Goal: Transaction & Acquisition: Purchase product/service

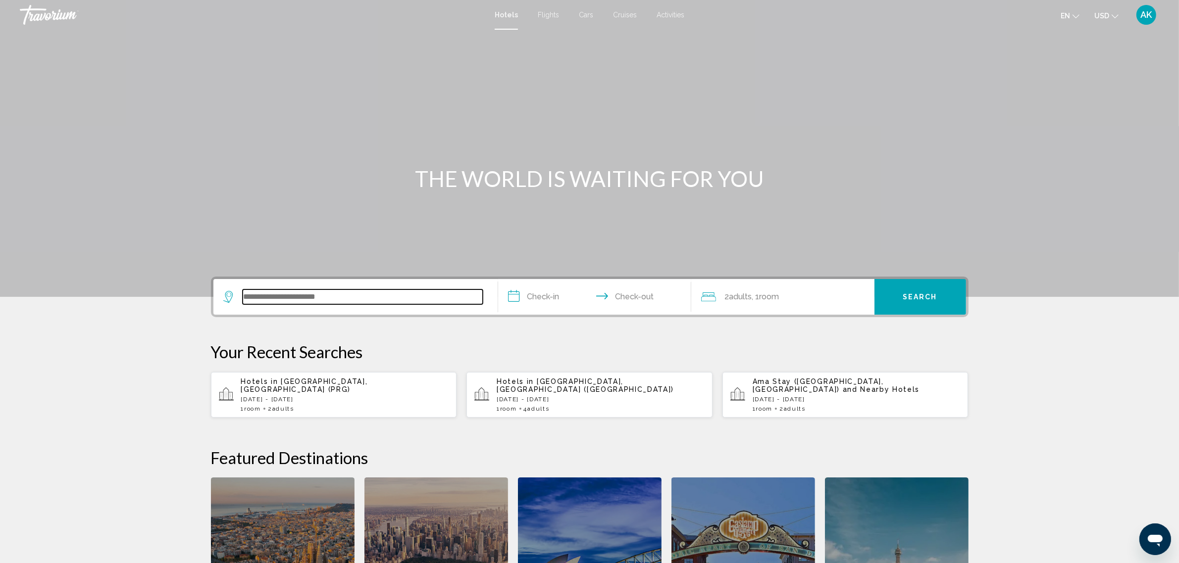
click at [363, 290] on input "Search widget" at bounding box center [363, 297] width 240 height 15
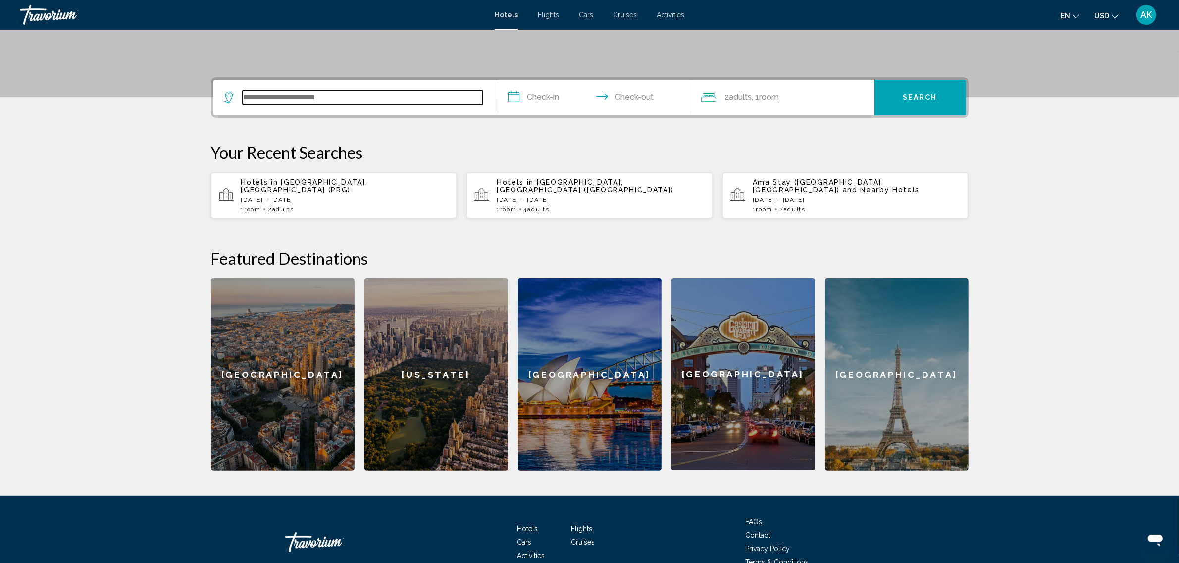
scroll to position [244, 0]
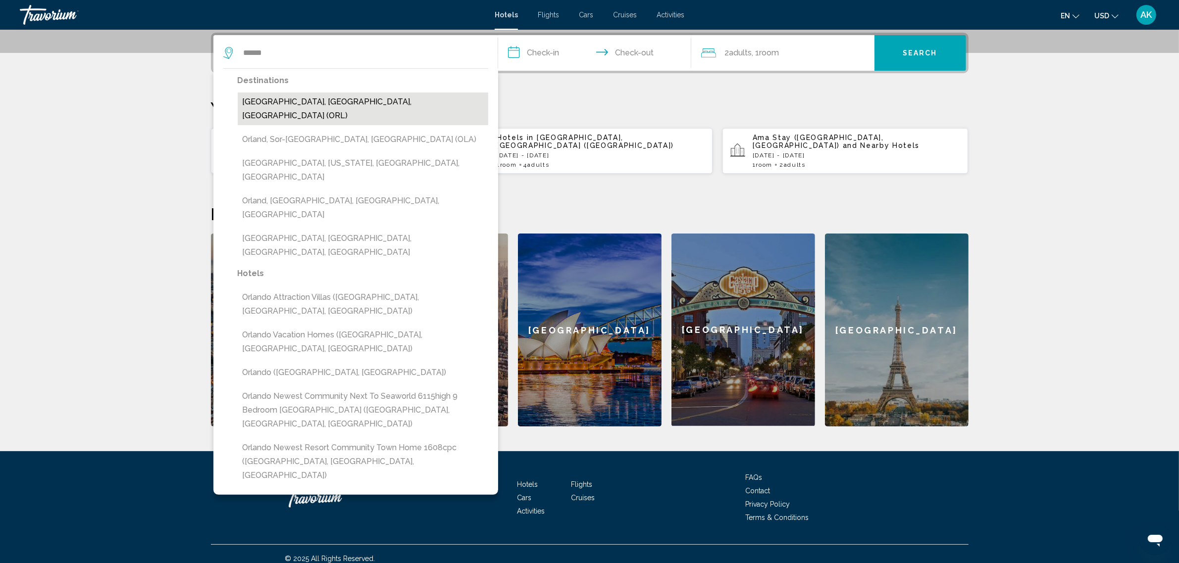
click at [334, 102] on button "[GEOGRAPHIC_DATA], [GEOGRAPHIC_DATA], [GEOGRAPHIC_DATA] (ORL)" at bounding box center [363, 109] width 251 height 33
type input "**********"
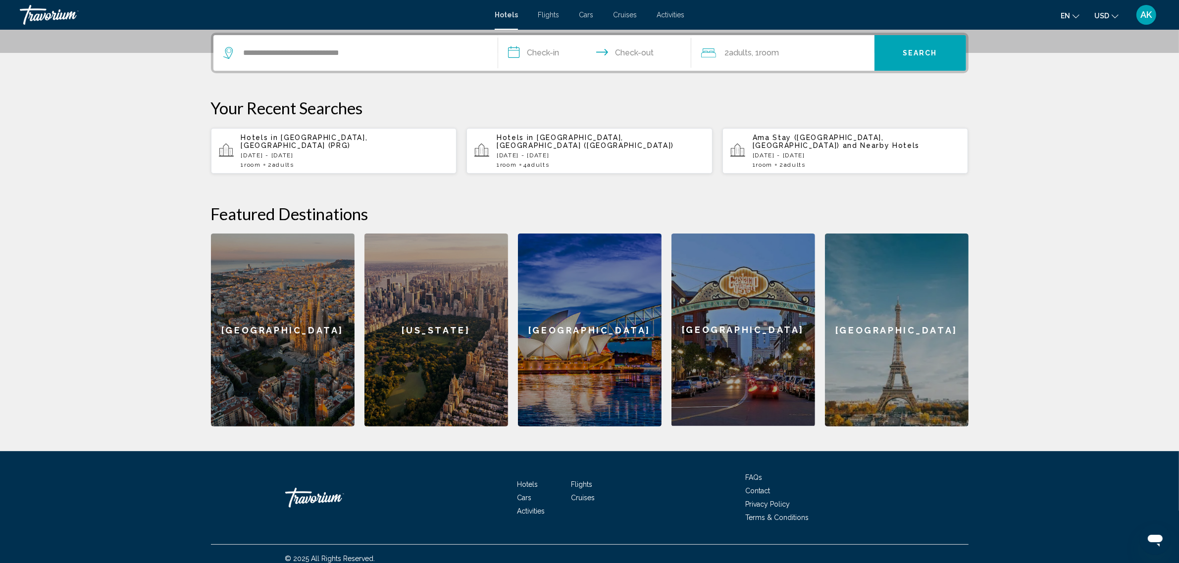
click at [534, 48] on input "**********" at bounding box center [596, 54] width 197 height 39
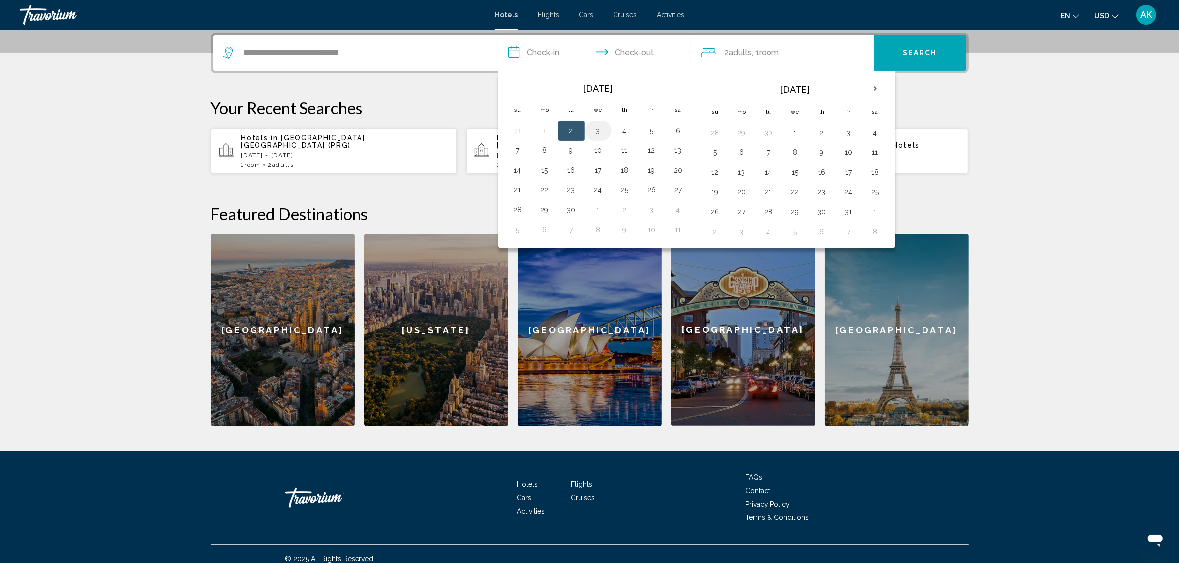
click at [602, 130] on button "3" at bounding box center [598, 131] width 16 height 14
click at [626, 132] on button "4" at bounding box center [625, 131] width 16 height 14
type input "**********"
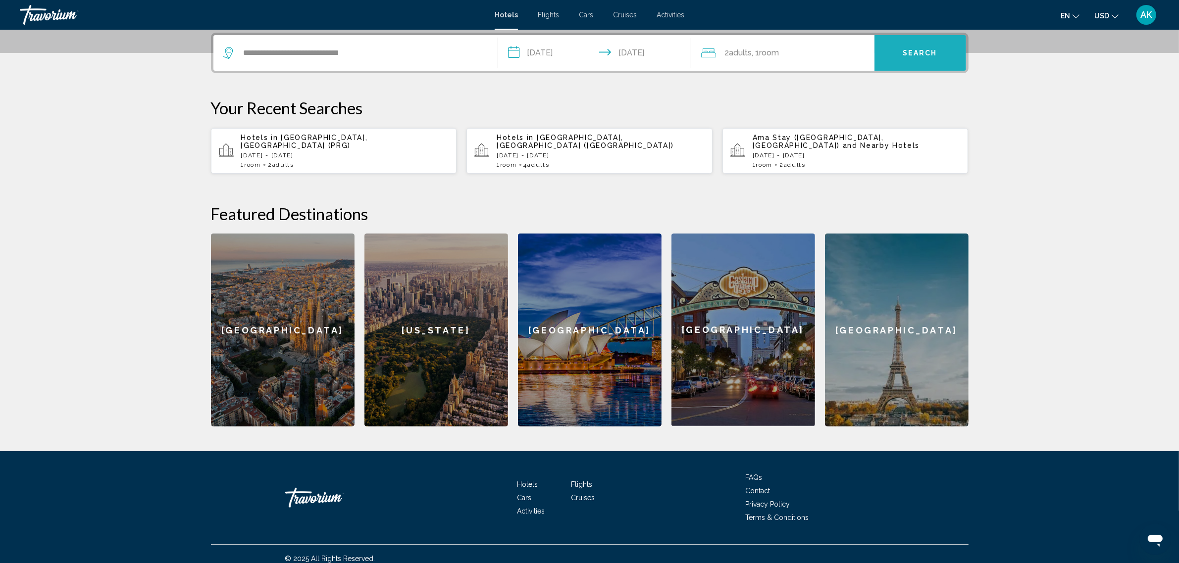
click at [926, 50] on span "Search" at bounding box center [920, 54] width 35 height 8
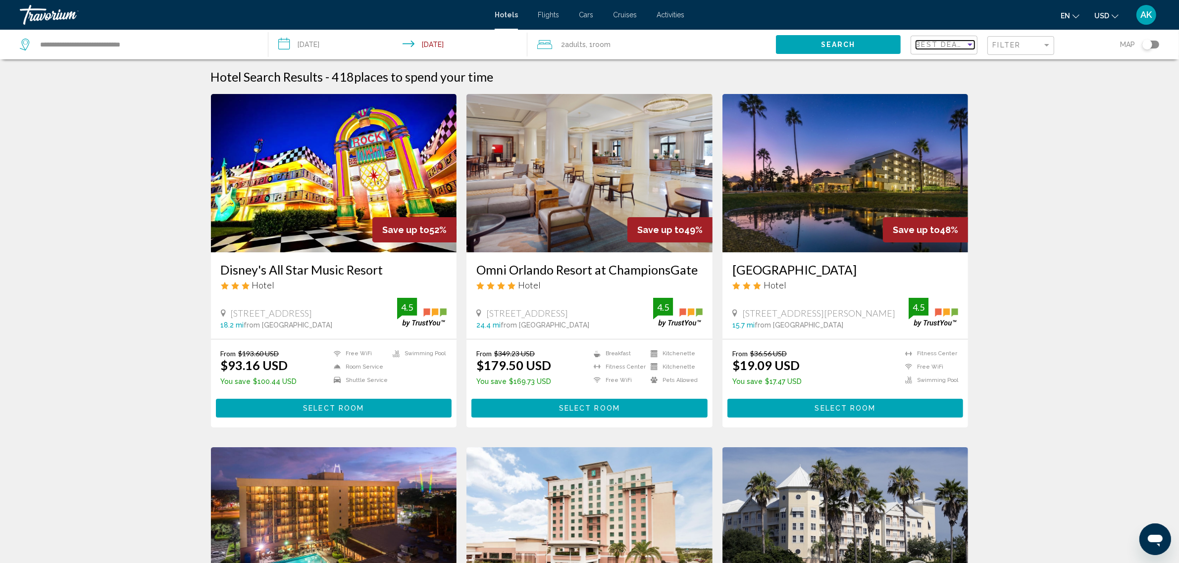
click at [939, 47] on span "Best Deals" at bounding box center [942, 45] width 52 height 8
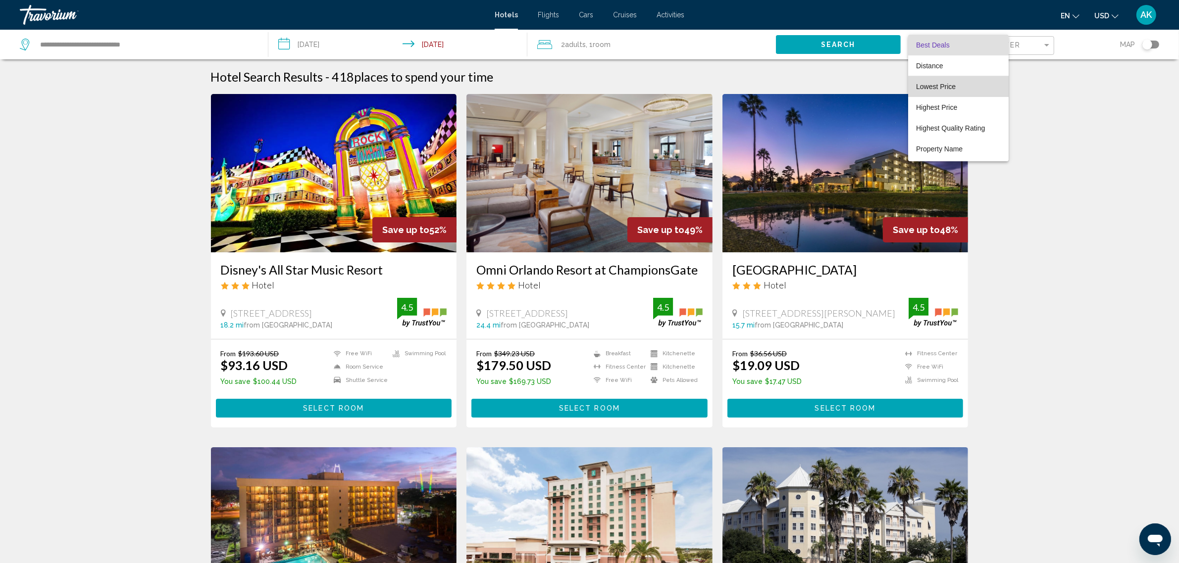
click at [943, 85] on span "Lowest Price" at bounding box center [936, 87] width 40 height 8
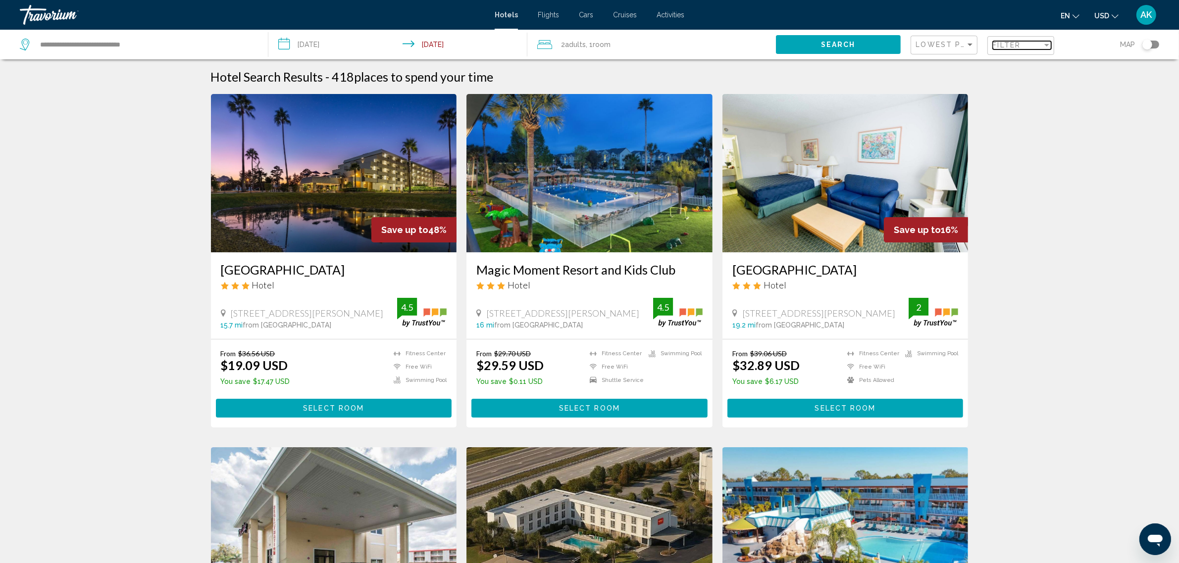
click at [1015, 47] on span "Filter" at bounding box center [1007, 45] width 28 height 8
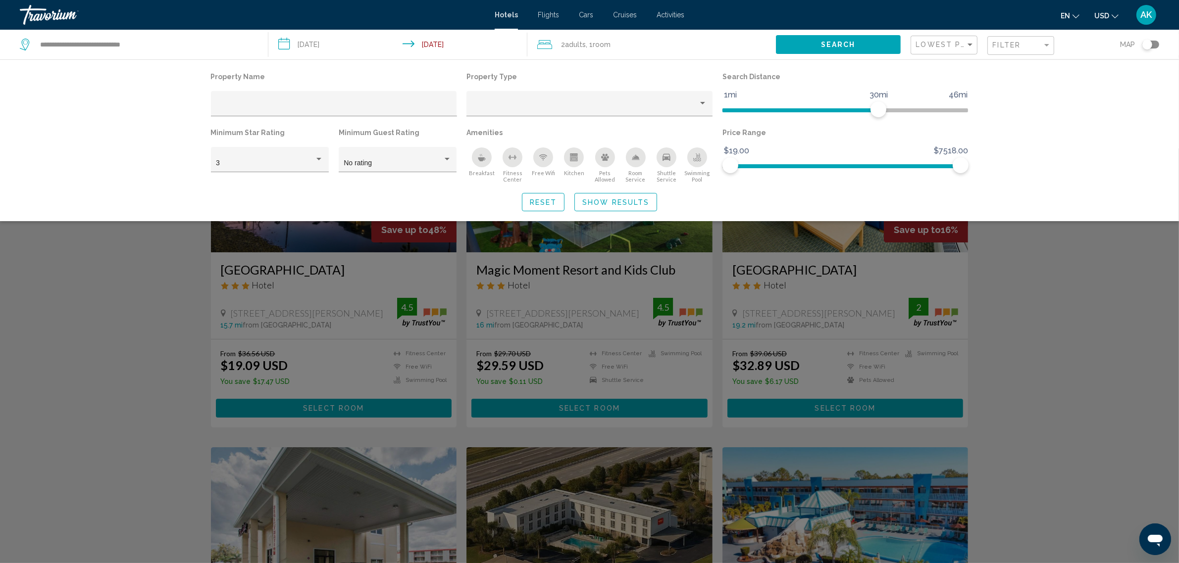
click at [1023, 305] on div "Search widget" at bounding box center [589, 356] width 1179 height 415
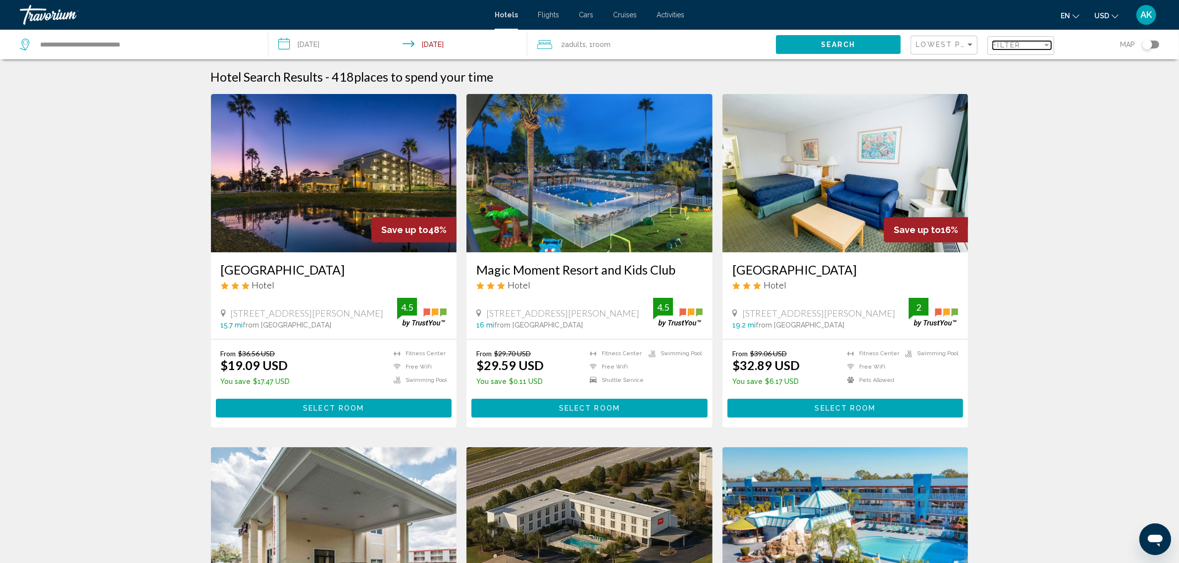
click at [1019, 48] on span "Filter" at bounding box center [1007, 45] width 28 height 8
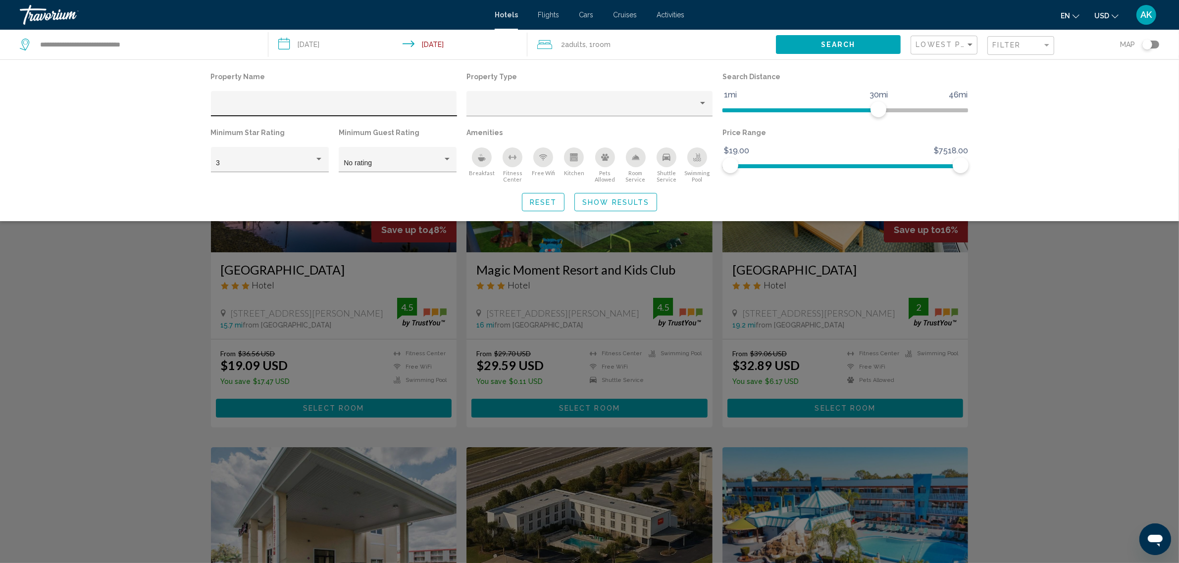
click at [280, 101] on div "Hotel Filters" at bounding box center [334, 107] width 236 height 20
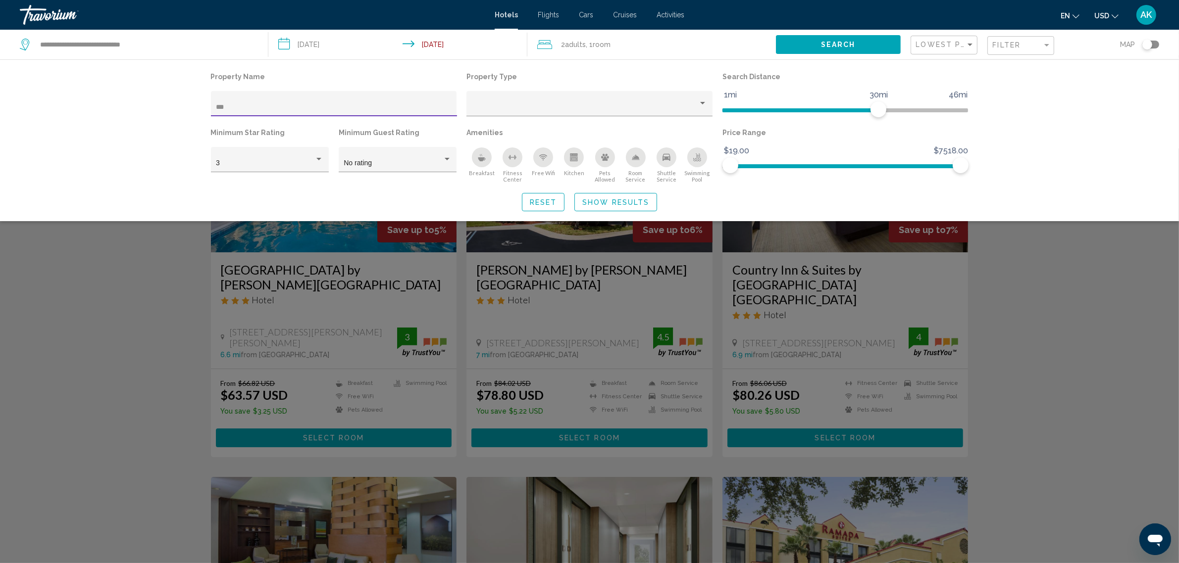
type input "***"
click at [98, 337] on div "Search widget" at bounding box center [589, 356] width 1179 height 415
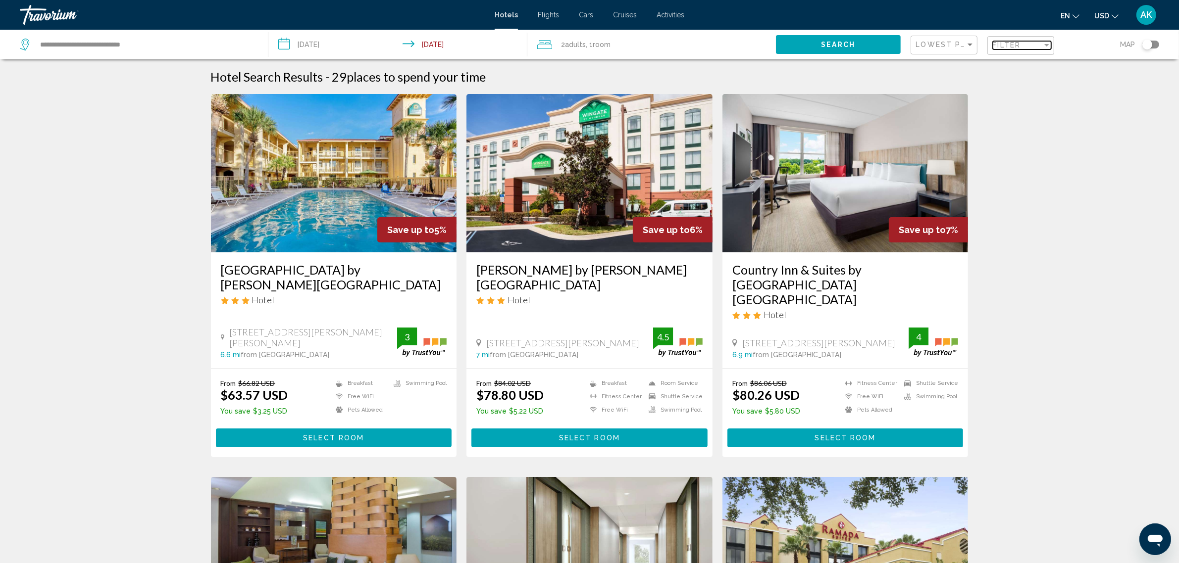
click at [1019, 48] on span "Filter" at bounding box center [1007, 45] width 28 height 8
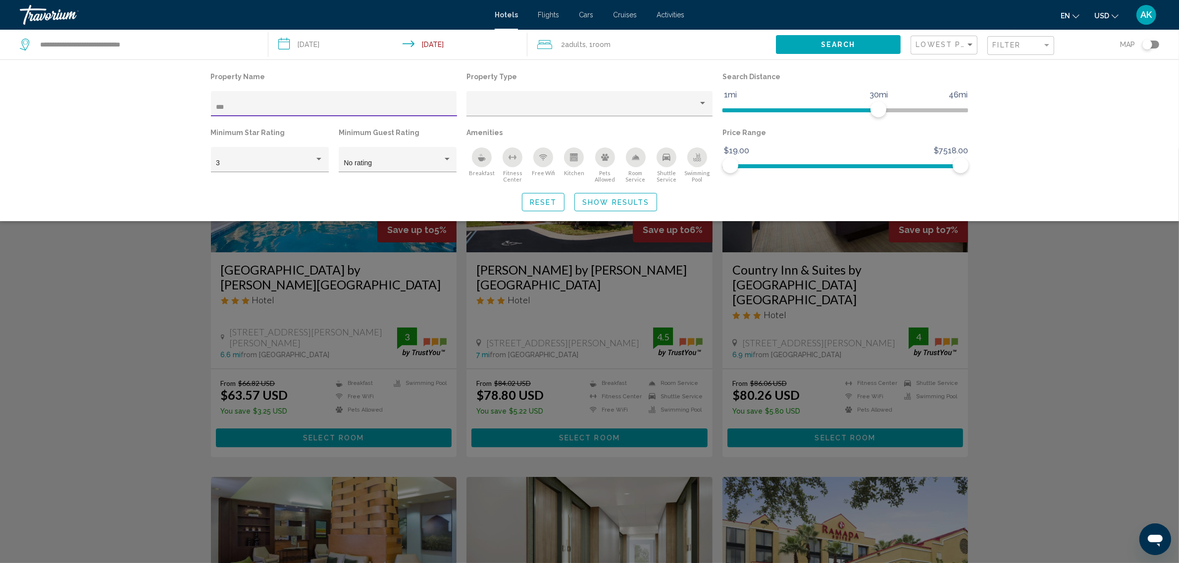
drag, startPoint x: 236, startPoint y: 109, endPoint x: 178, endPoint y: 102, distance: 58.3
click at [178, 102] on div "Property Name *** Property Type Search Distance 1mi 46mi 30mi Minimum Star Rati…" at bounding box center [589, 140] width 1179 height 162
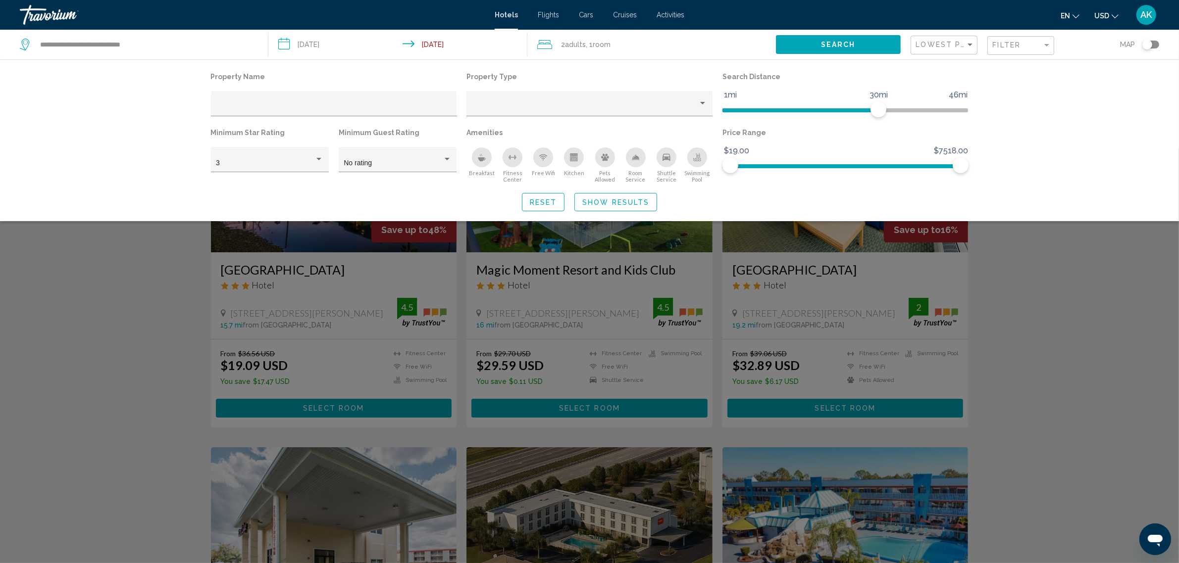
click at [0, 467] on div "Search widget" at bounding box center [589, 356] width 1179 height 415
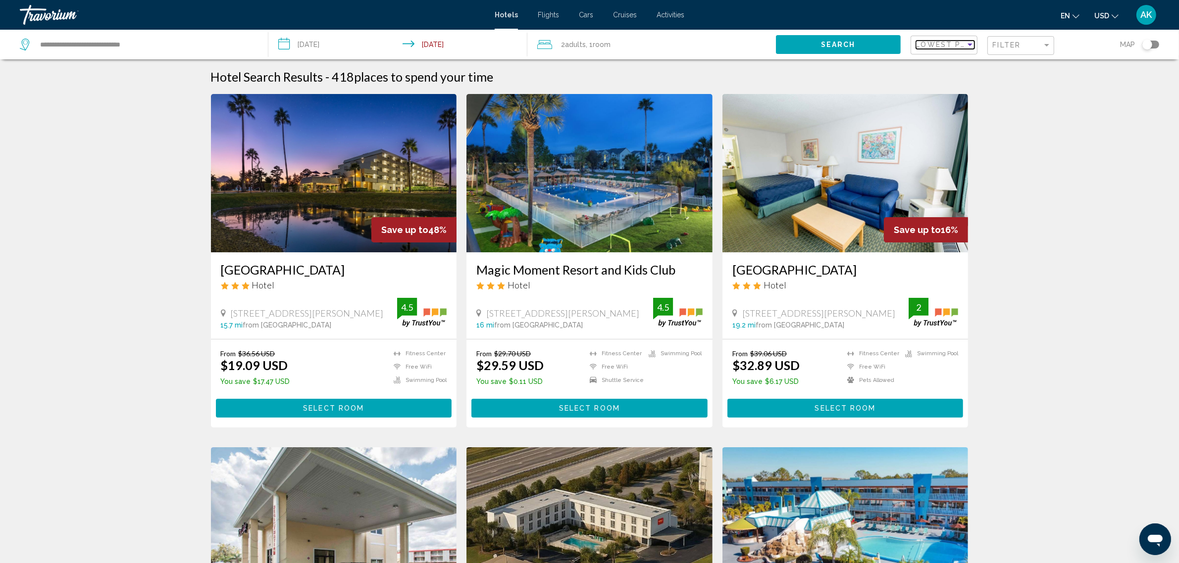
click at [963, 45] on span "Lowest Price" at bounding box center [948, 45] width 64 height 8
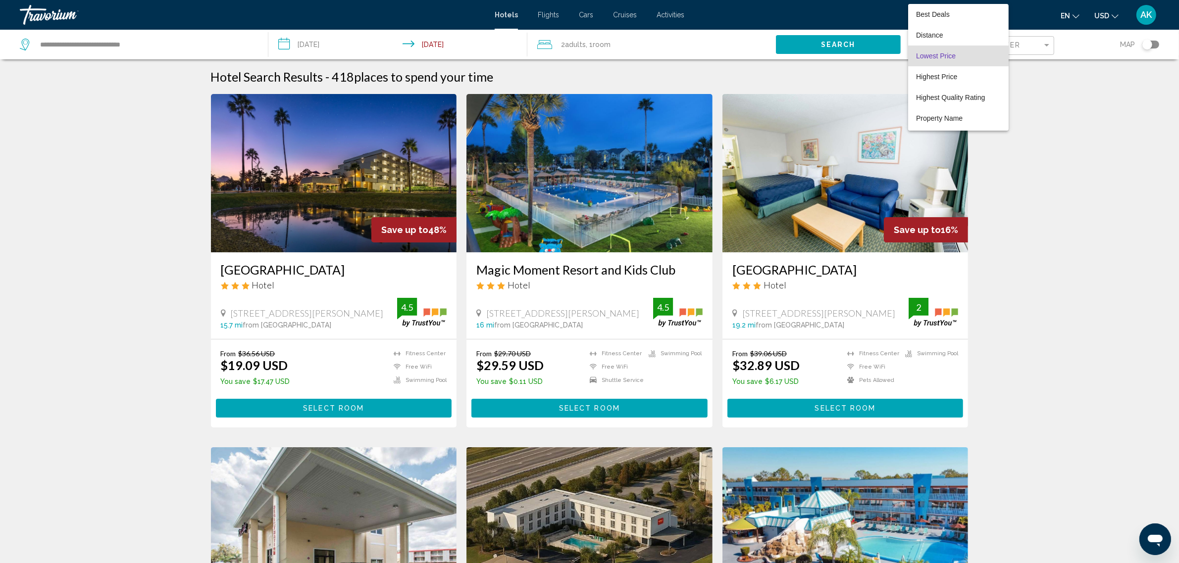
scroll to position [11, 0]
click at [961, 42] on span "Lowest Price" at bounding box center [958, 45] width 85 height 21
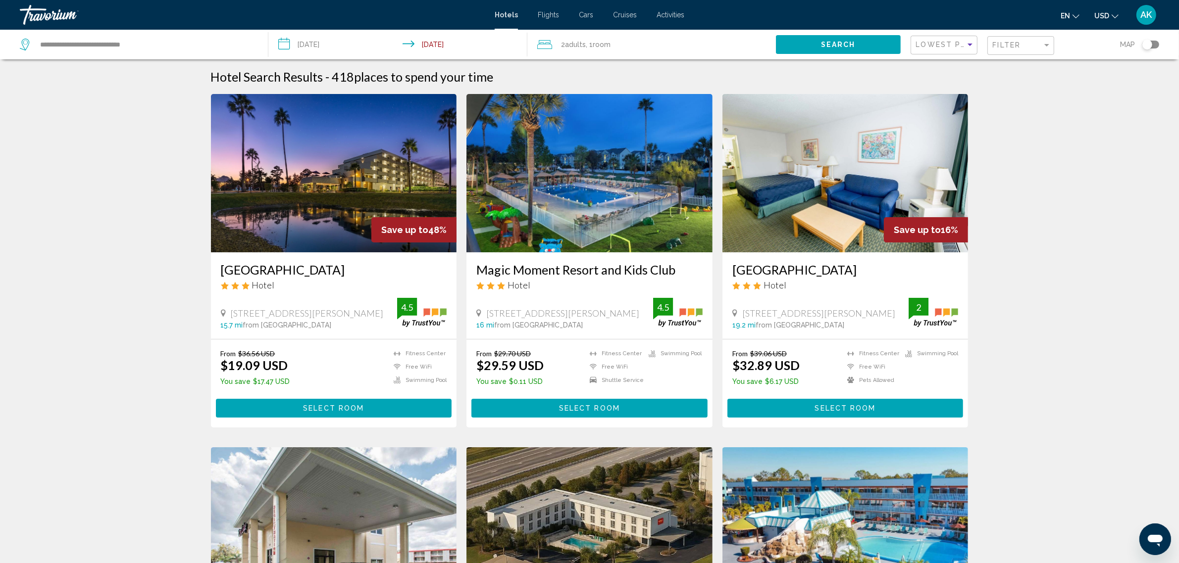
click at [638, 382] on li "Shuttle Service" at bounding box center [614, 380] width 59 height 8
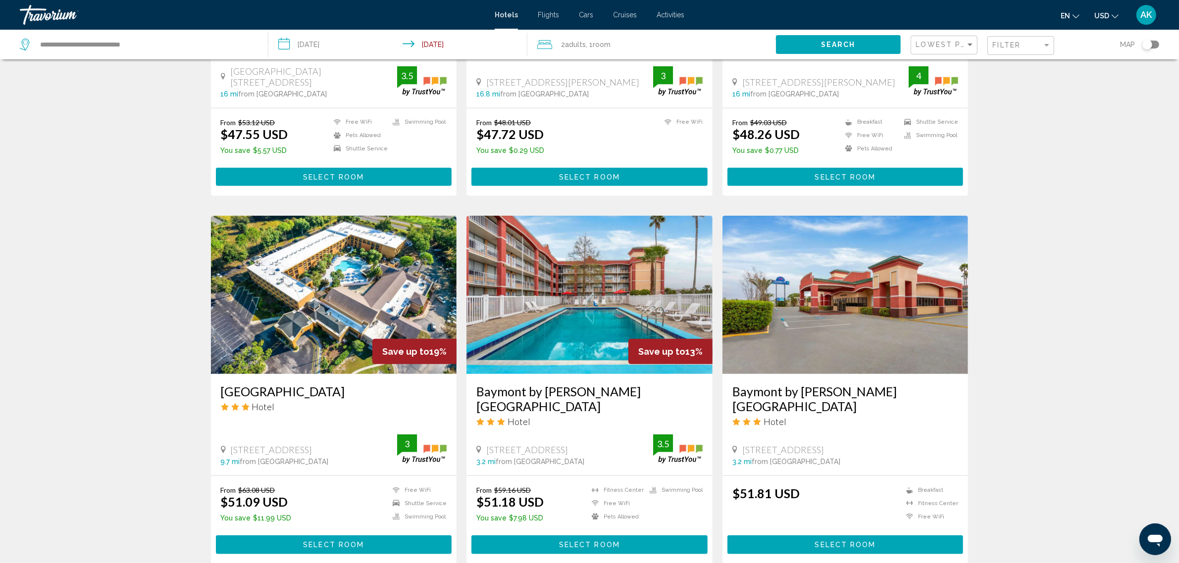
scroll to position [990, 0]
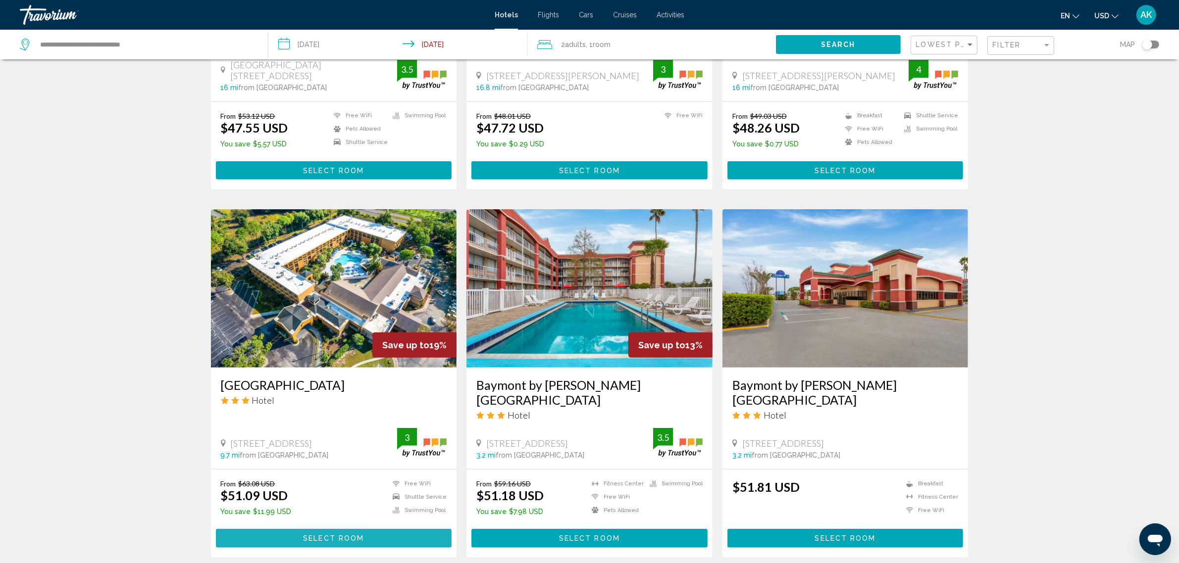
click at [333, 535] on span "Select Room" at bounding box center [333, 539] width 61 height 8
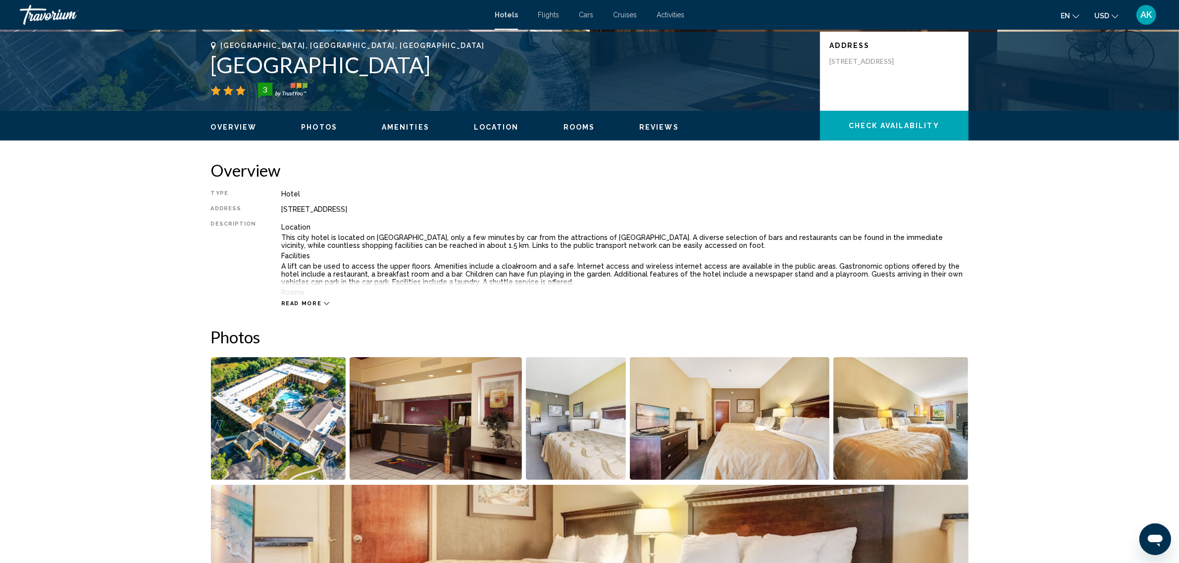
scroll to position [248, 0]
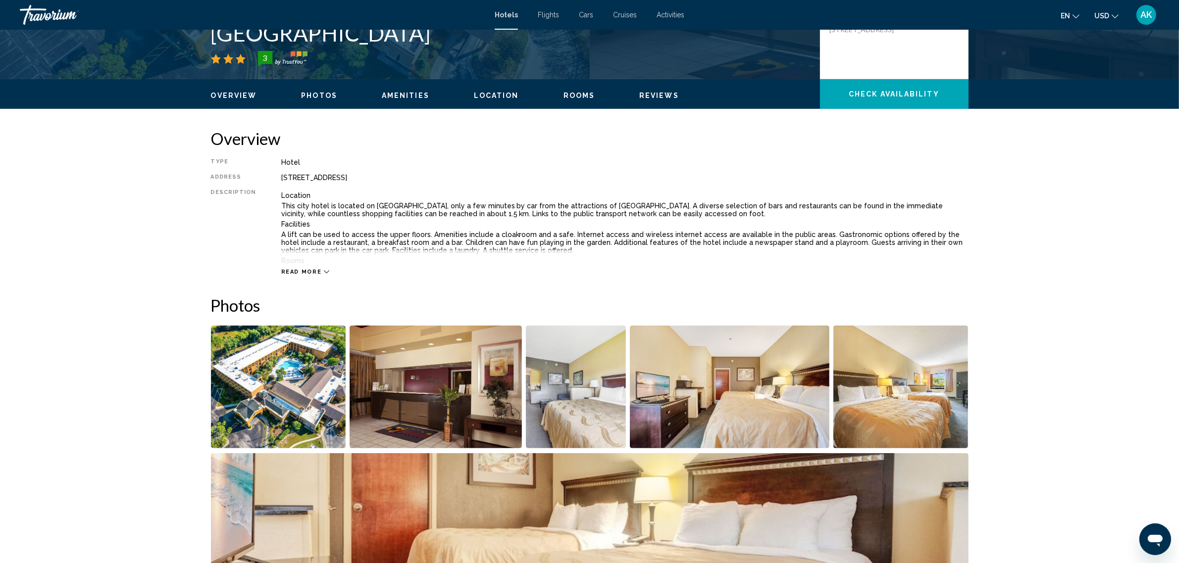
click at [302, 272] on span "Read more" at bounding box center [301, 272] width 41 height 6
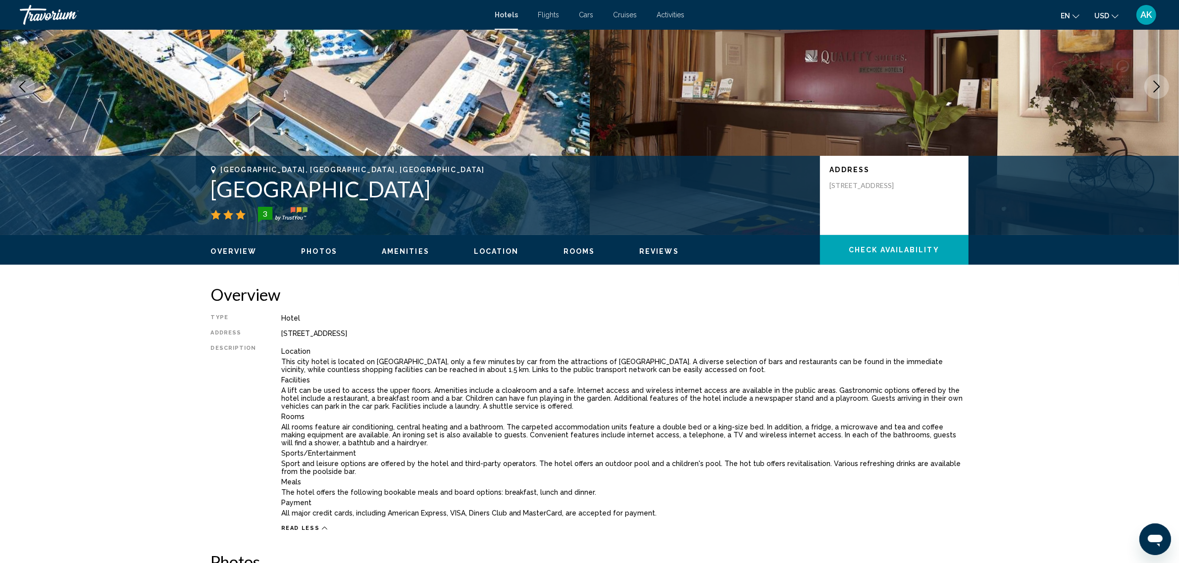
scroll to position [0, 0]
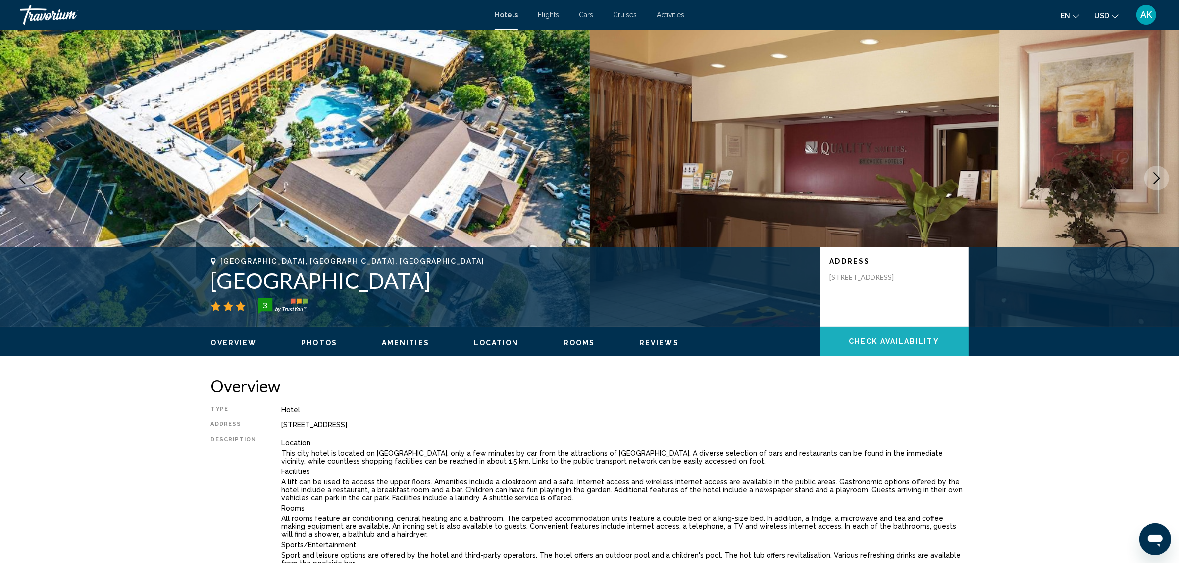
click at [899, 350] on button "Check Availability" at bounding box center [894, 342] width 149 height 30
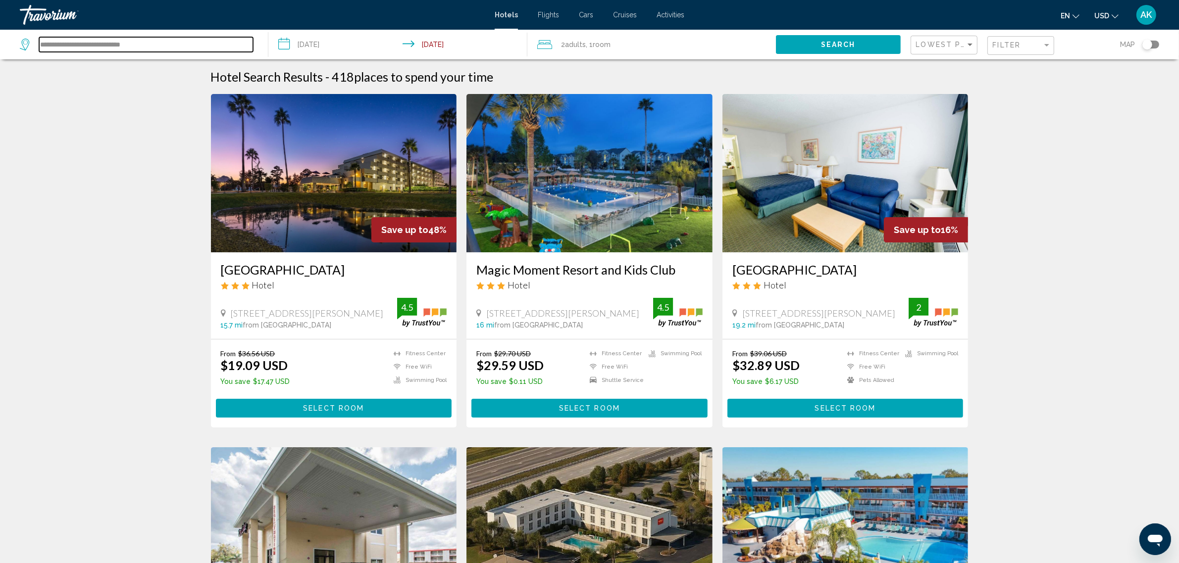
click at [99, 42] on input "**********" at bounding box center [146, 44] width 214 height 15
drag, startPoint x: 183, startPoint y: 49, endPoint x: 36, endPoint y: 38, distance: 147.4
click at [36, 38] on div "**********" at bounding box center [136, 44] width 233 height 15
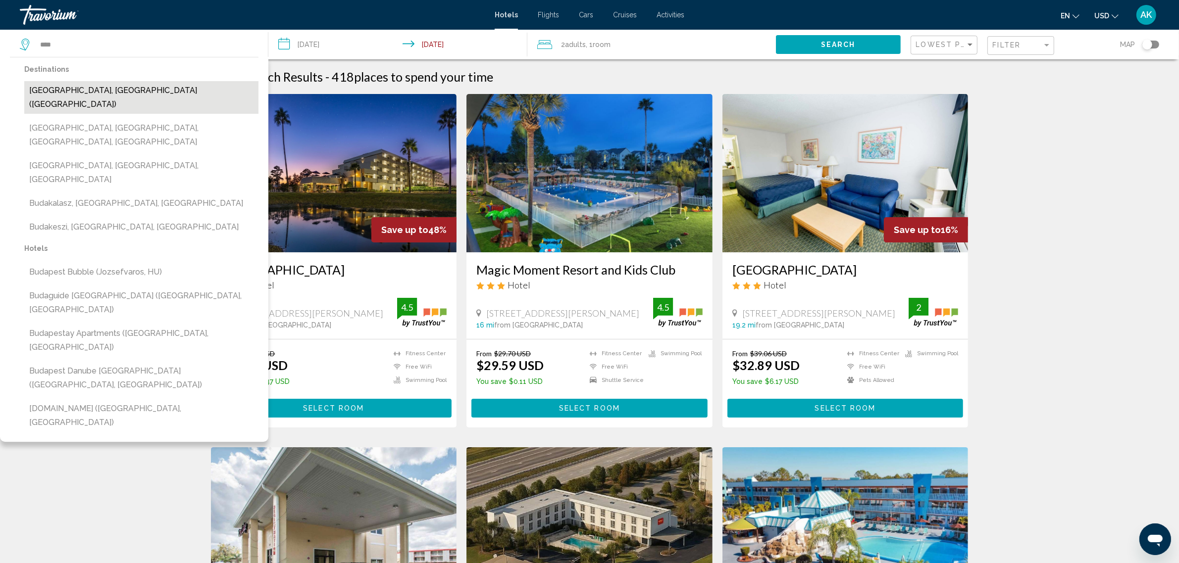
click at [88, 88] on button "[GEOGRAPHIC_DATA], [GEOGRAPHIC_DATA] ([GEOGRAPHIC_DATA])" at bounding box center [141, 97] width 234 height 33
type input "**********"
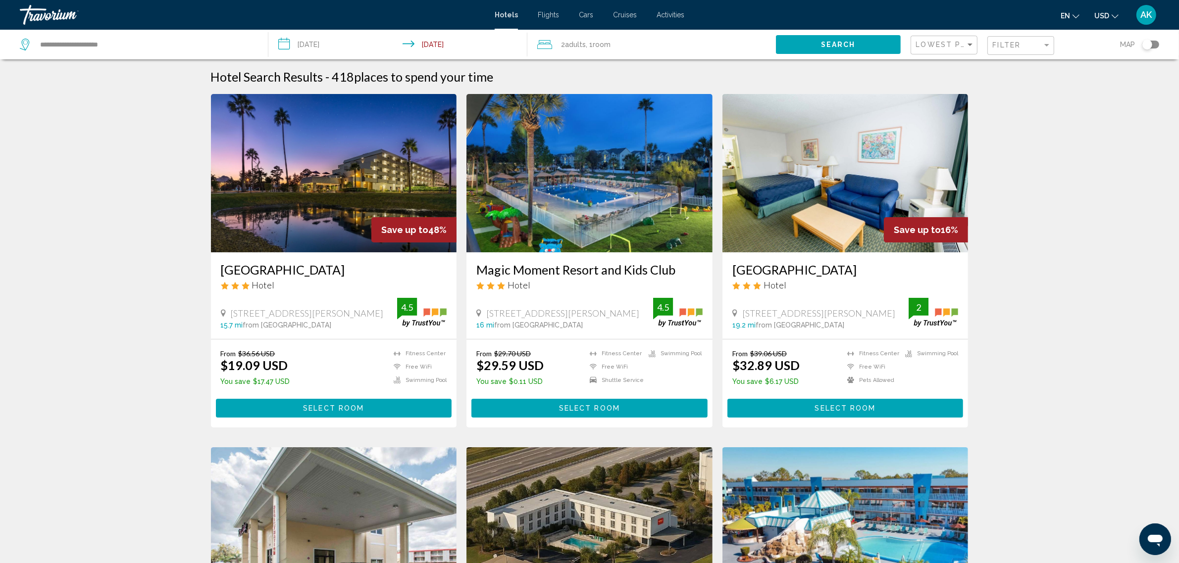
click at [320, 43] on input "**********" at bounding box center [399, 46] width 262 height 33
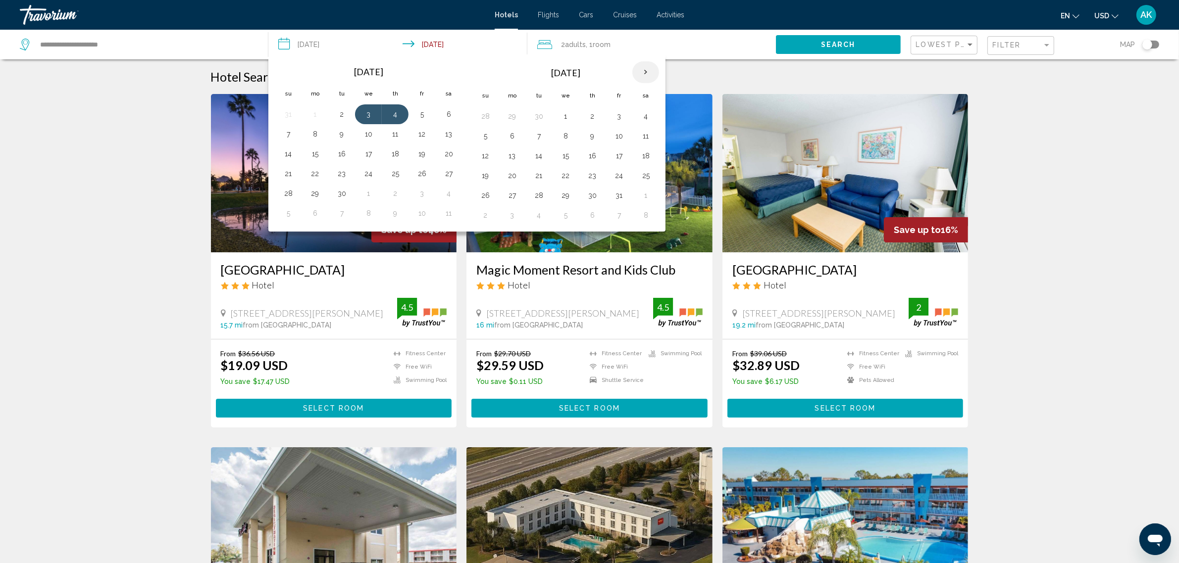
click at [645, 67] on th "Next month" at bounding box center [645, 72] width 27 height 22
click at [647, 72] on th "Next month" at bounding box center [645, 72] width 27 height 22
click at [647, 71] on th "Next month" at bounding box center [645, 72] width 27 height 22
click at [316, 200] on button "29" at bounding box center [315, 196] width 16 height 14
click at [389, 197] on button "1" at bounding box center [395, 196] width 16 height 14
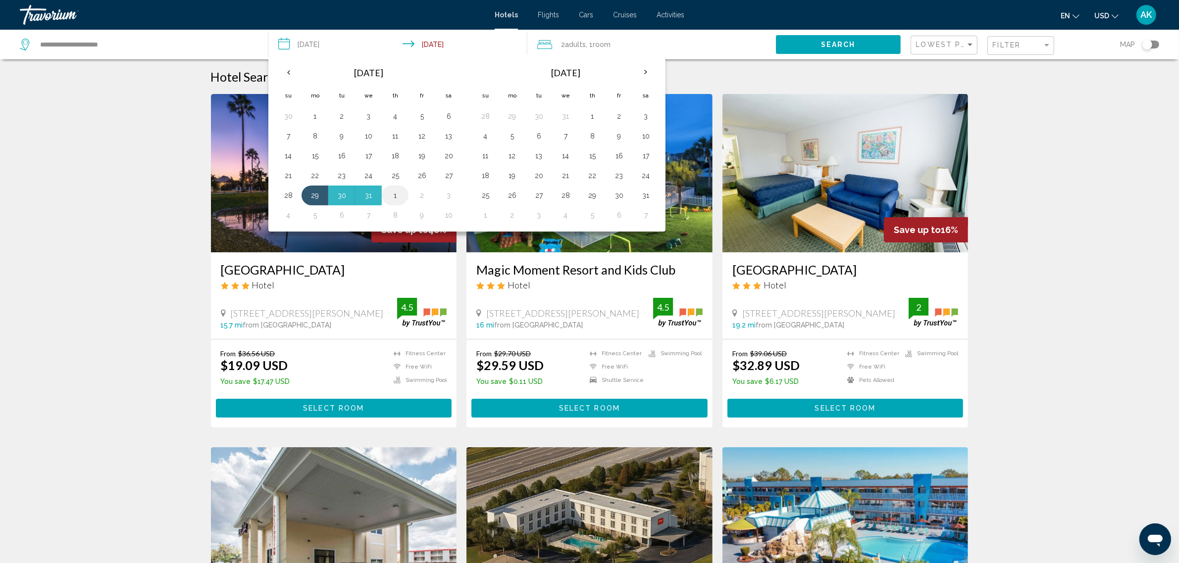
type input "**********"
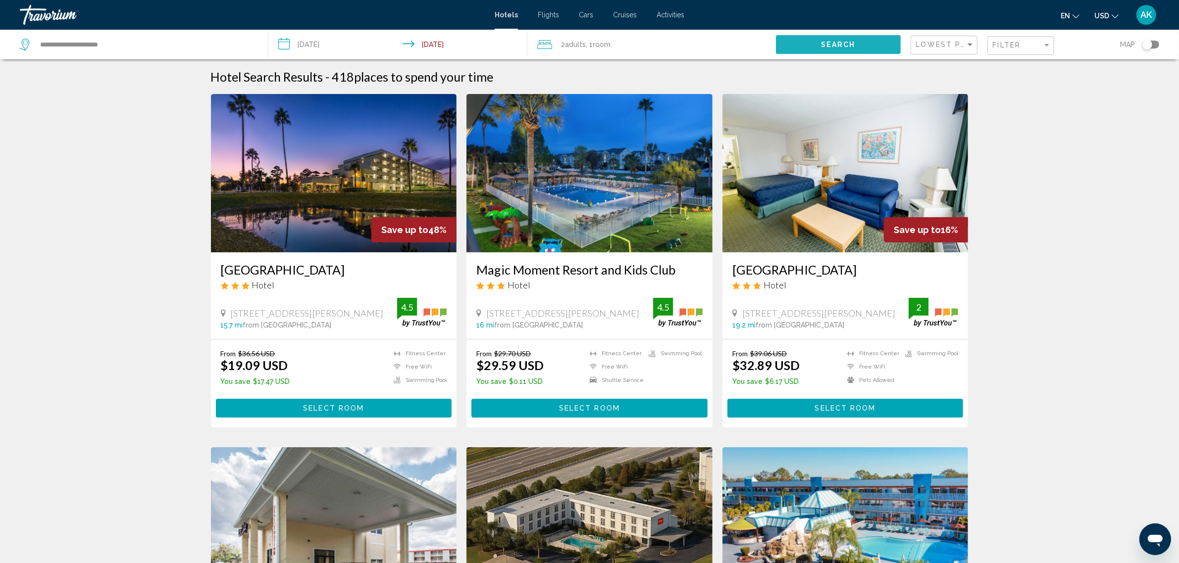
click at [807, 40] on button "Search" at bounding box center [838, 44] width 124 height 18
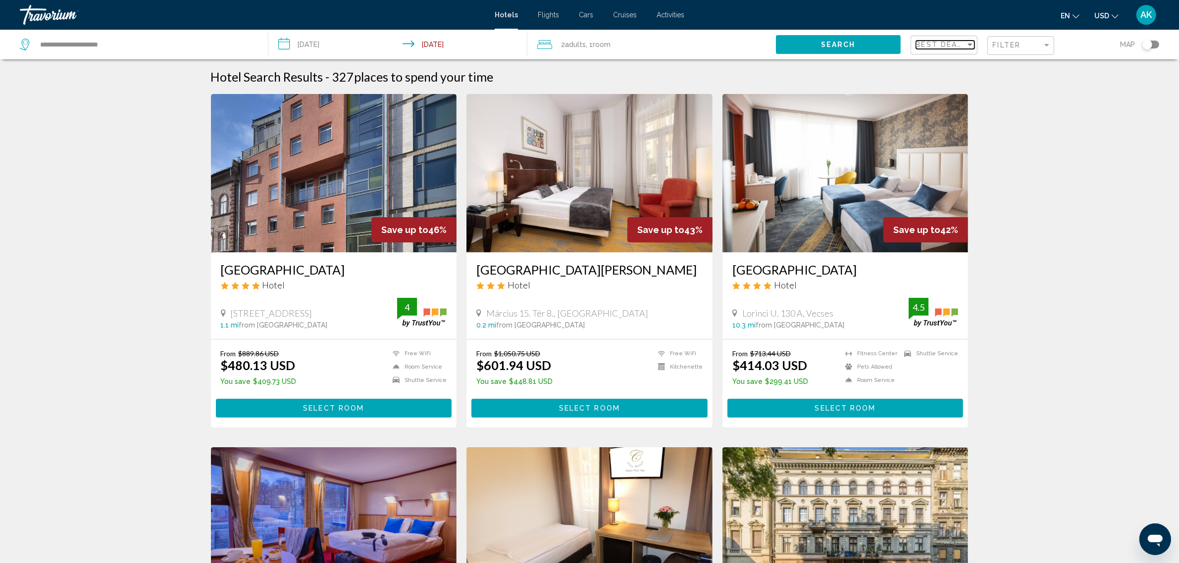
click at [944, 45] on span "Best Deals" at bounding box center [942, 45] width 52 height 8
click at [950, 84] on span "Lowest Price" at bounding box center [935, 87] width 39 height 8
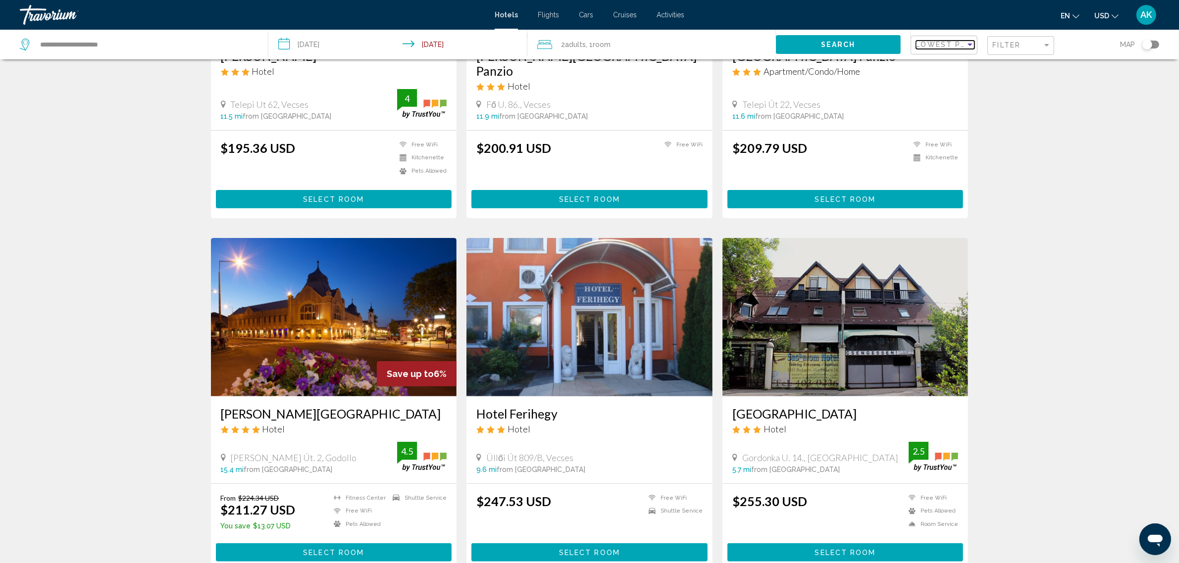
scroll to position [248, 0]
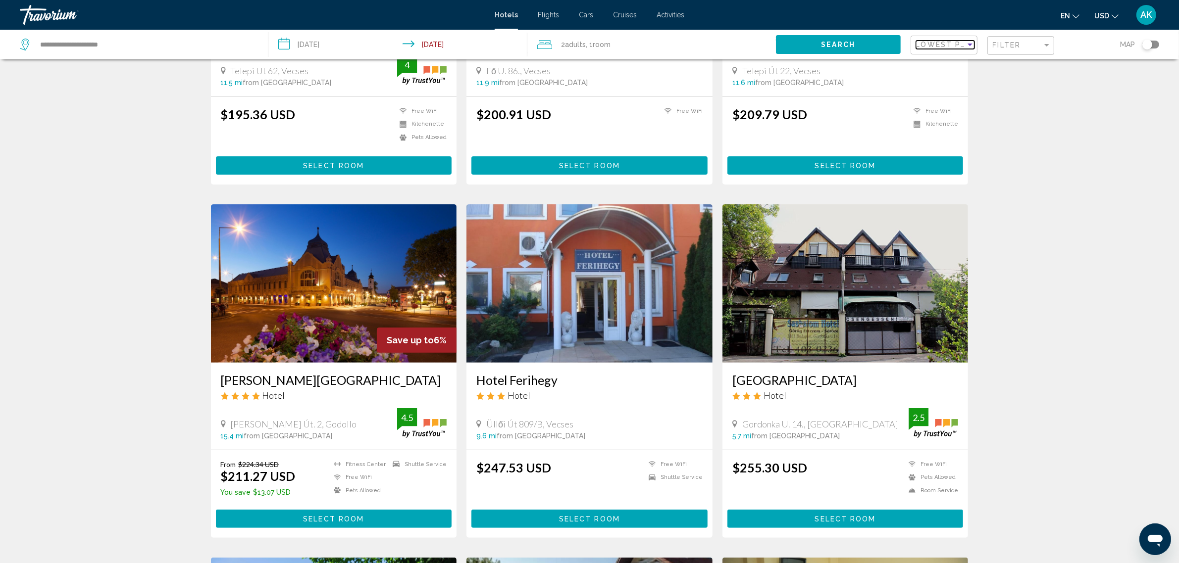
click at [956, 46] on span "Lowest Price" at bounding box center [948, 45] width 64 height 8
click at [944, 25] on span "Distance" at bounding box center [958, 24] width 84 height 21
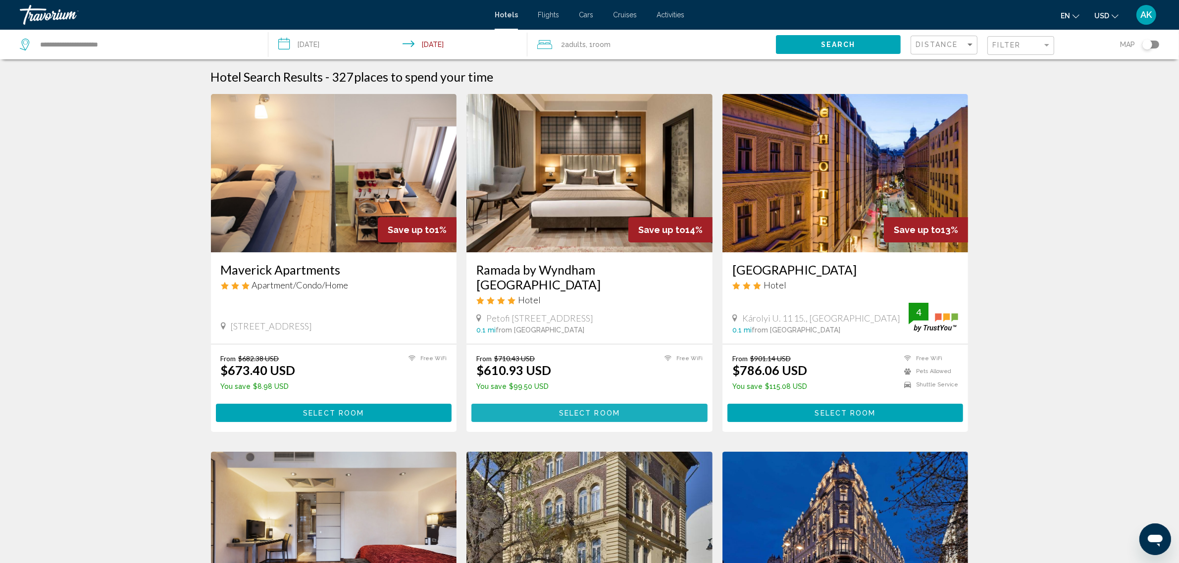
click at [602, 412] on span "Select Room" at bounding box center [589, 413] width 61 height 8
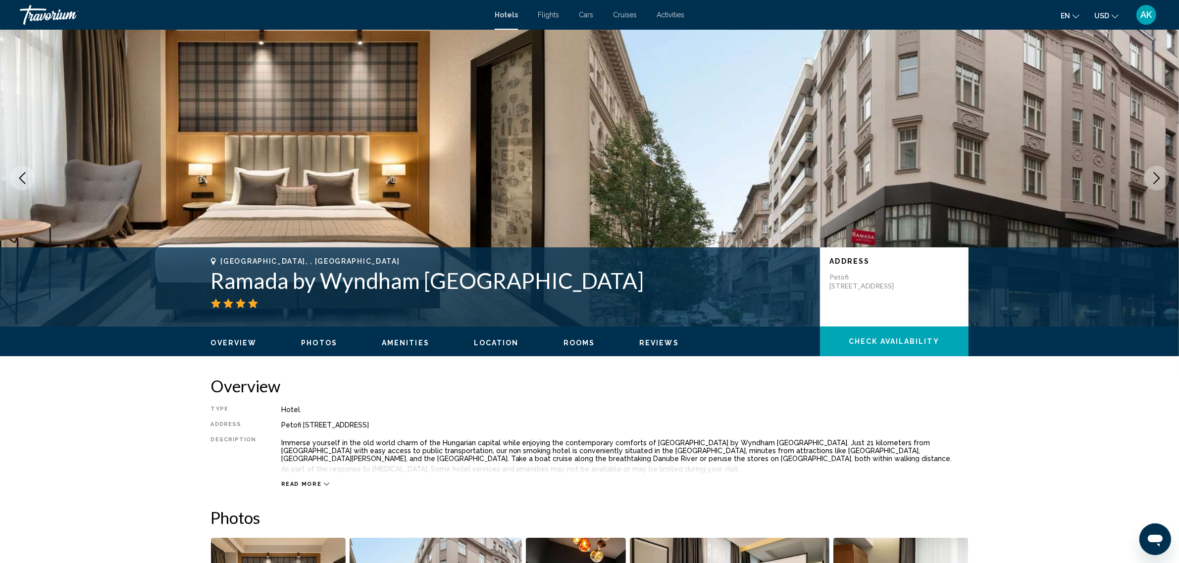
click at [916, 343] on span "Check Availability" at bounding box center [894, 342] width 91 height 8
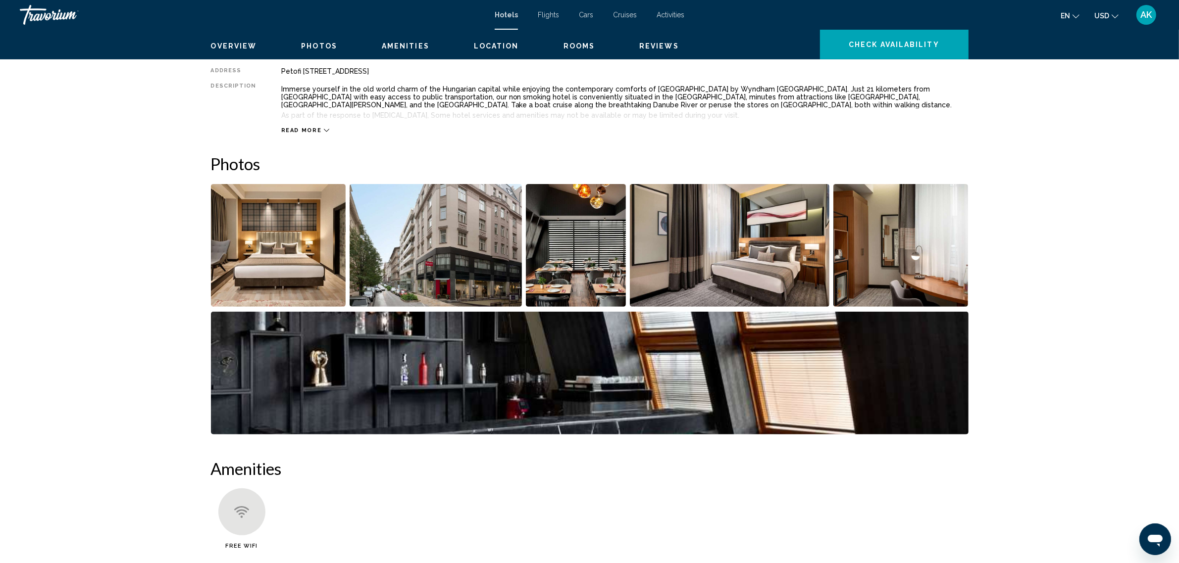
scroll to position [194, 0]
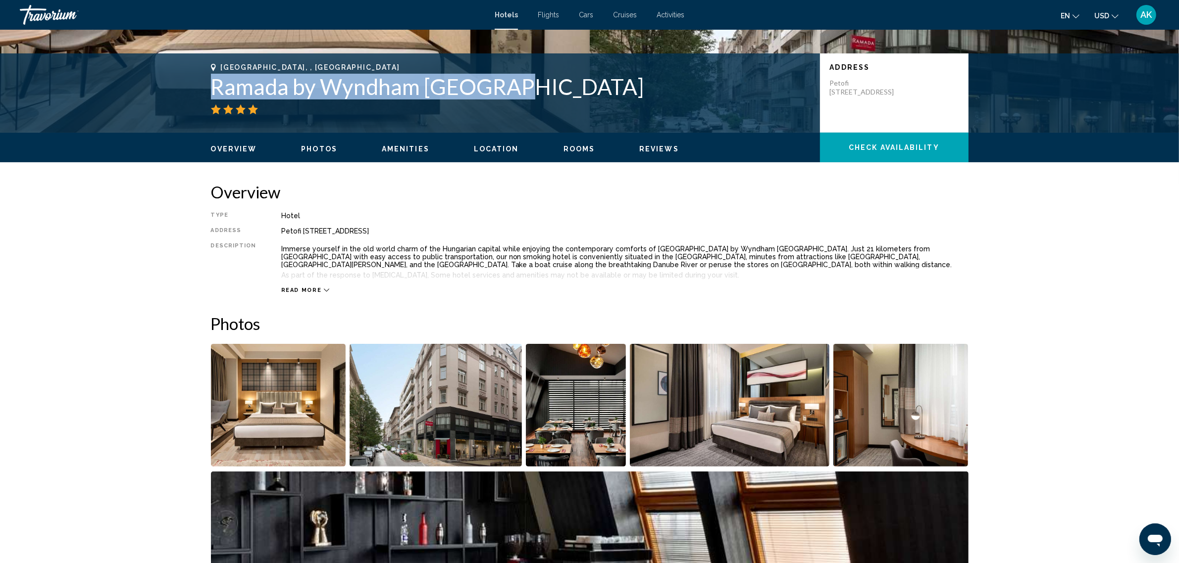
drag, startPoint x: 213, startPoint y: 91, endPoint x: 512, endPoint y: 87, distance: 299.1
click at [512, 87] on h1 "Ramada by Wyndham [GEOGRAPHIC_DATA]" at bounding box center [510, 87] width 599 height 26
copy h1 "Ramada by Wyndham Budapest"
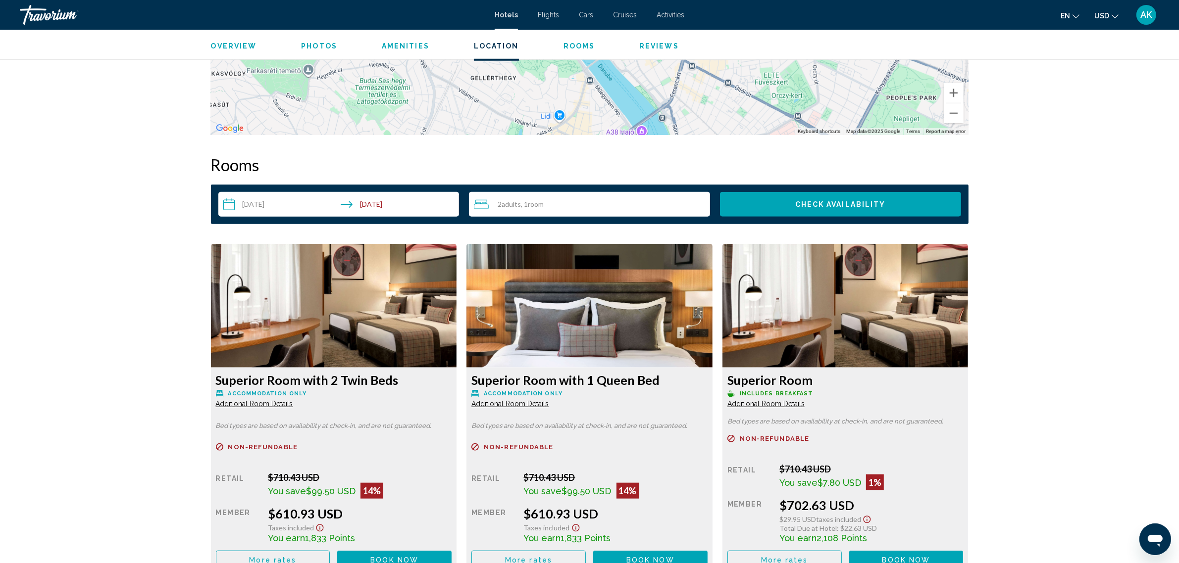
scroll to position [1185, 0]
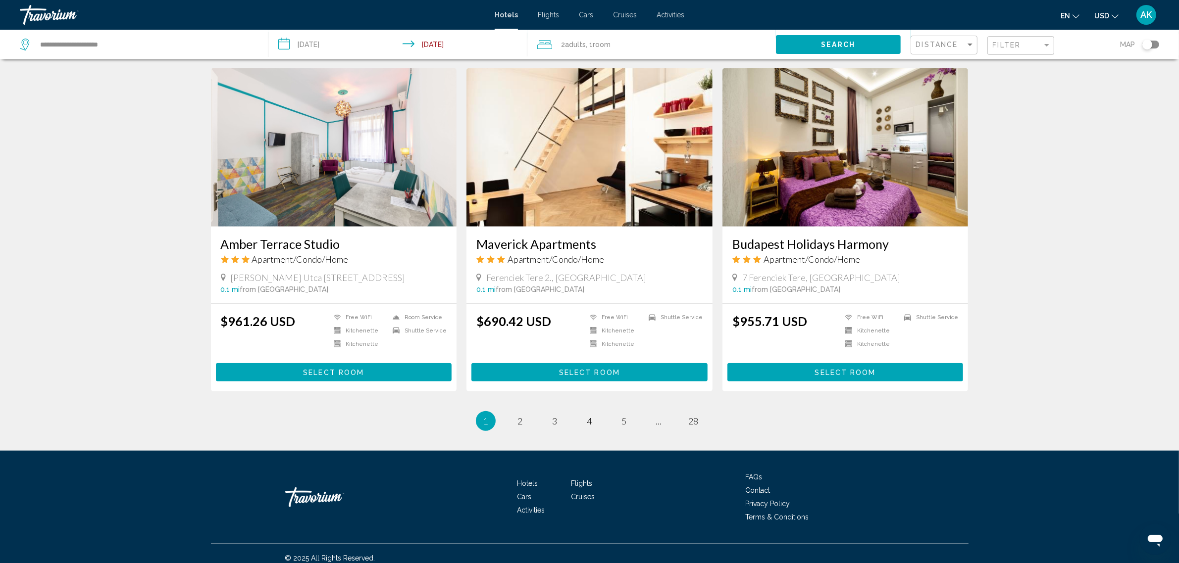
scroll to position [1129, 0]
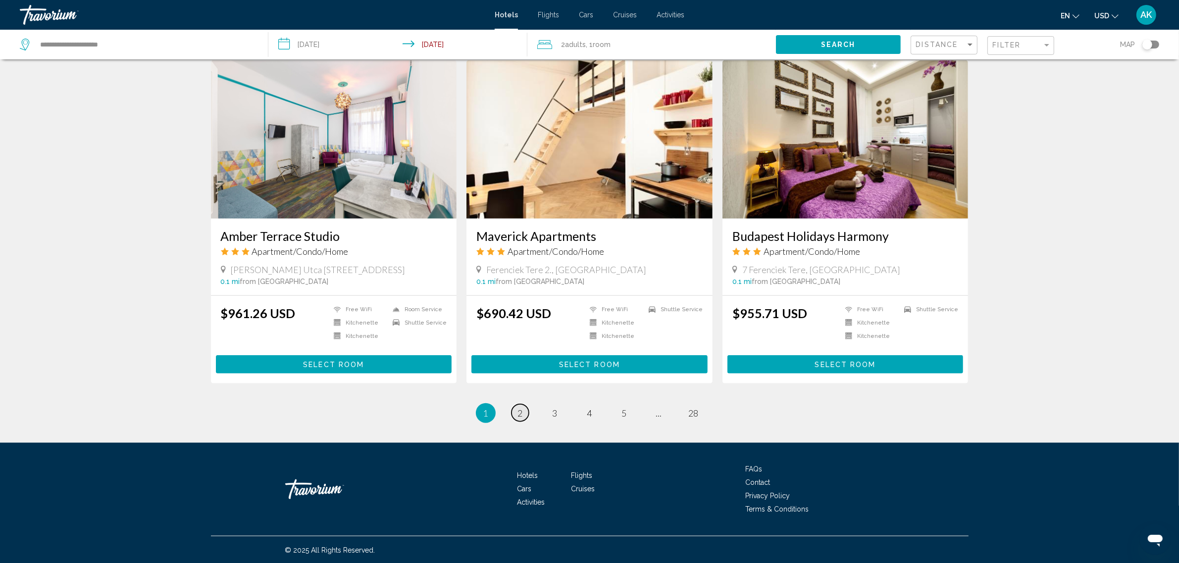
click at [523, 414] on link "page 2" at bounding box center [519, 412] width 17 height 17
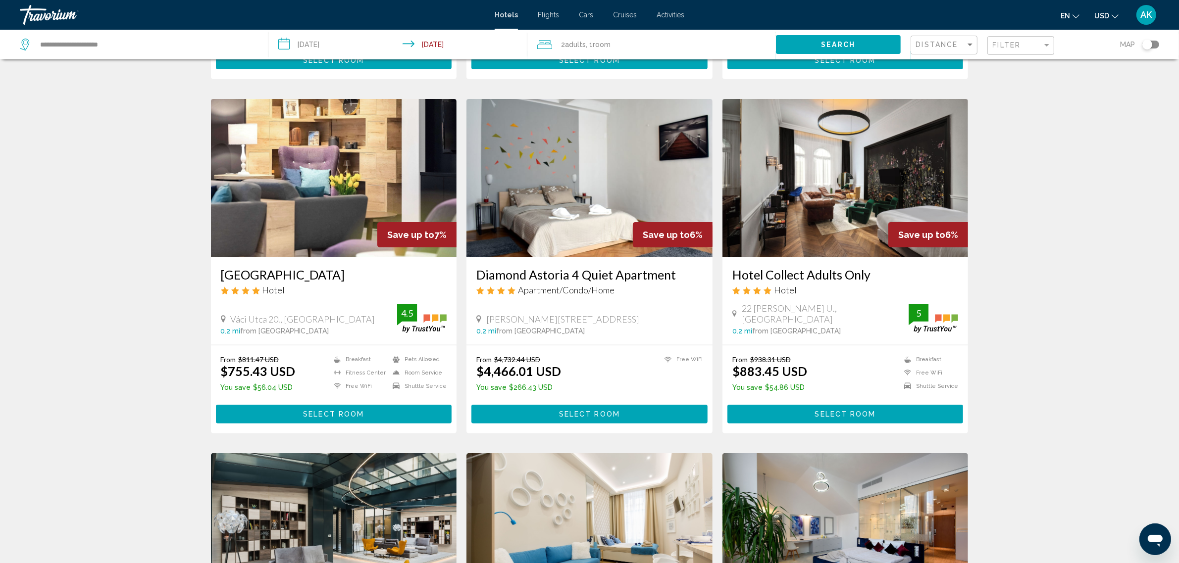
scroll to position [371, 0]
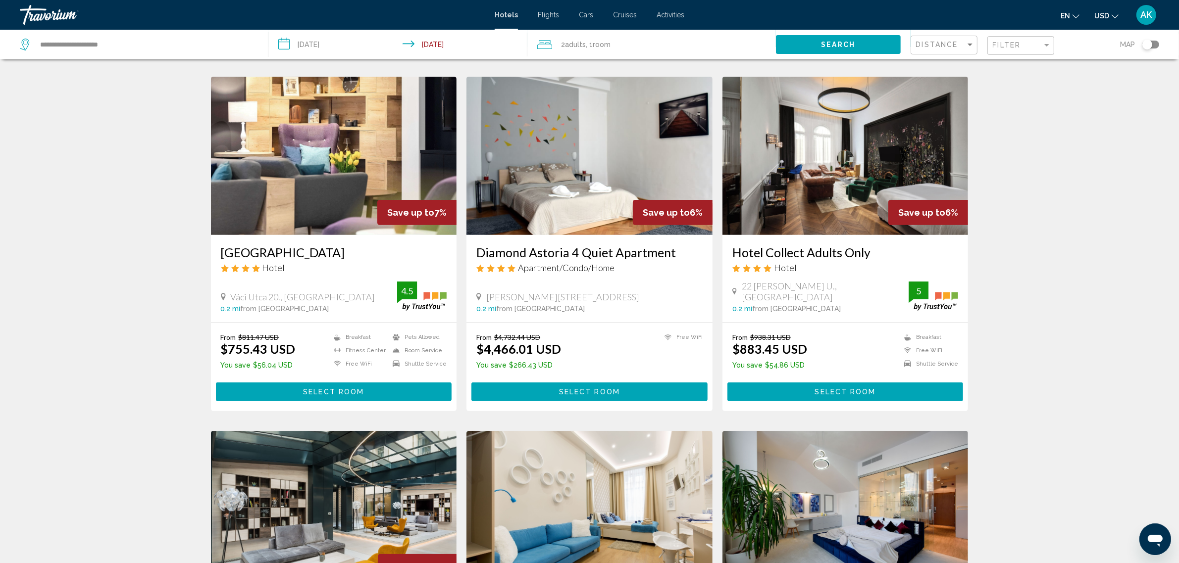
click at [840, 182] on img "Main content" at bounding box center [845, 156] width 246 height 158
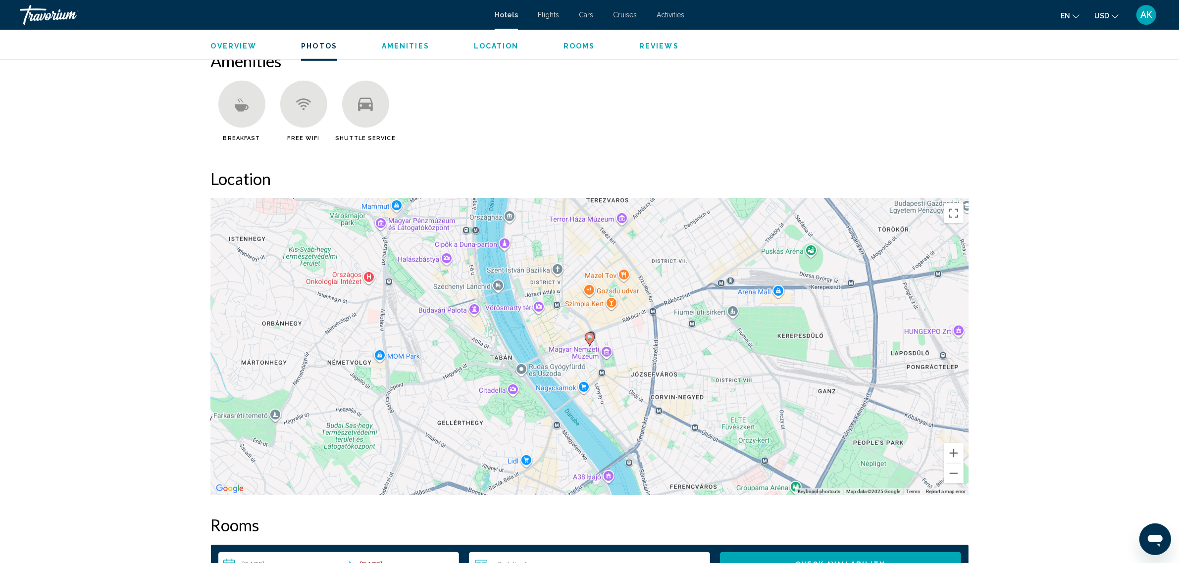
scroll to position [805, 0]
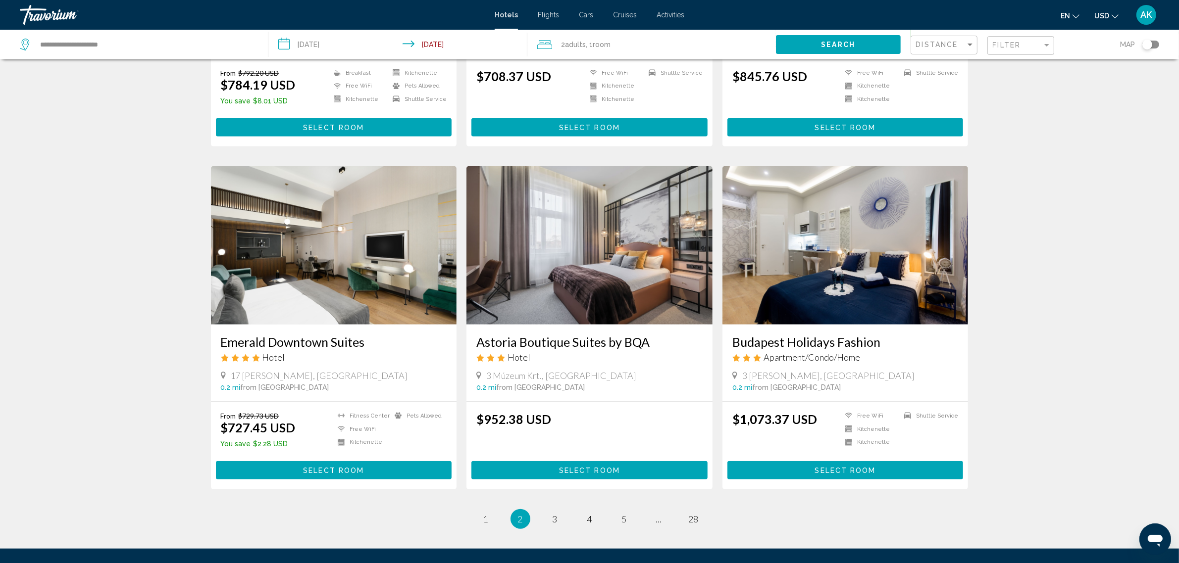
scroll to position [1052, 0]
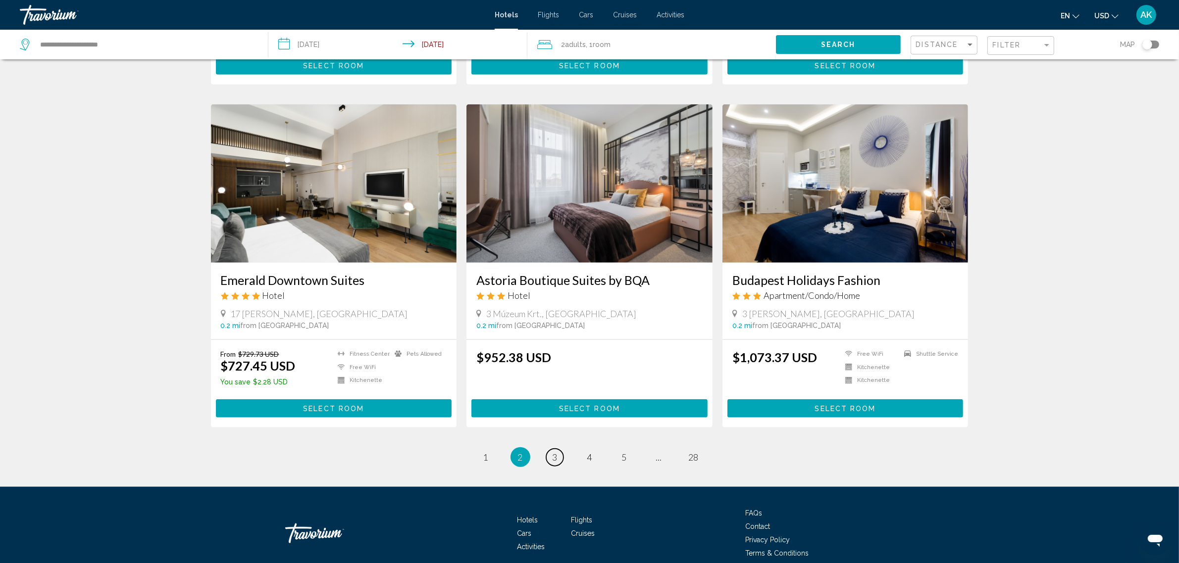
click at [555, 454] on span "3" at bounding box center [555, 457] width 5 height 11
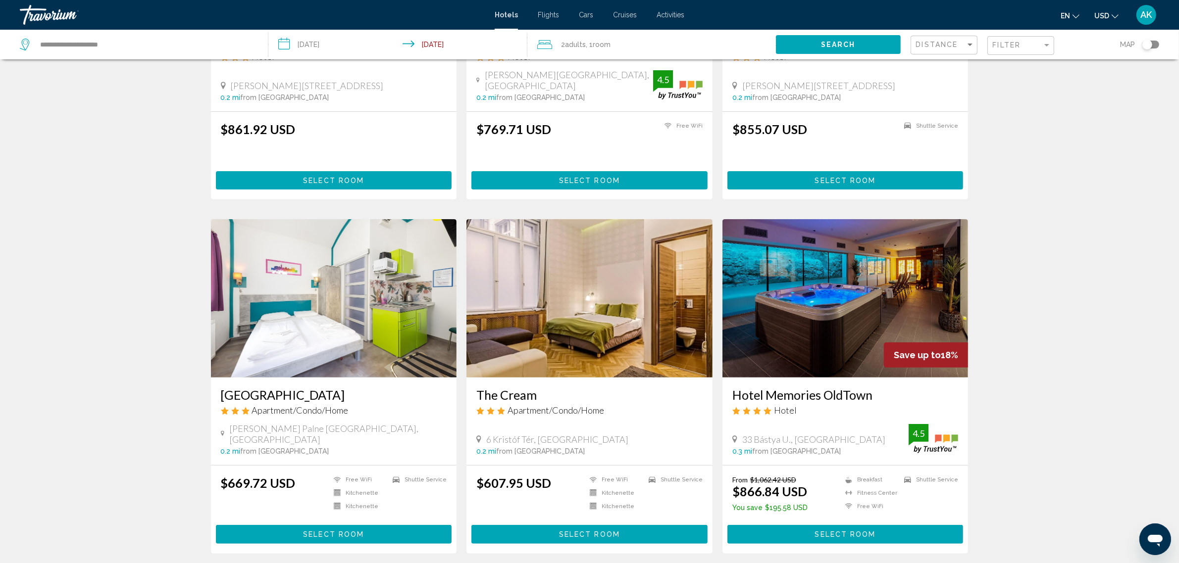
scroll to position [248, 0]
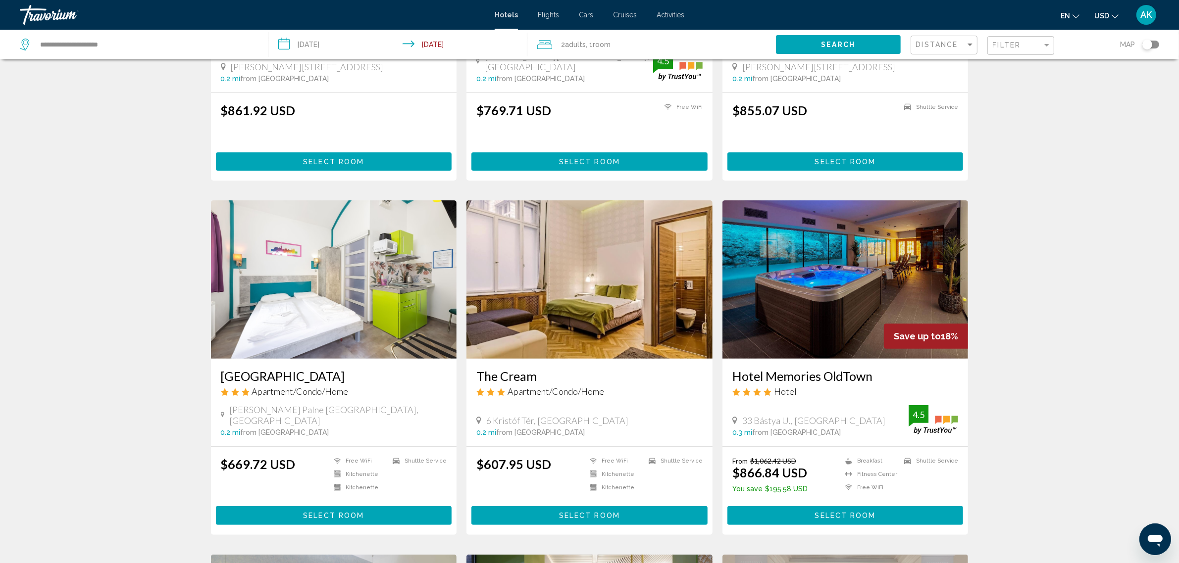
click at [808, 268] on img "Main content" at bounding box center [845, 280] width 246 height 158
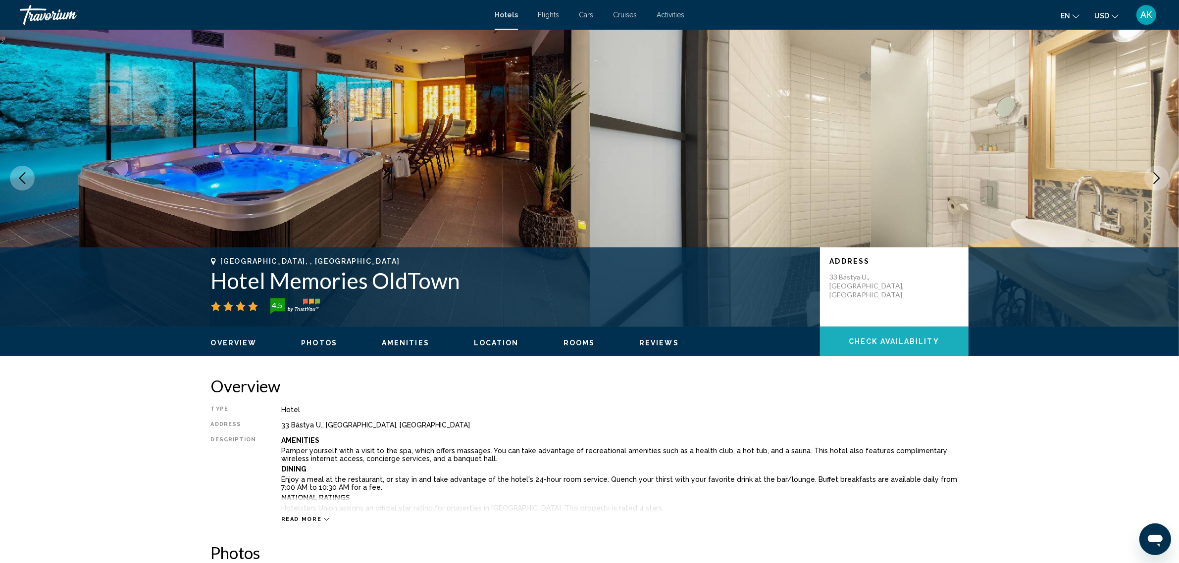
click at [879, 338] on span "Check Availability" at bounding box center [894, 342] width 91 height 8
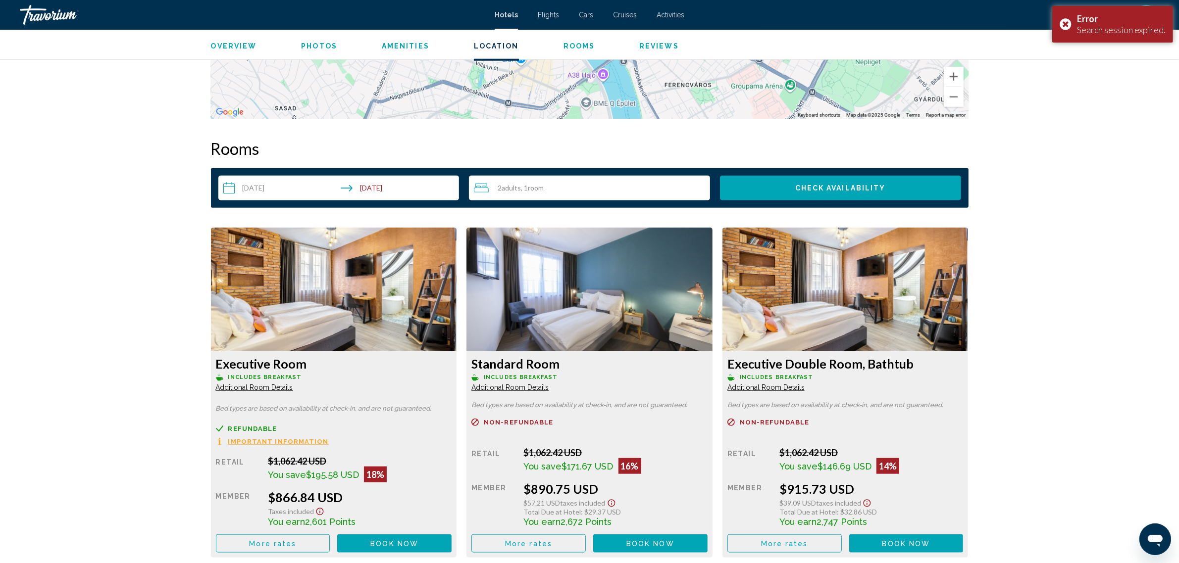
scroll to position [1158, 0]
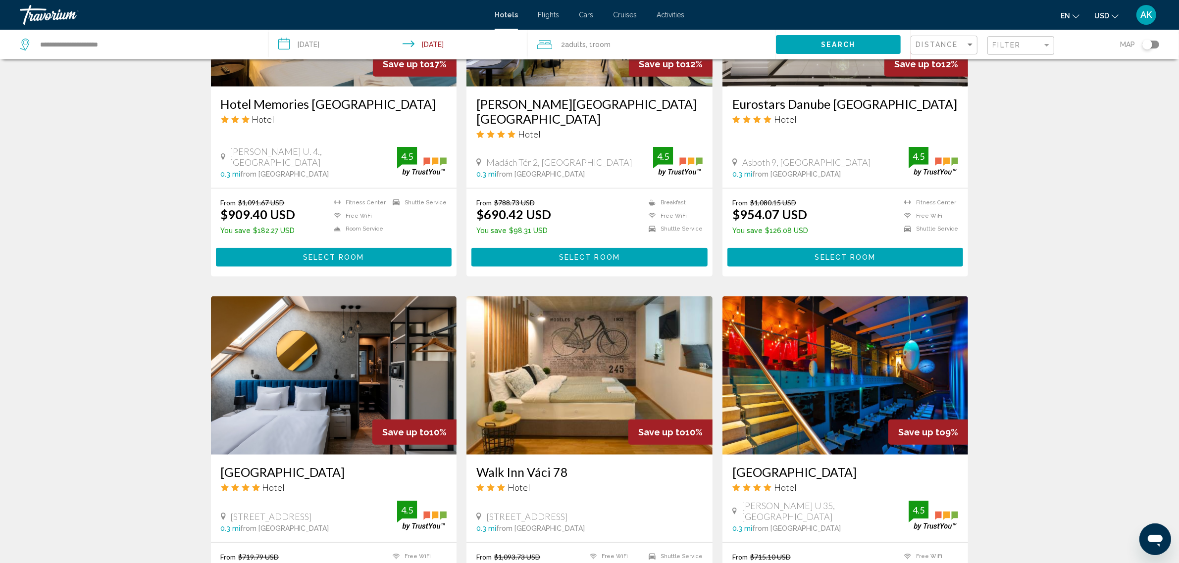
scroll to position [1052, 0]
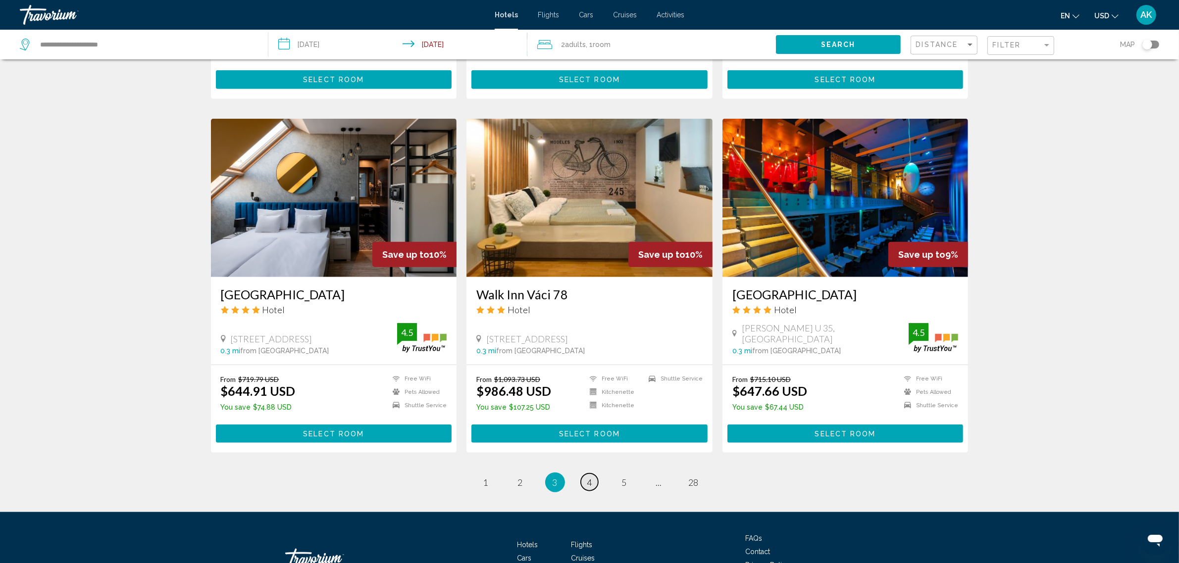
click at [590, 478] on span "4" at bounding box center [589, 482] width 5 height 11
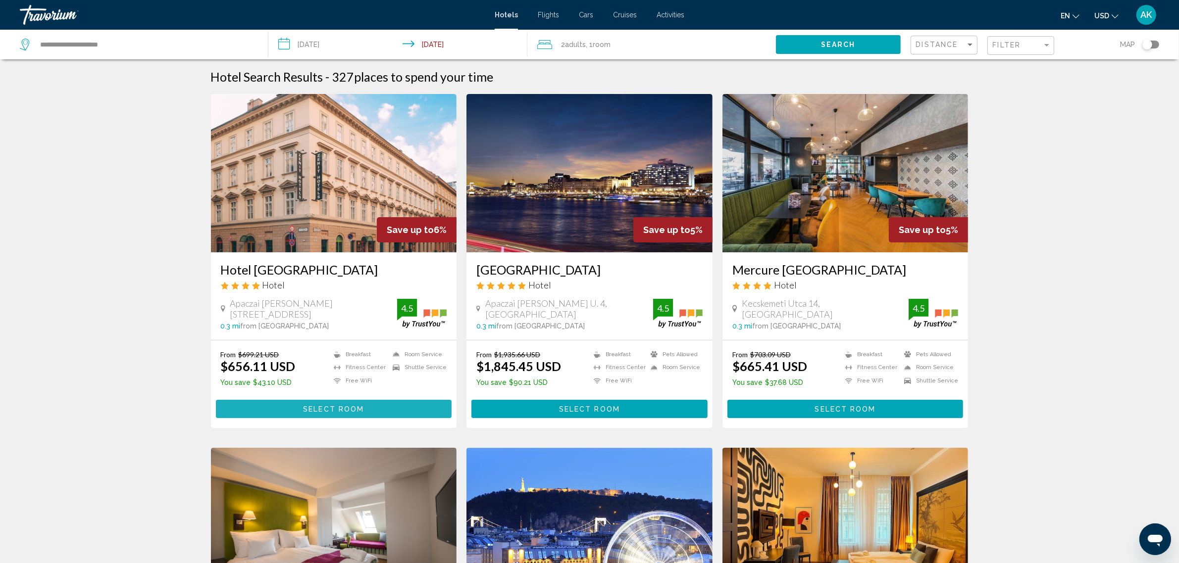
click at [306, 406] on span "Select Room" at bounding box center [333, 409] width 61 height 8
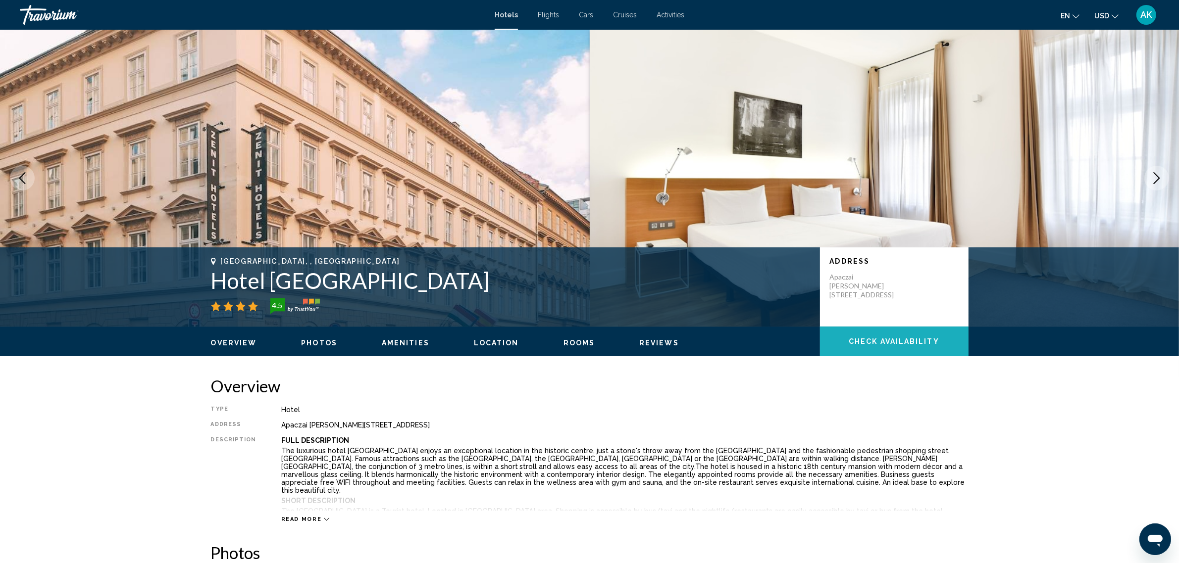
click at [890, 340] on span "Check Availability" at bounding box center [894, 342] width 91 height 8
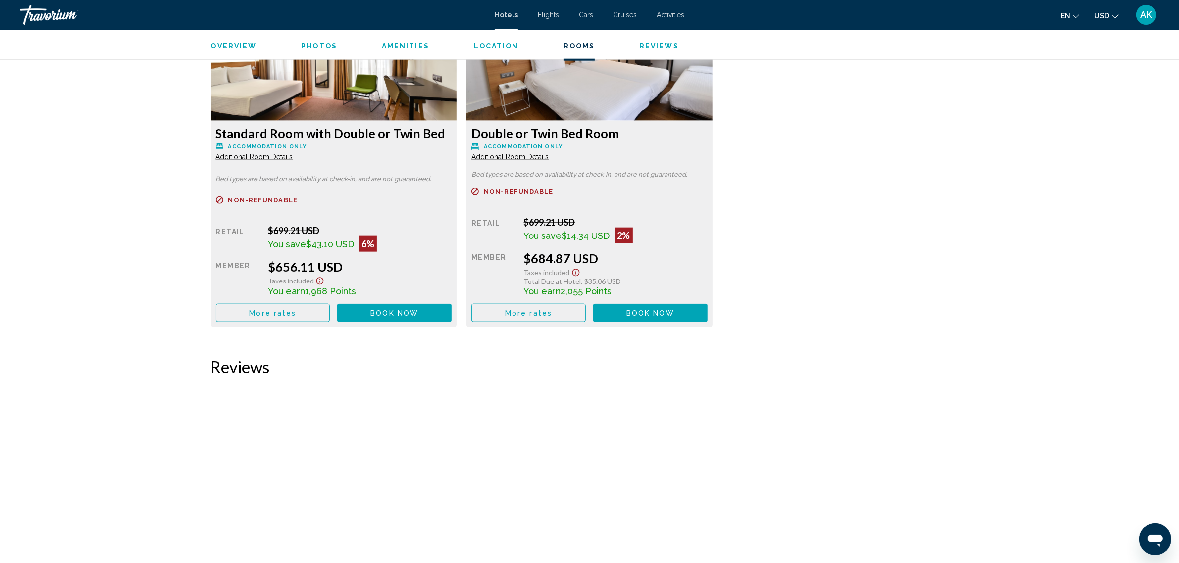
scroll to position [1591, 0]
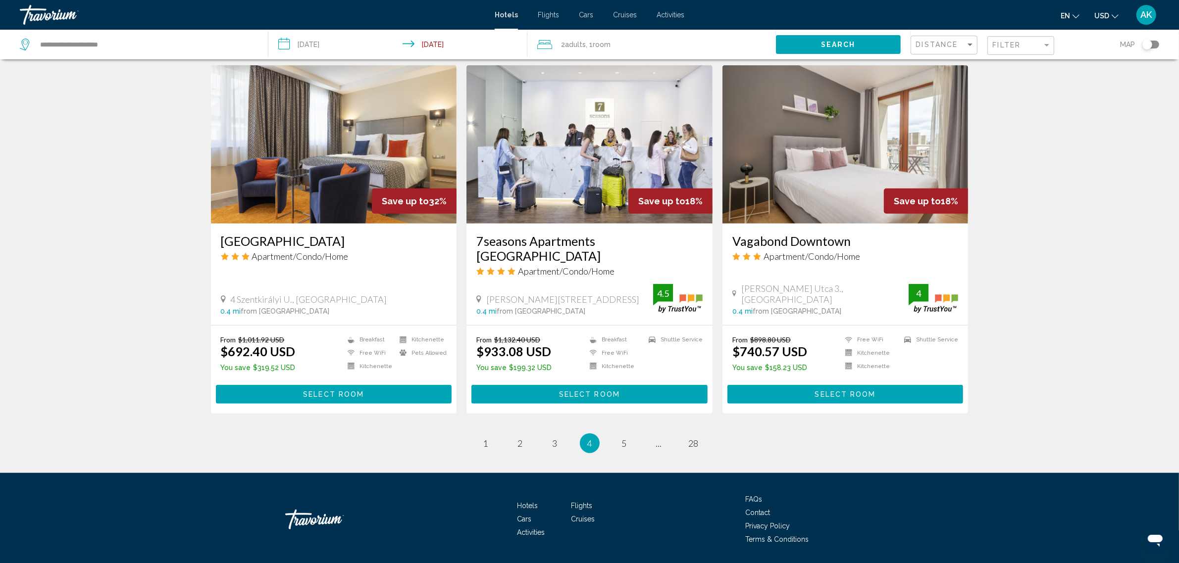
scroll to position [1105, 0]
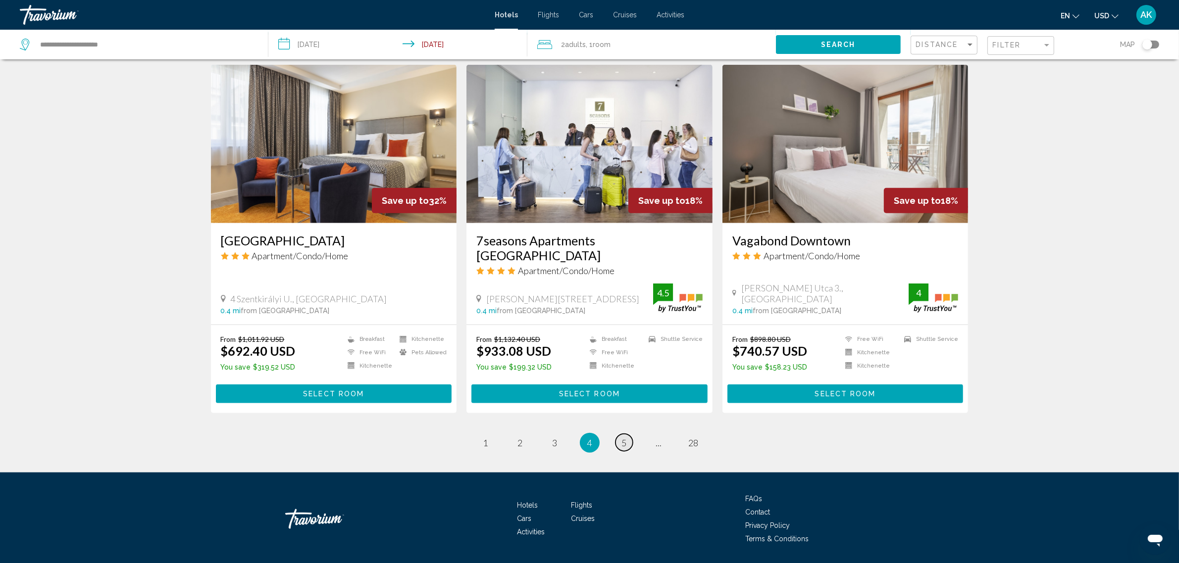
click at [623, 438] on span "5" at bounding box center [624, 443] width 5 height 11
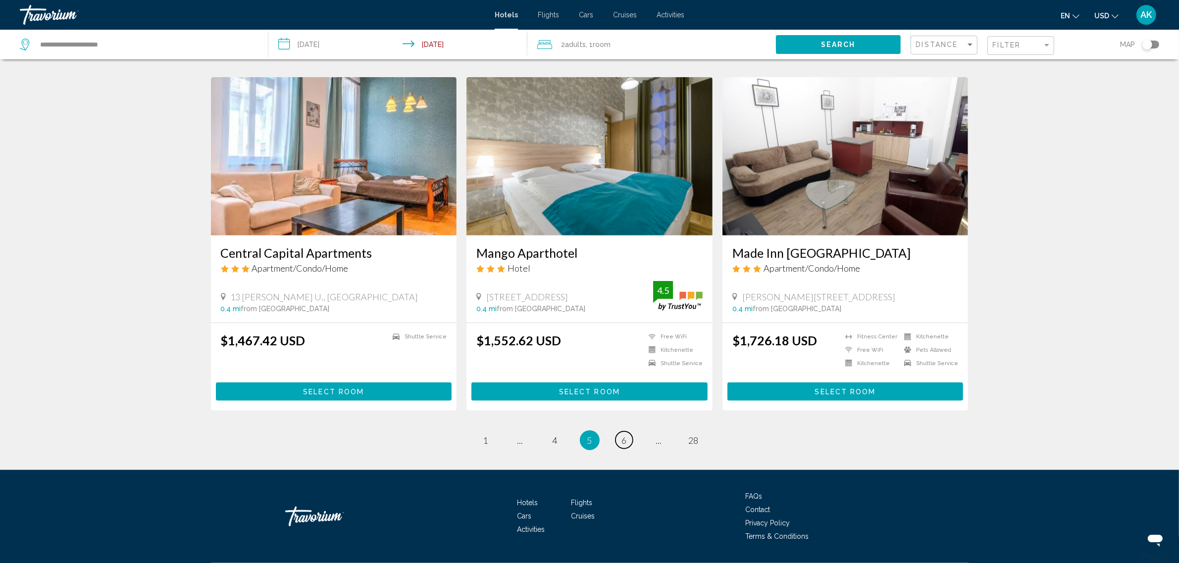
scroll to position [1114, 0]
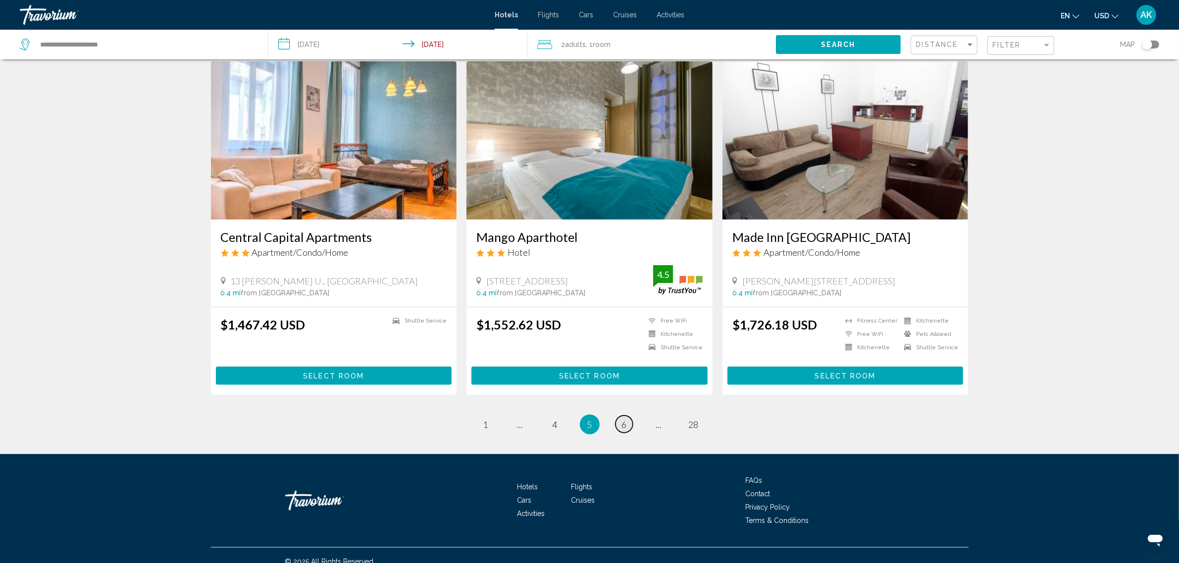
click at [620, 422] on link "page 6" at bounding box center [623, 424] width 17 height 17
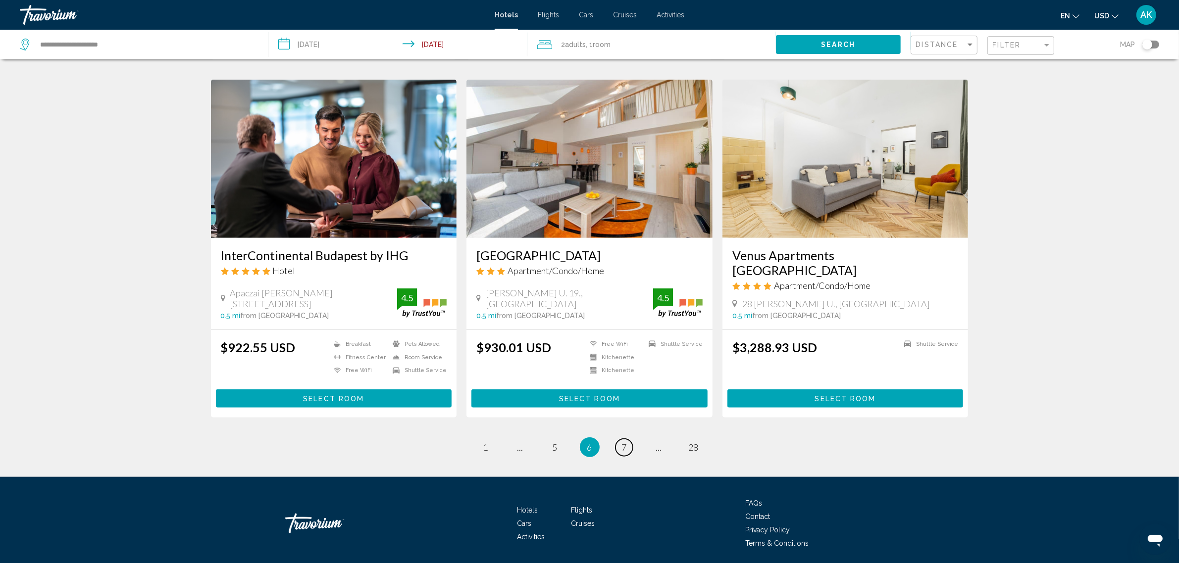
scroll to position [1114, 0]
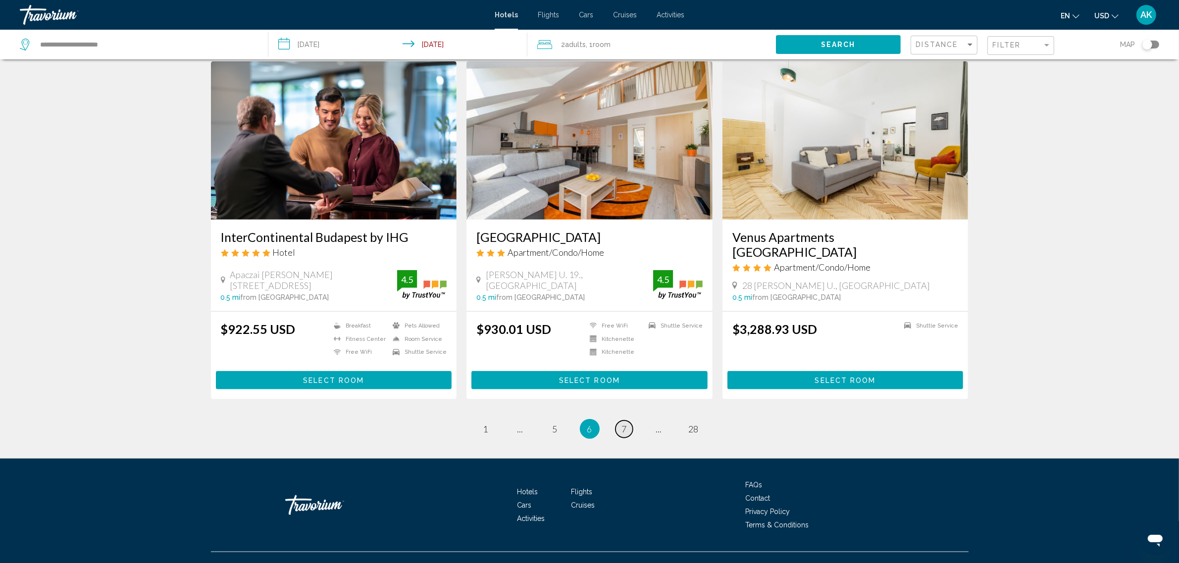
click at [624, 426] on span "7" at bounding box center [624, 429] width 5 height 11
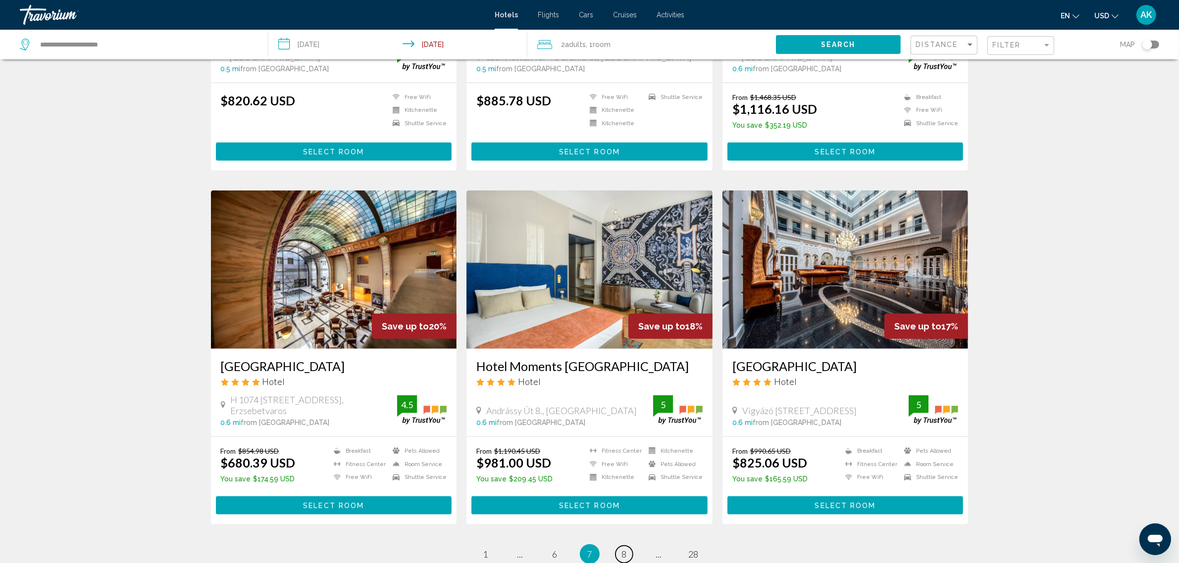
scroll to position [990, 0]
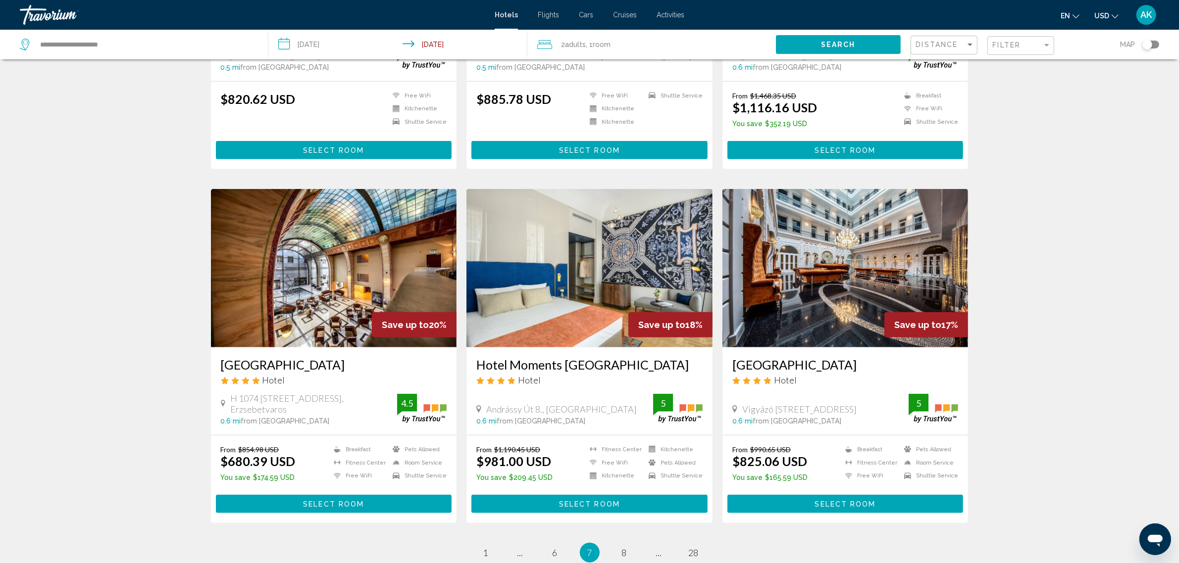
click at [294, 278] on img "Main content" at bounding box center [334, 268] width 246 height 158
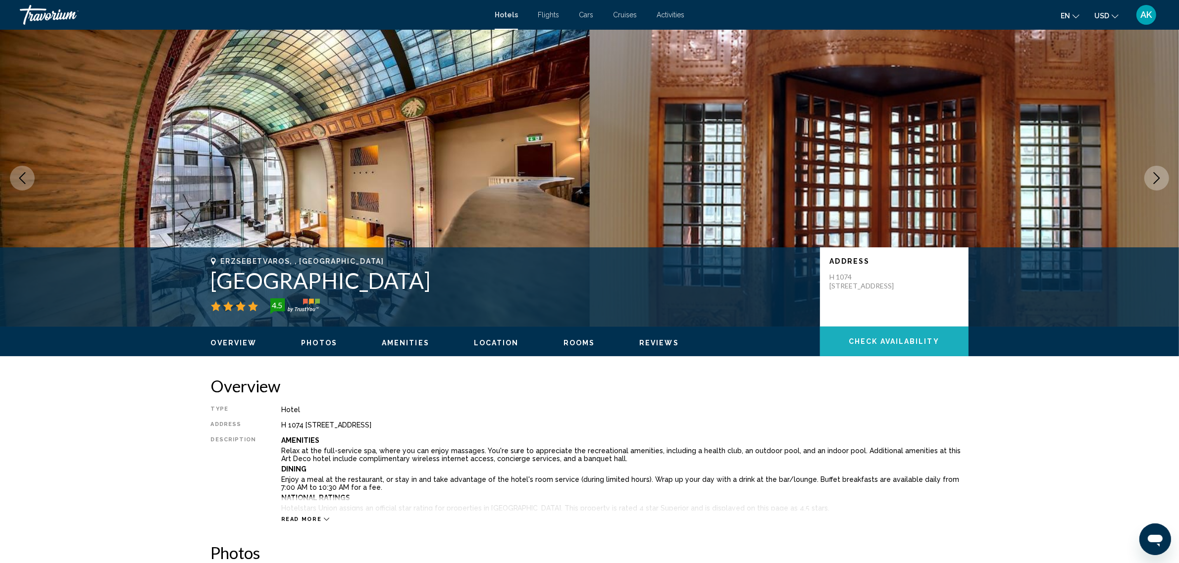
click at [907, 352] on button "Check Availability" at bounding box center [894, 342] width 149 height 30
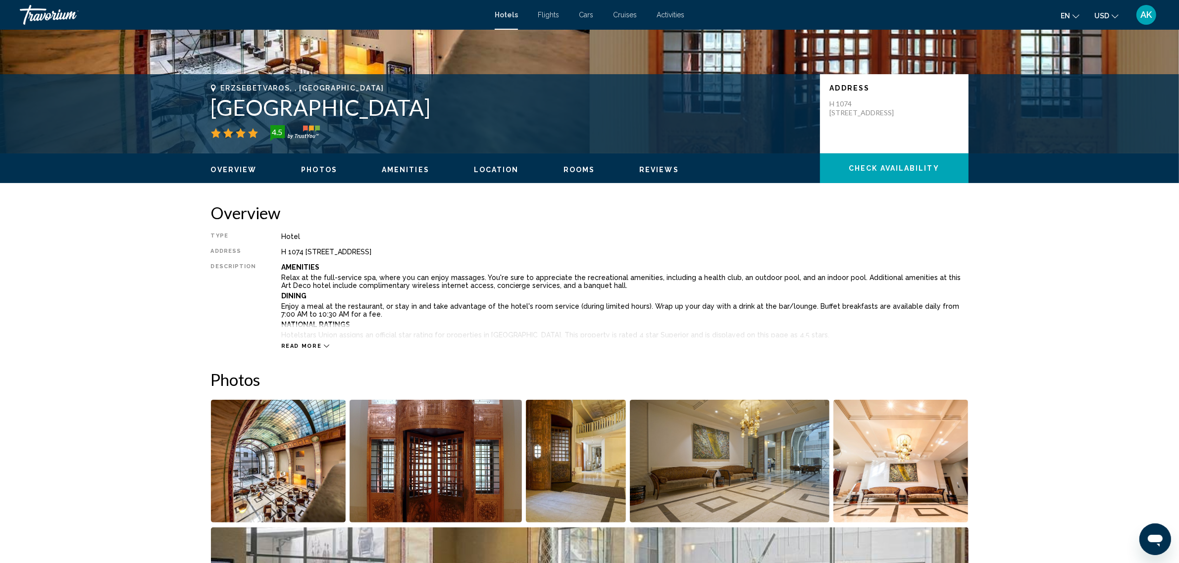
scroll to position [44, 0]
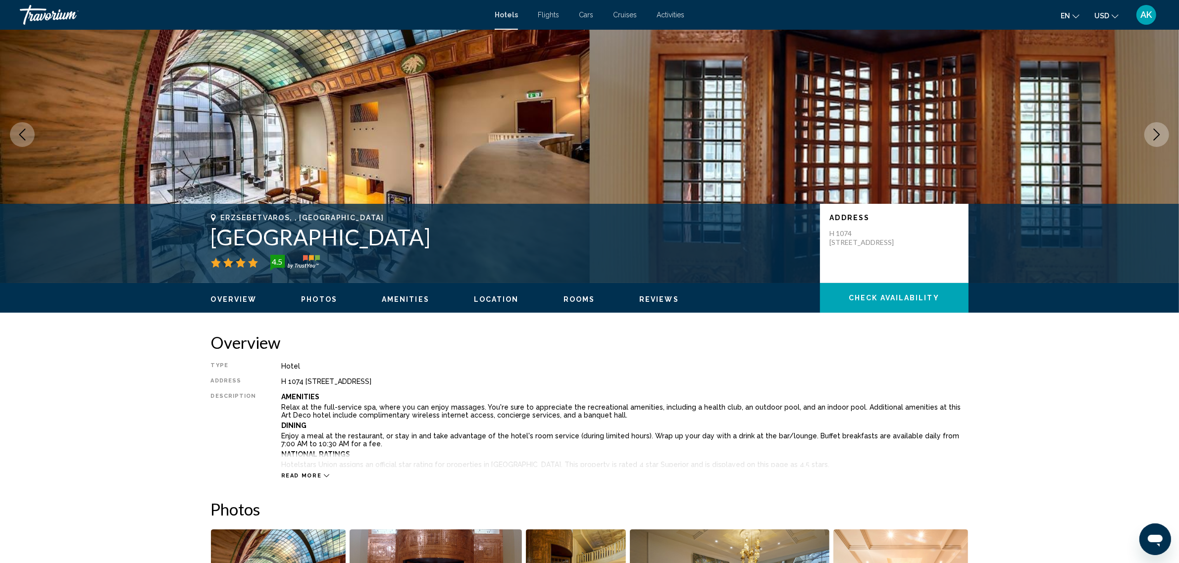
drag, startPoint x: 212, startPoint y: 236, endPoint x: 474, endPoint y: 238, distance: 262.4
click at [474, 238] on h1 "[GEOGRAPHIC_DATA]" at bounding box center [510, 237] width 599 height 26
copy h1 "[GEOGRAPHIC_DATA]"
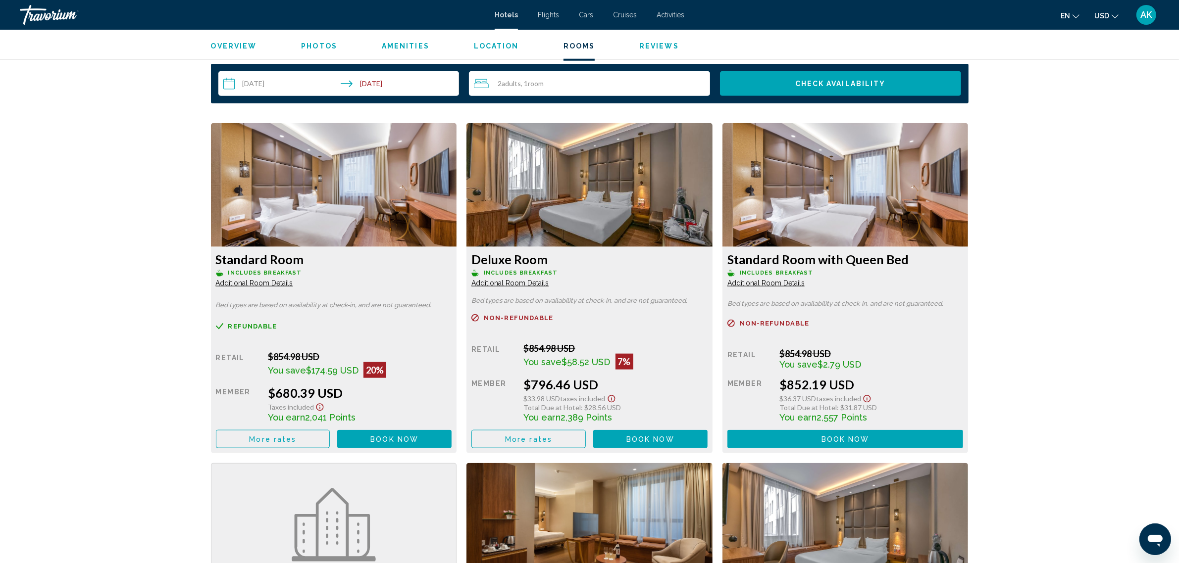
scroll to position [1282, 0]
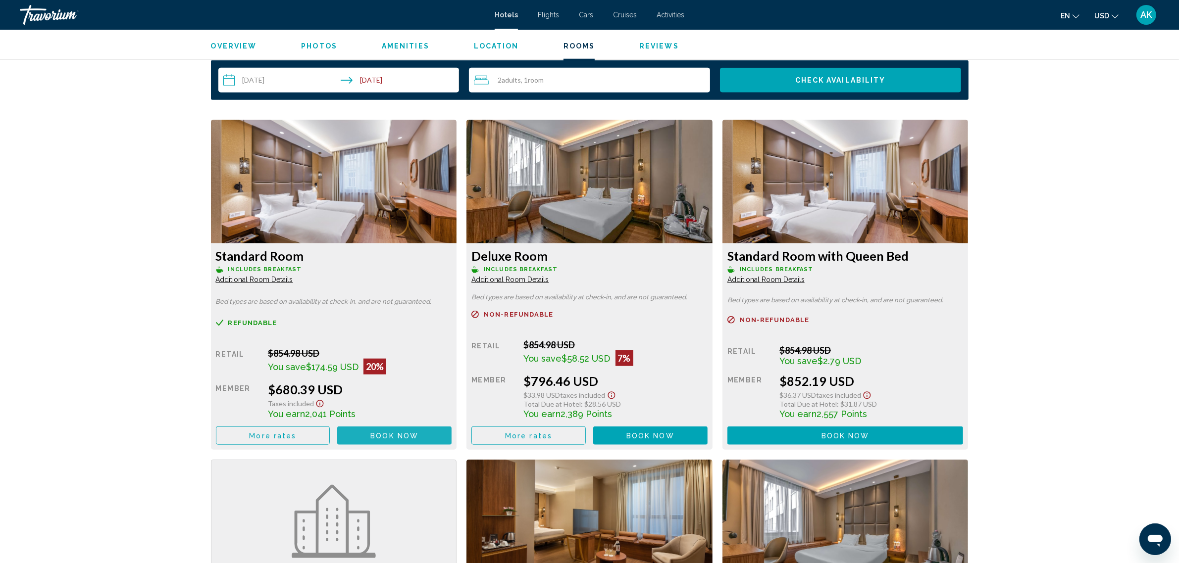
click at [379, 435] on span "Book now" at bounding box center [394, 436] width 48 height 8
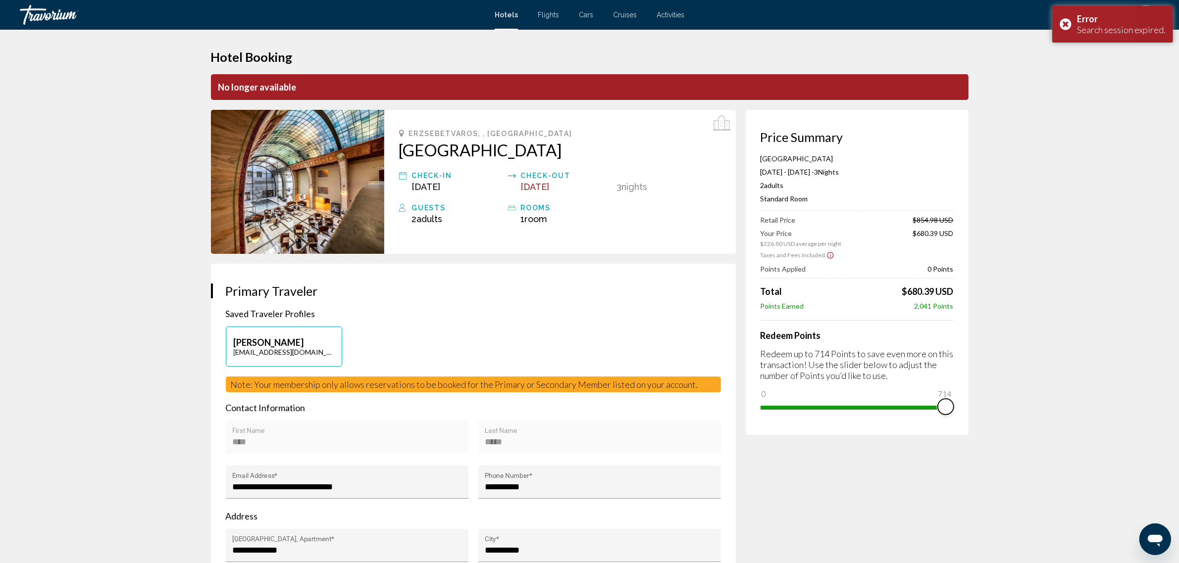
drag, startPoint x: 770, startPoint y: 395, endPoint x: 974, endPoint y: 407, distance: 204.4
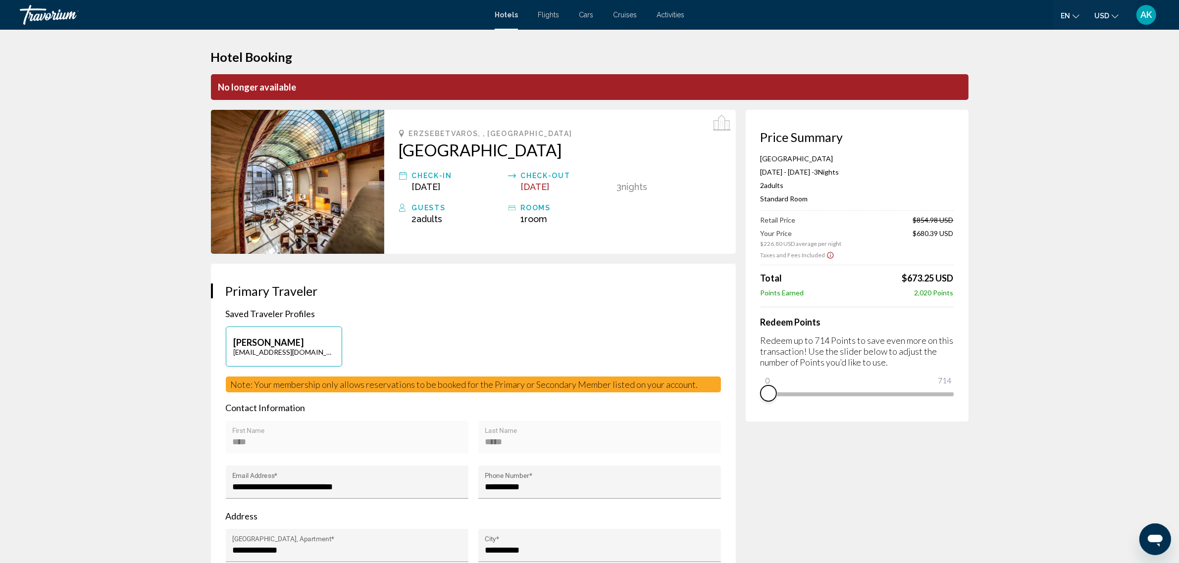
drag, startPoint x: 942, startPoint y: 408, endPoint x: 692, endPoint y: 404, distance: 250.6
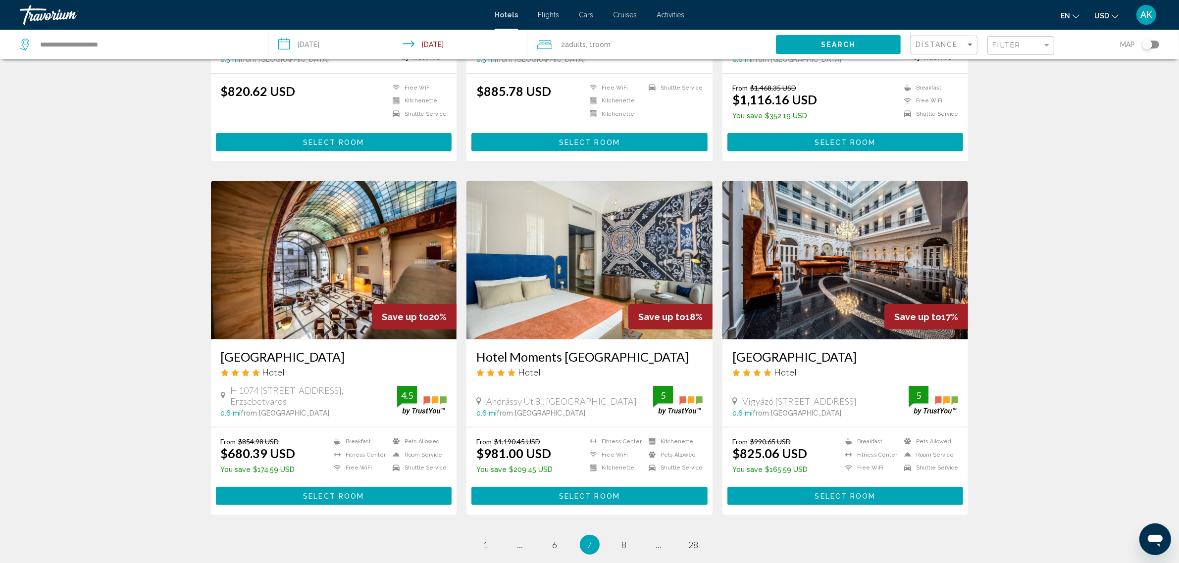
scroll to position [1110, 0]
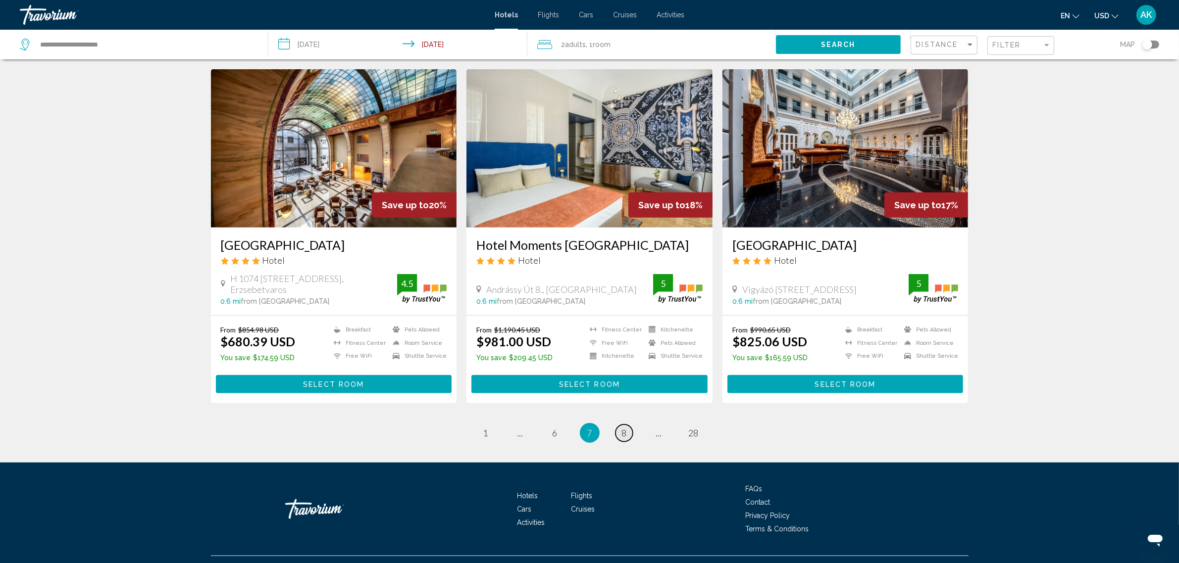
click at [626, 428] on span "8" at bounding box center [624, 433] width 5 height 11
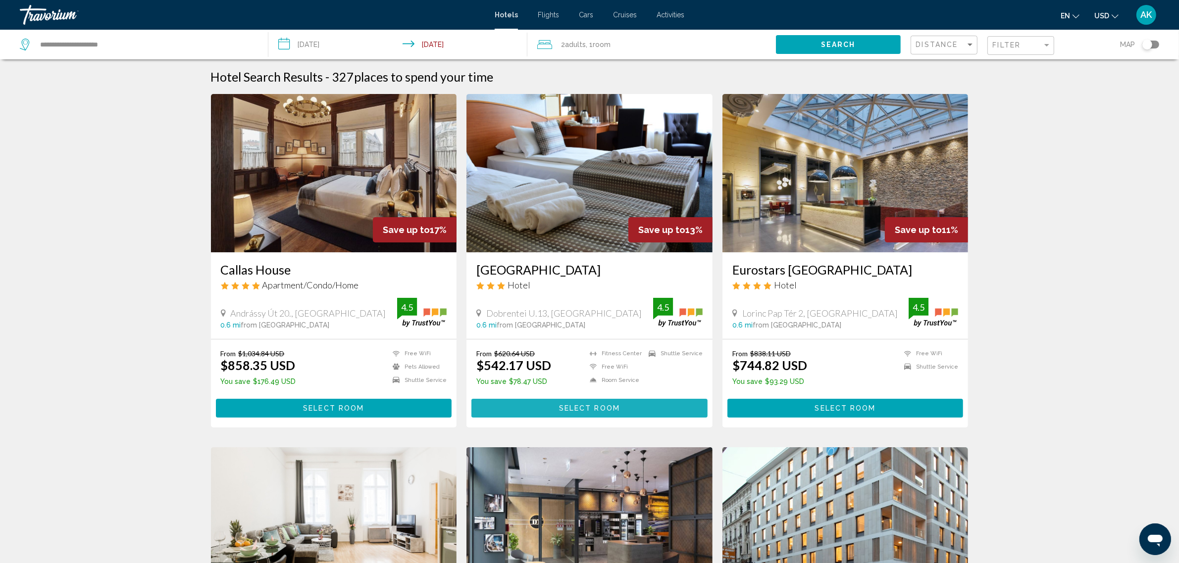
click at [611, 406] on span "Select Room" at bounding box center [589, 409] width 61 height 8
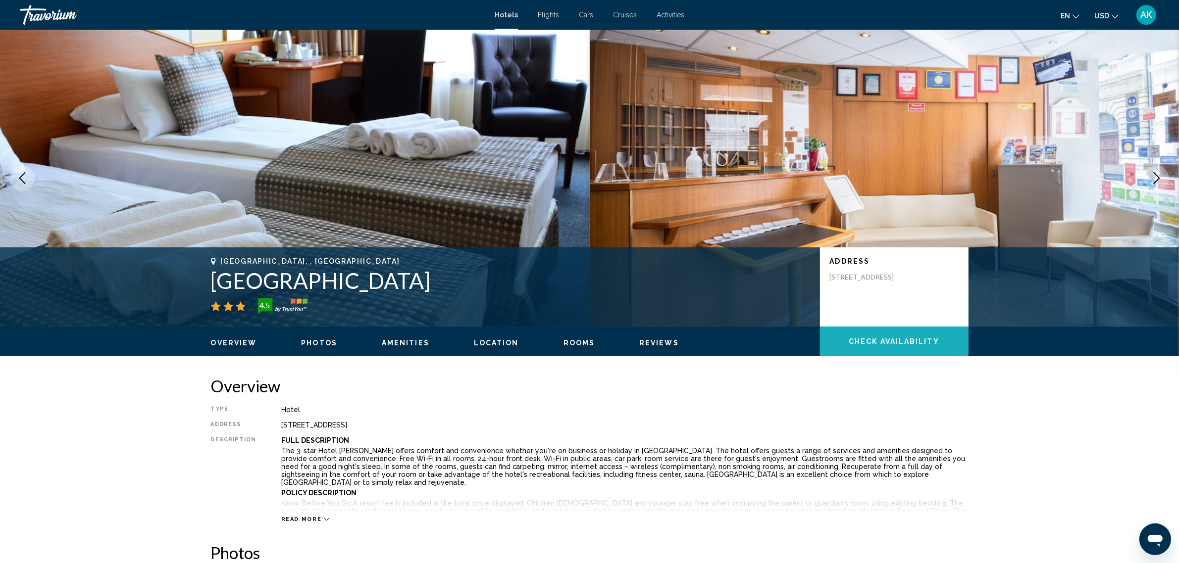
click at [894, 345] on span "Check Availability" at bounding box center [894, 342] width 91 height 8
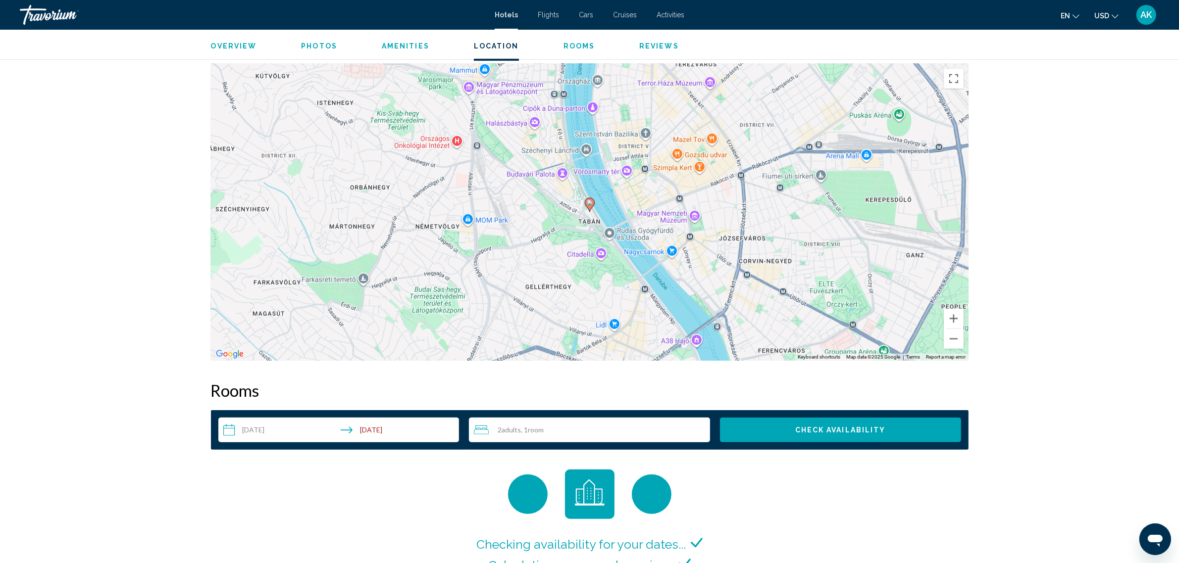
scroll to position [910, 0]
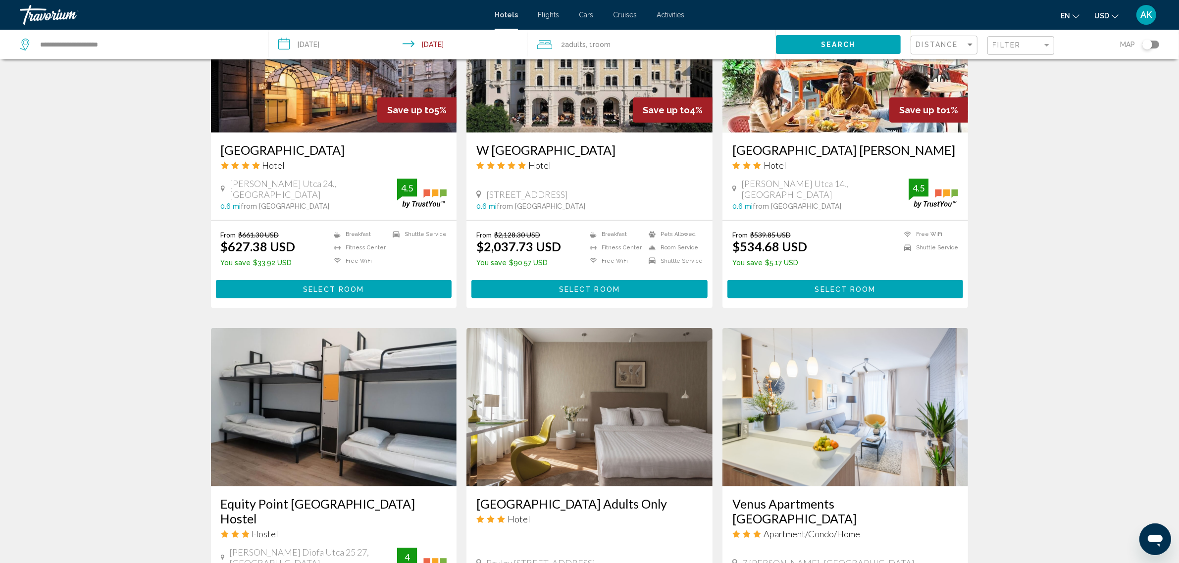
scroll to position [805, 0]
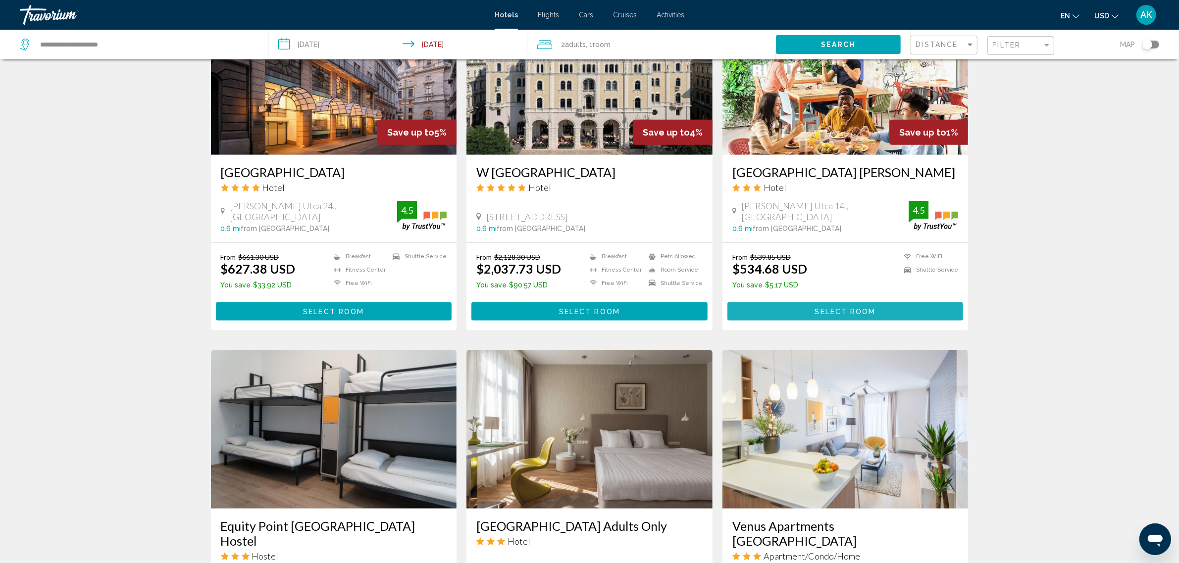
click at [845, 308] on span "Select Room" at bounding box center [845, 312] width 61 height 8
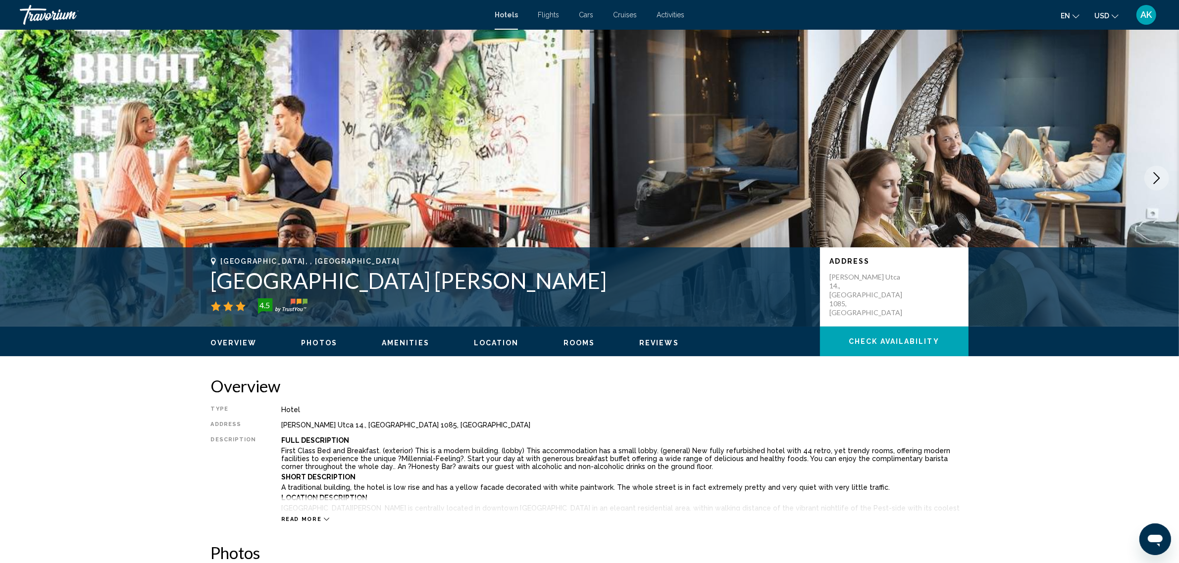
click at [874, 338] on span "Check Availability" at bounding box center [894, 342] width 91 height 8
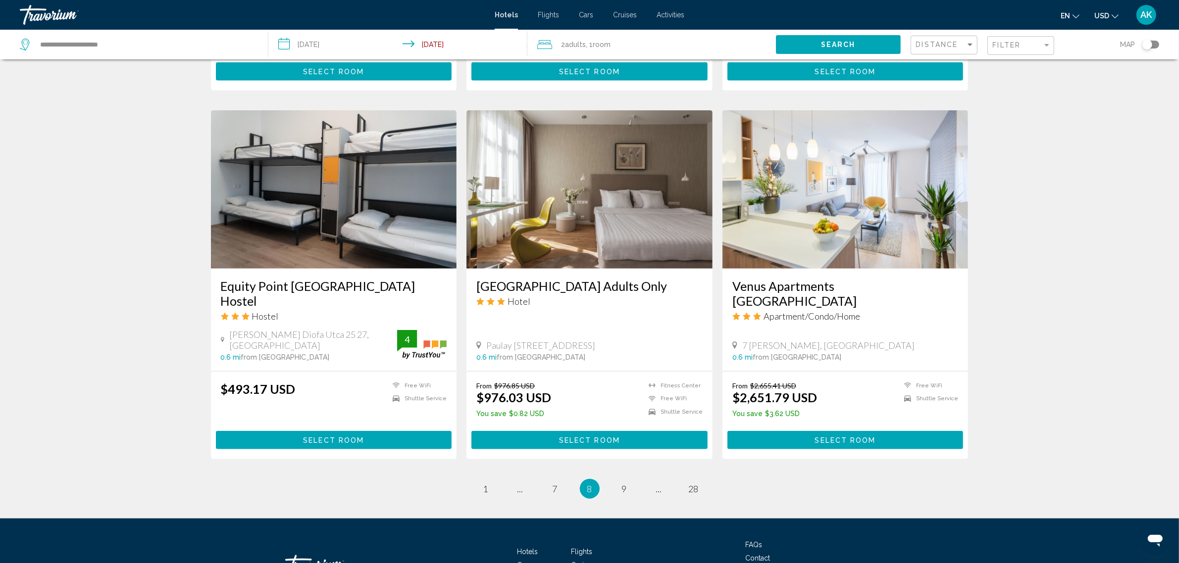
scroll to position [1105, 0]
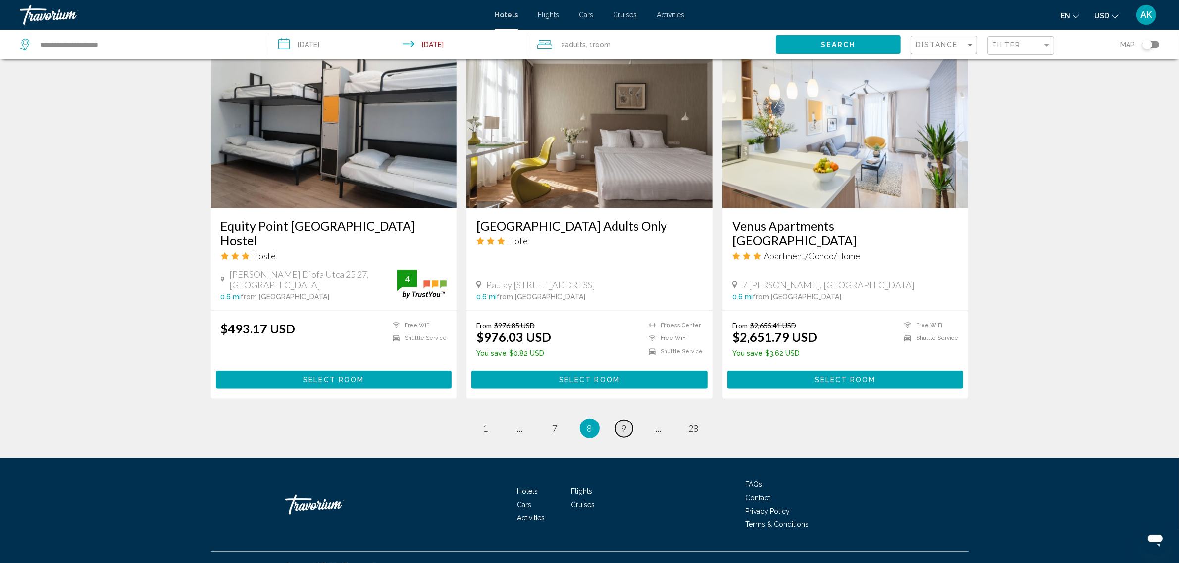
click at [625, 423] on span "9" at bounding box center [624, 428] width 5 height 11
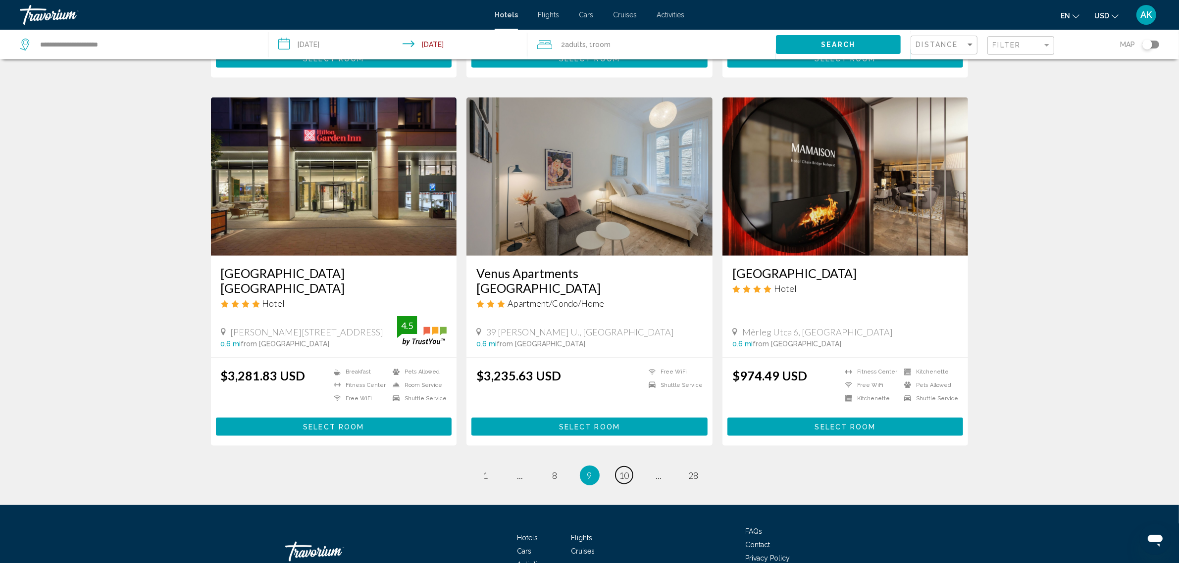
scroll to position [1114, 0]
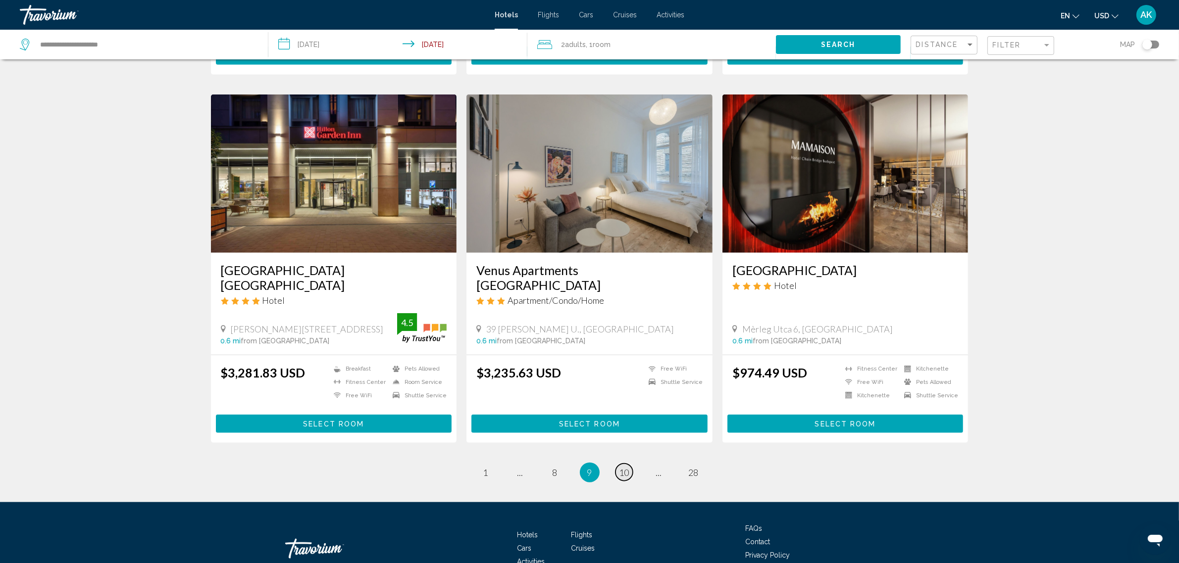
click at [627, 467] on span "10" at bounding box center [624, 472] width 10 height 11
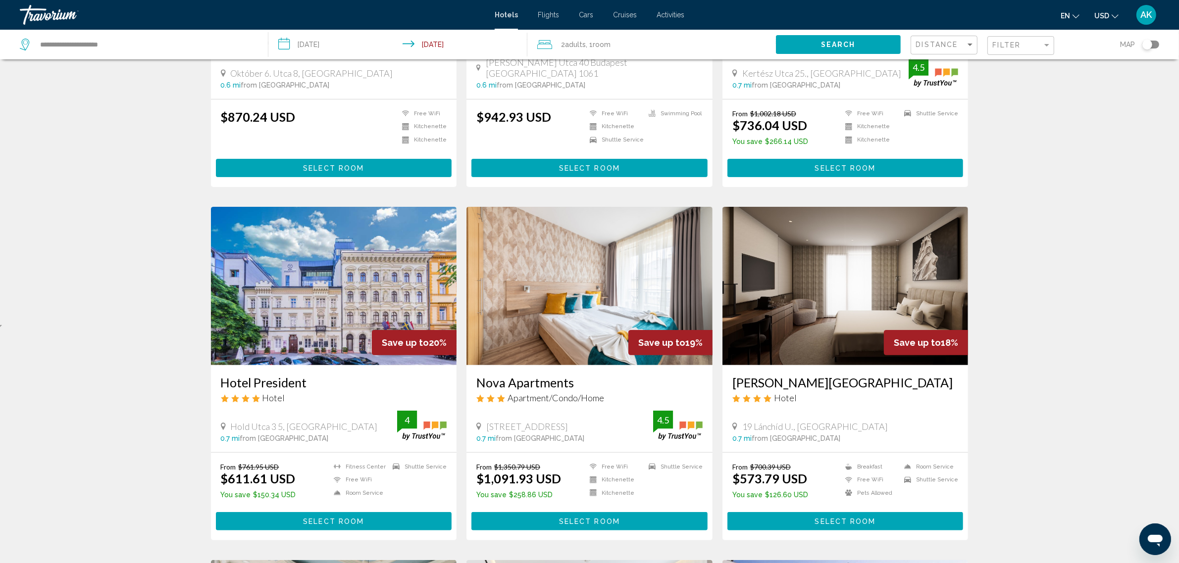
scroll to position [248, 0]
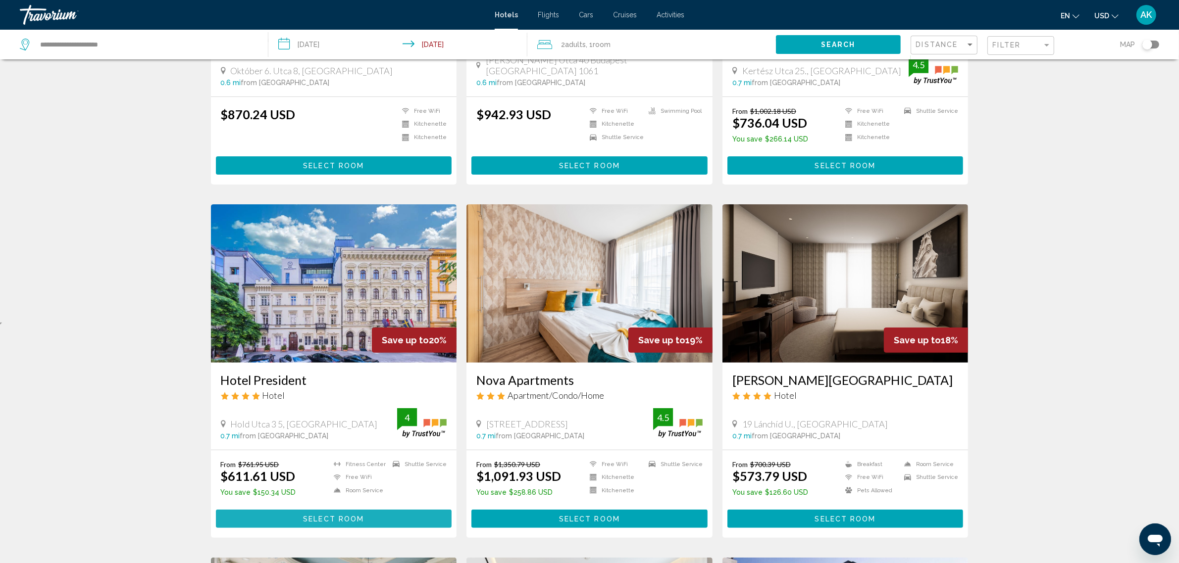
click at [278, 511] on button "Select Room" at bounding box center [334, 519] width 236 height 18
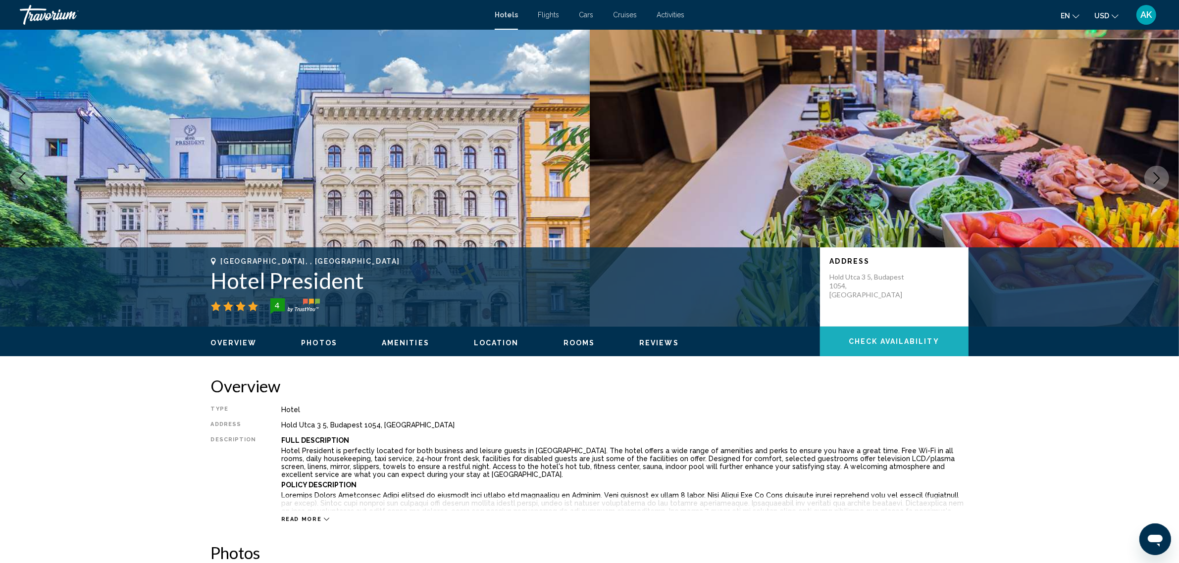
click at [895, 343] on span "Check Availability" at bounding box center [894, 342] width 91 height 8
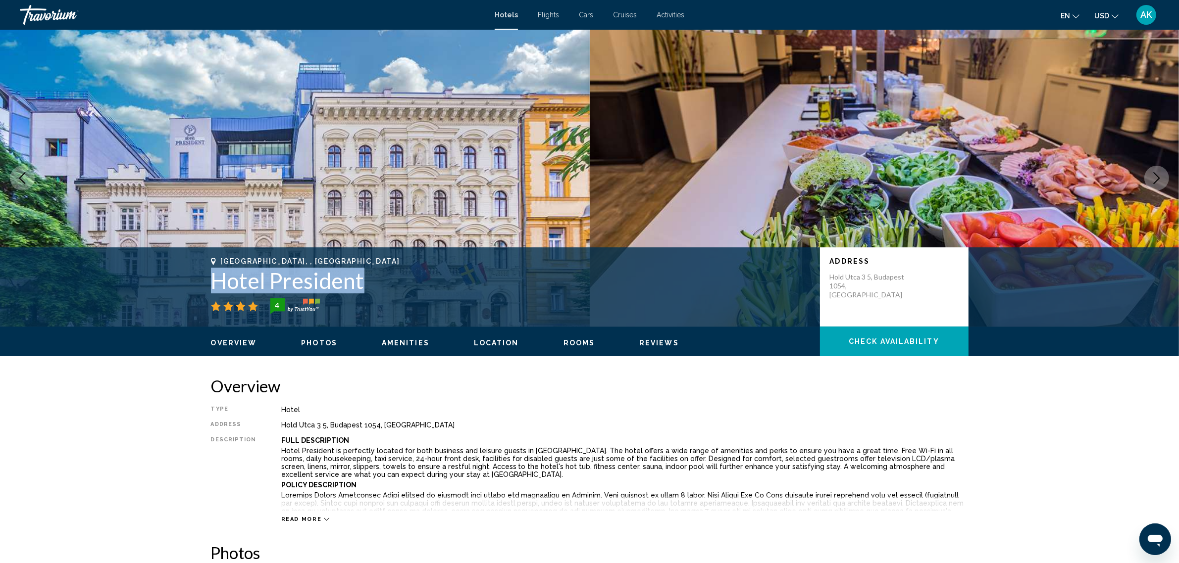
drag, startPoint x: 211, startPoint y: 284, endPoint x: 364, endPoint y: 288, distance: 152.5
click at [364, 288] on h1 "Hotel President" at bounding box center [510, 281] width 599 height 26
copy h1 "Hotel President"
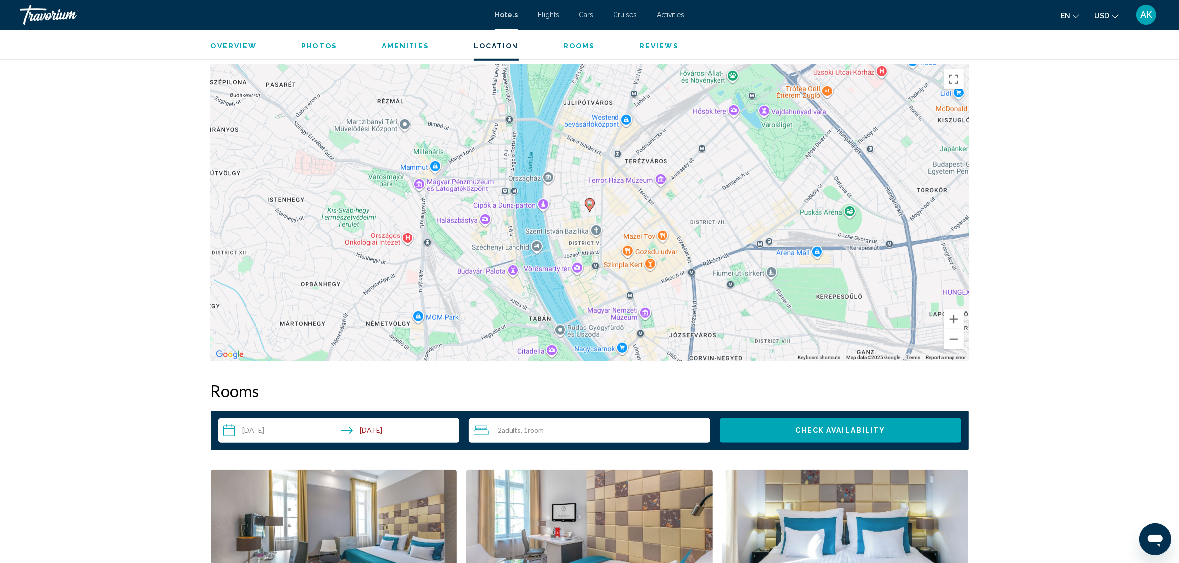
scroll to position [1238, 0]
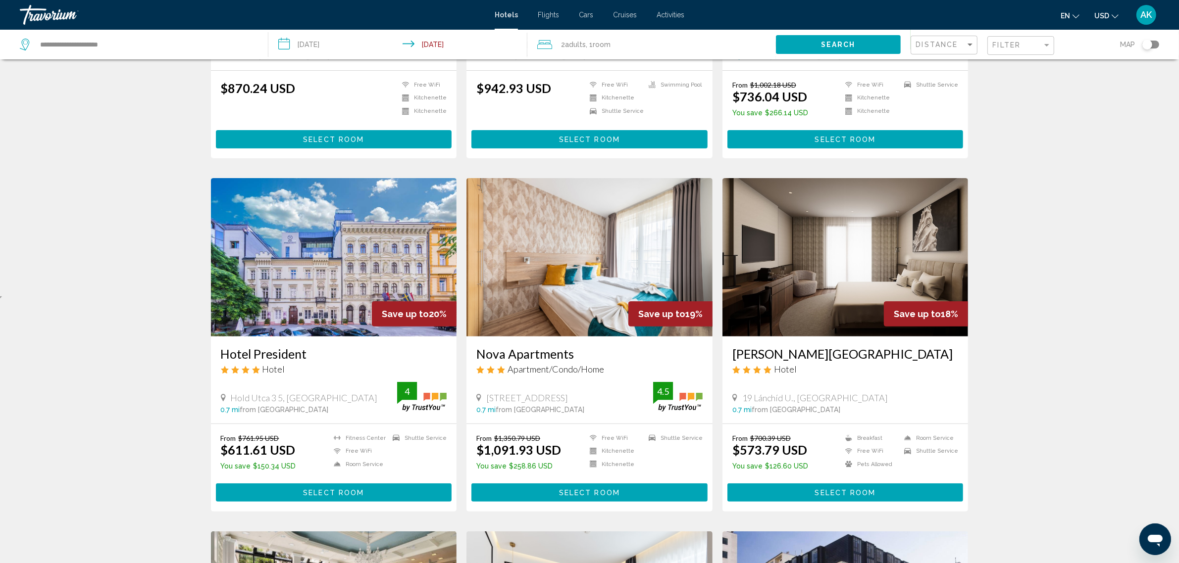
scroll to position [309, 0]
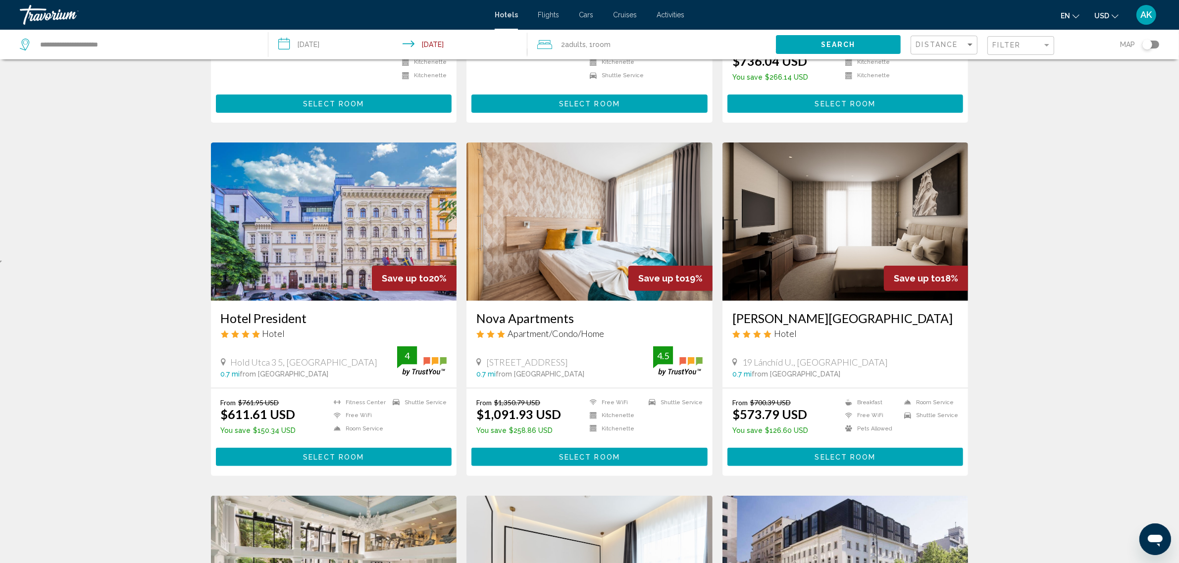
click at [827, 228] on img "Main content" at bounding box center [845, 222] width 246 height 158
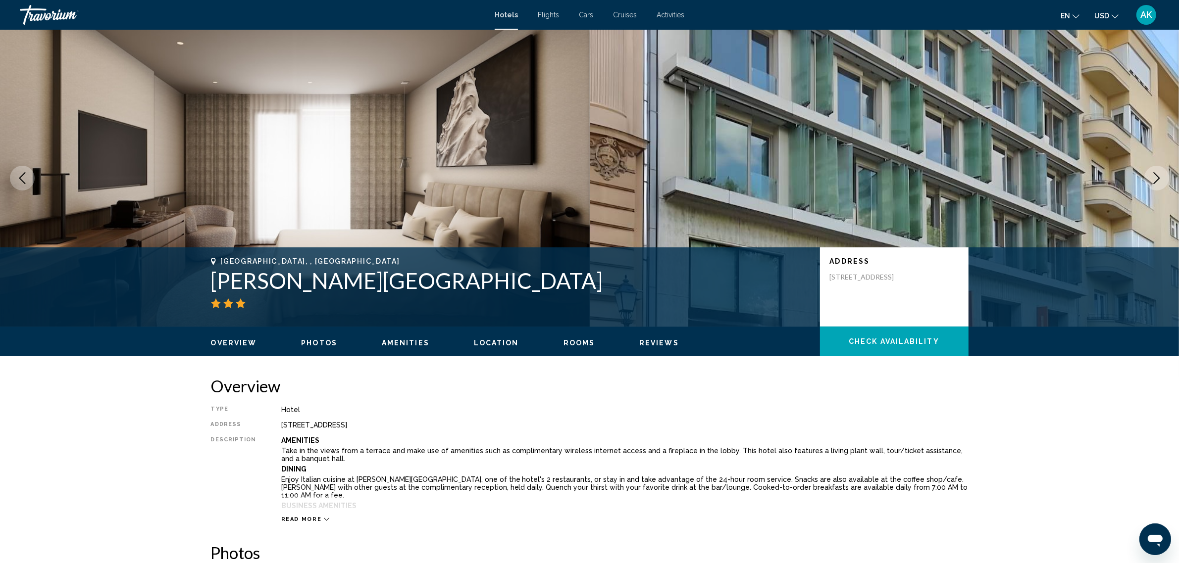
click at [887, 350] on button "Check Availability" at bounding box center [894, 342] width 149 height 30
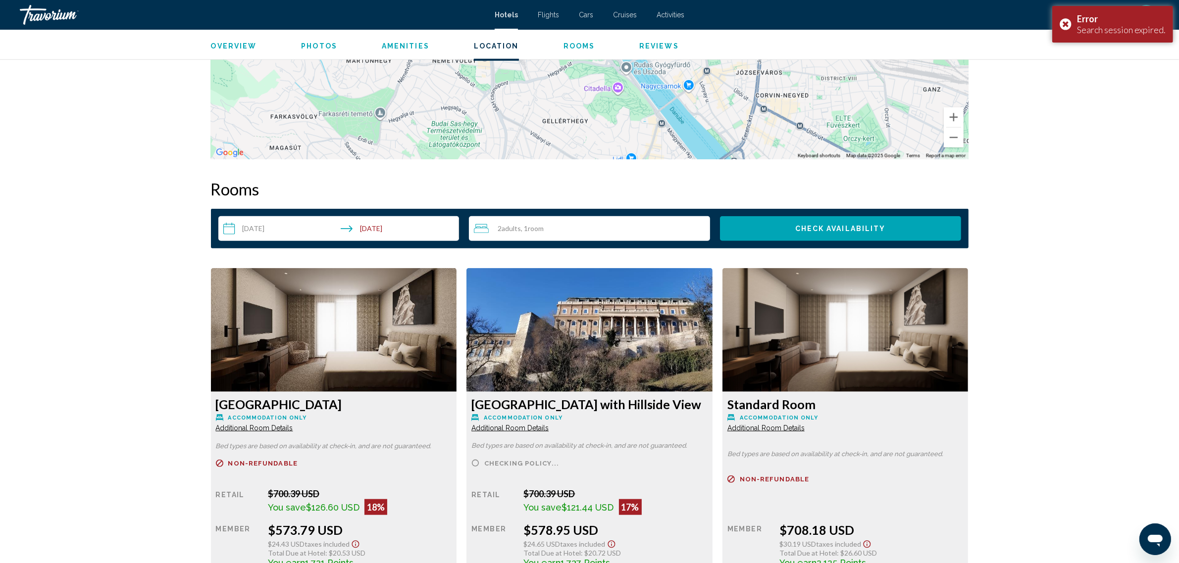
scroll to position [1146, 0]
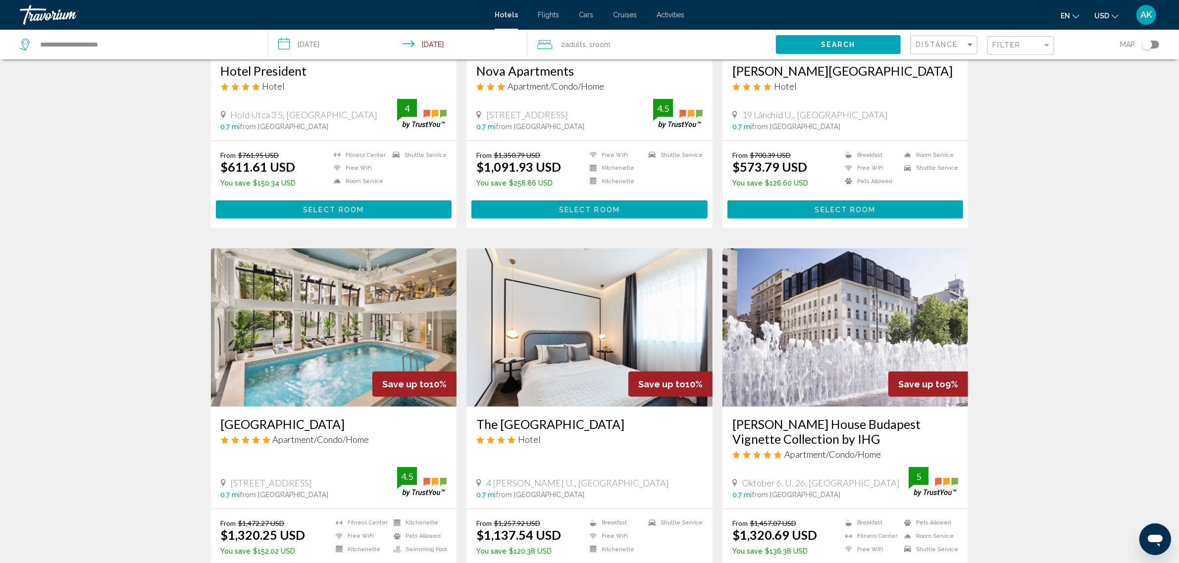
scroll to position [619, 0]
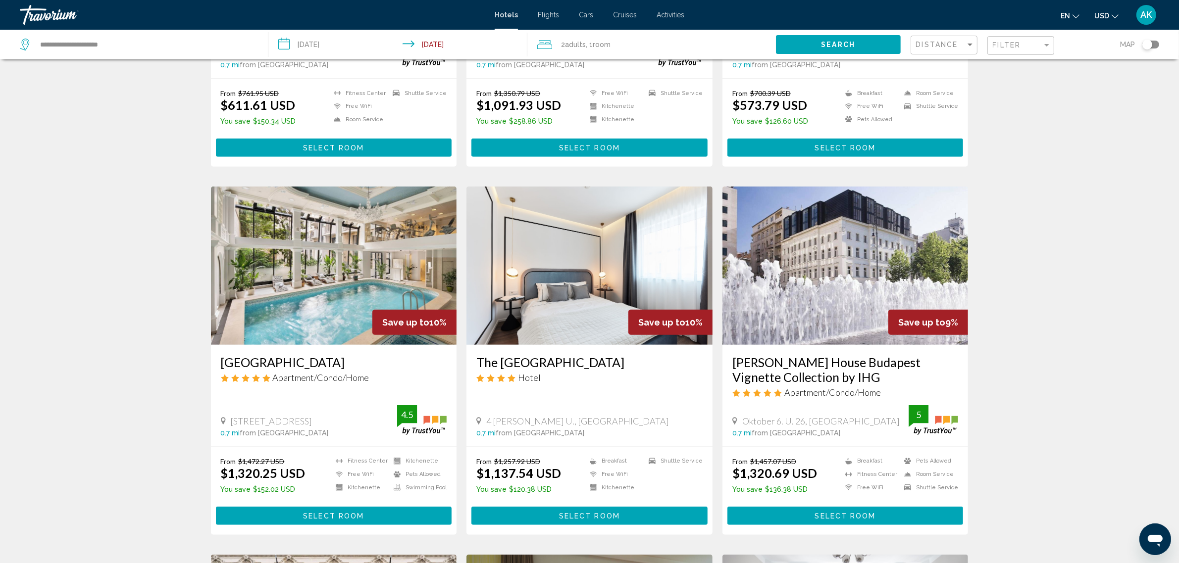
click at [336, 263] on img "Main content" at bounding box center [334, 266] width 246 height 158
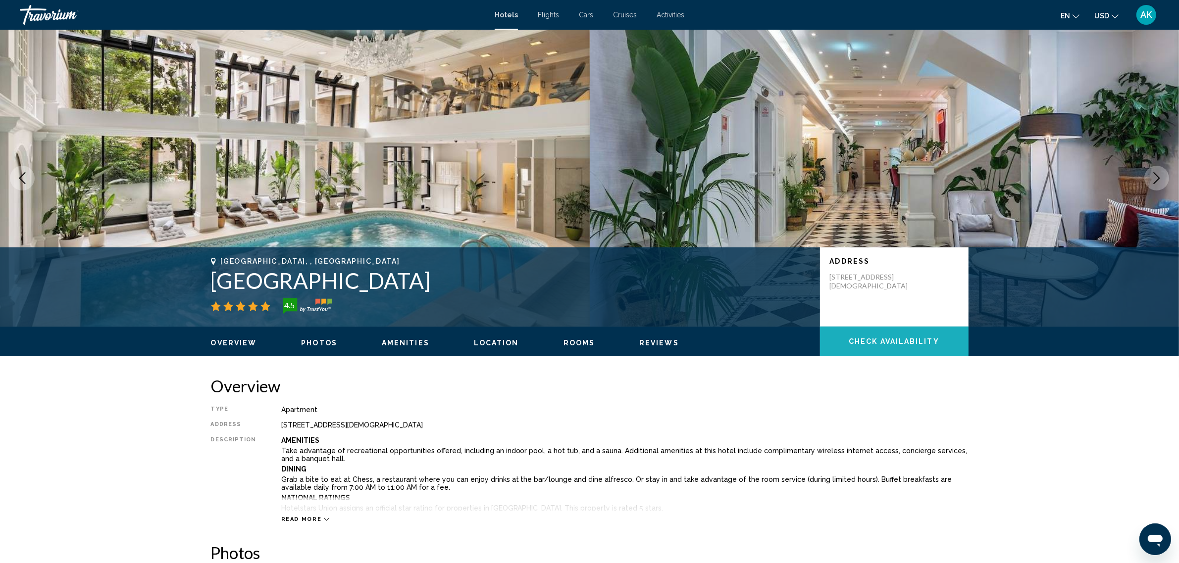
click at [867, 340] on span "Check Availability" at bounding box center [894, 342] width 91 height 8
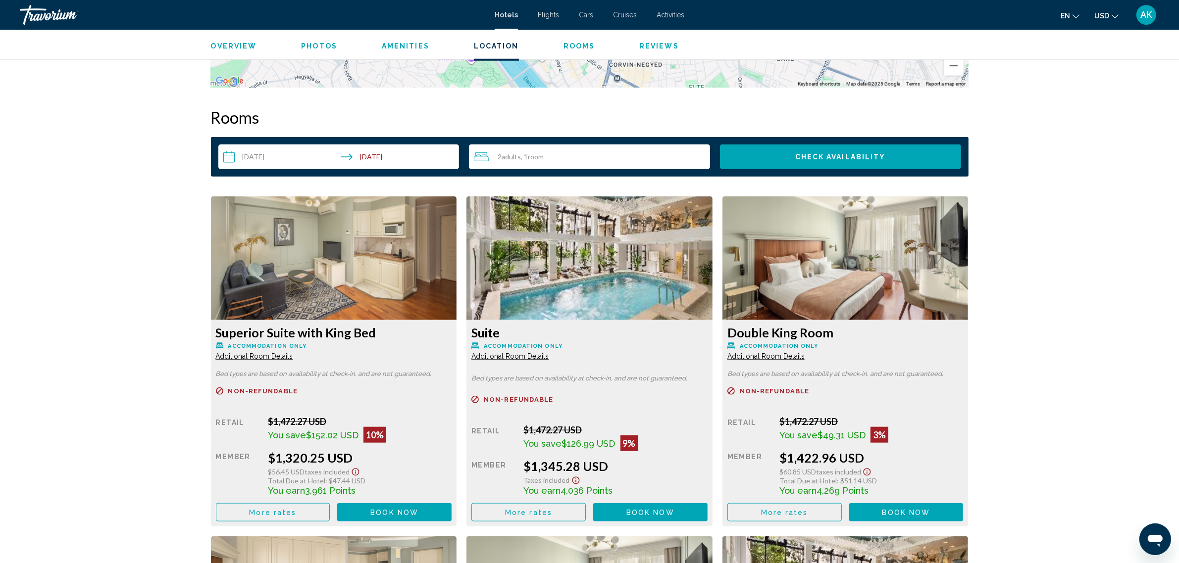
scroll to position [1219, 0]
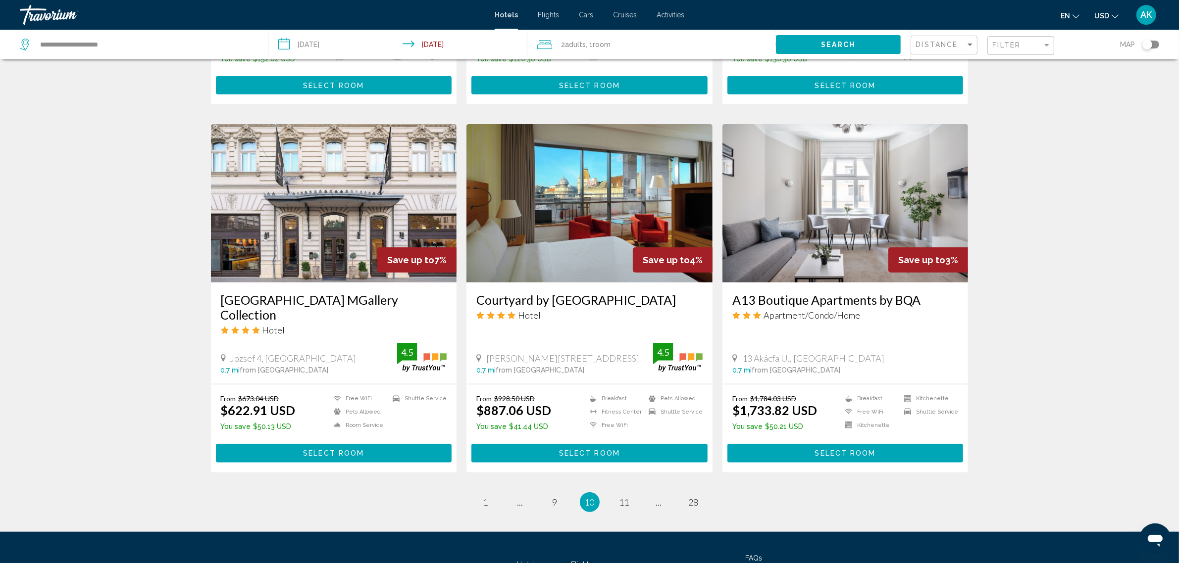
scroll to position [1052, 0]
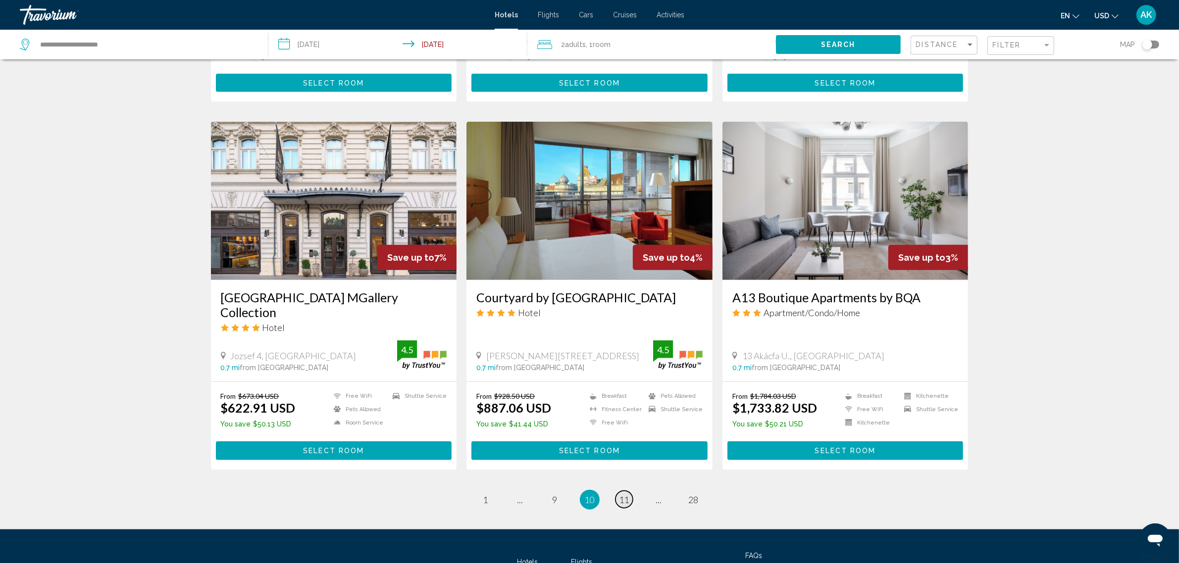
click at [622, 496] on span "11" at bounding box center [624, 500] width 10 height 11
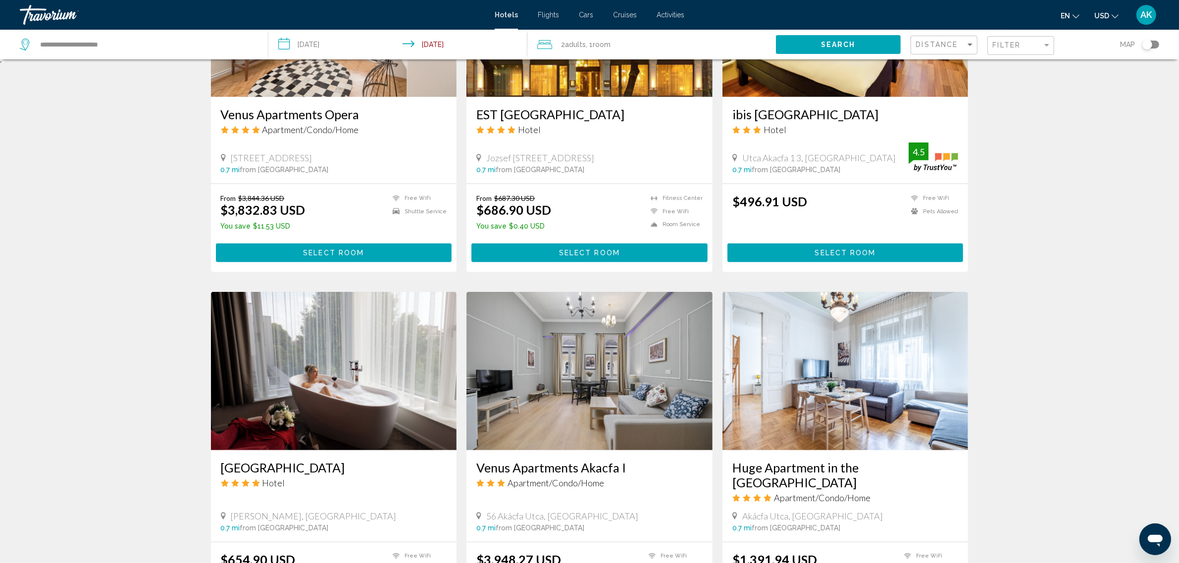
scroll to position [557, 0]
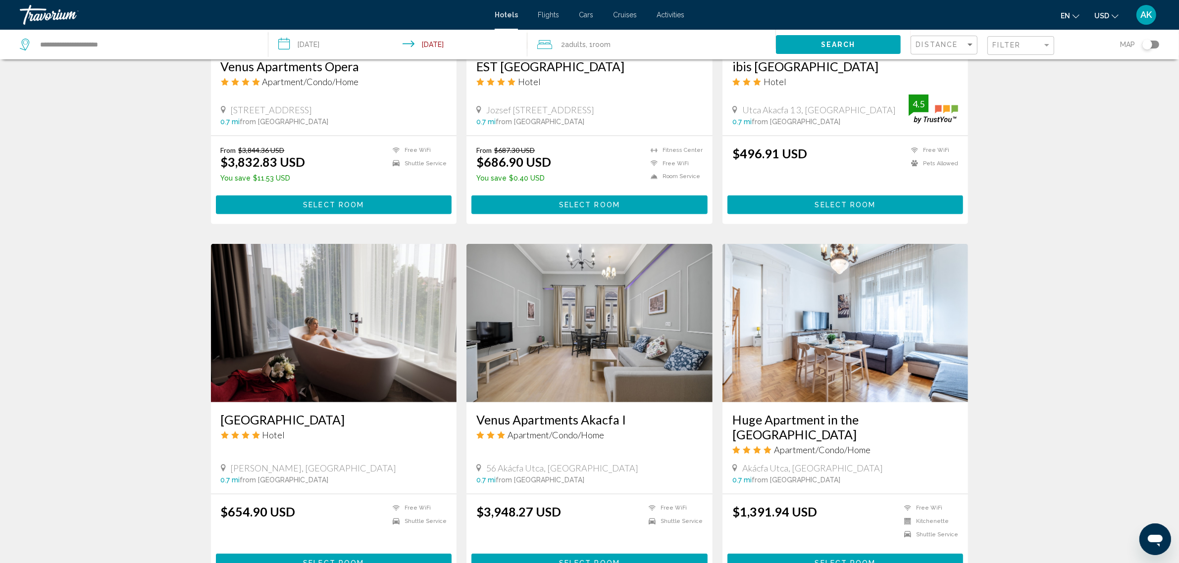
click at [281, 352] on img "Main content" at bounding box center [334, 323] width 246 height 158
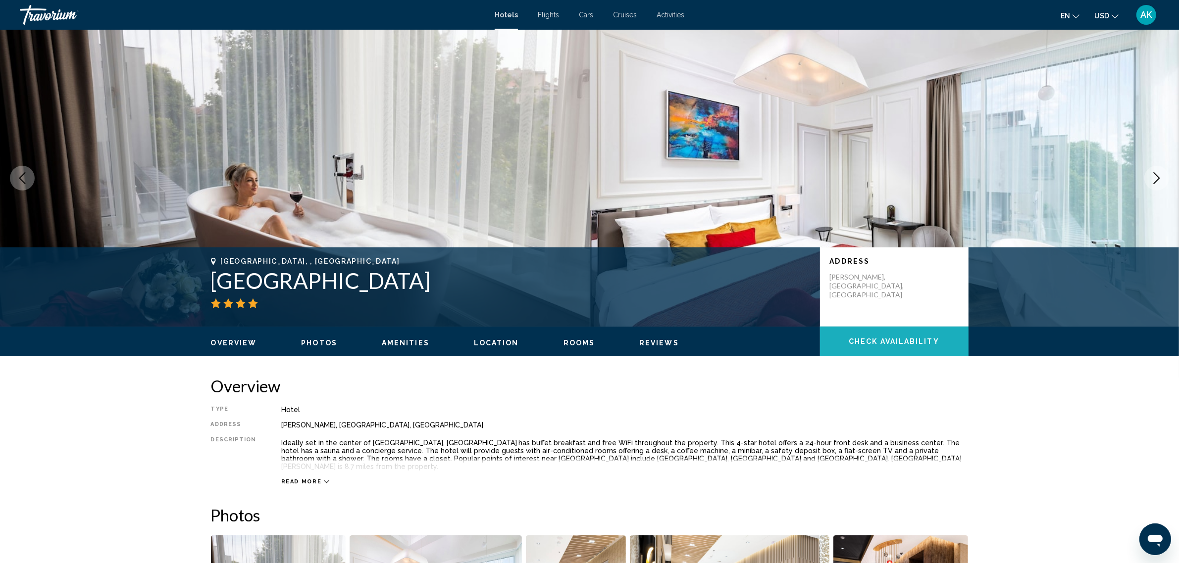
click at [875, 342] on span "Check Availability" at bounding box center [894, 342] width 91 height 8
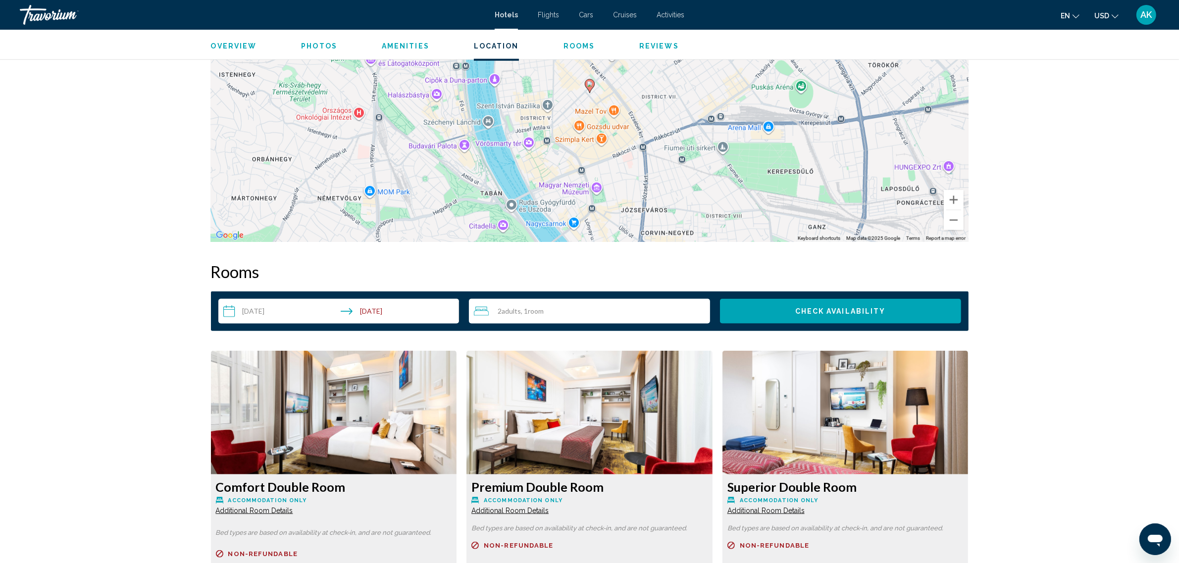
scroll to position [1120, 0]
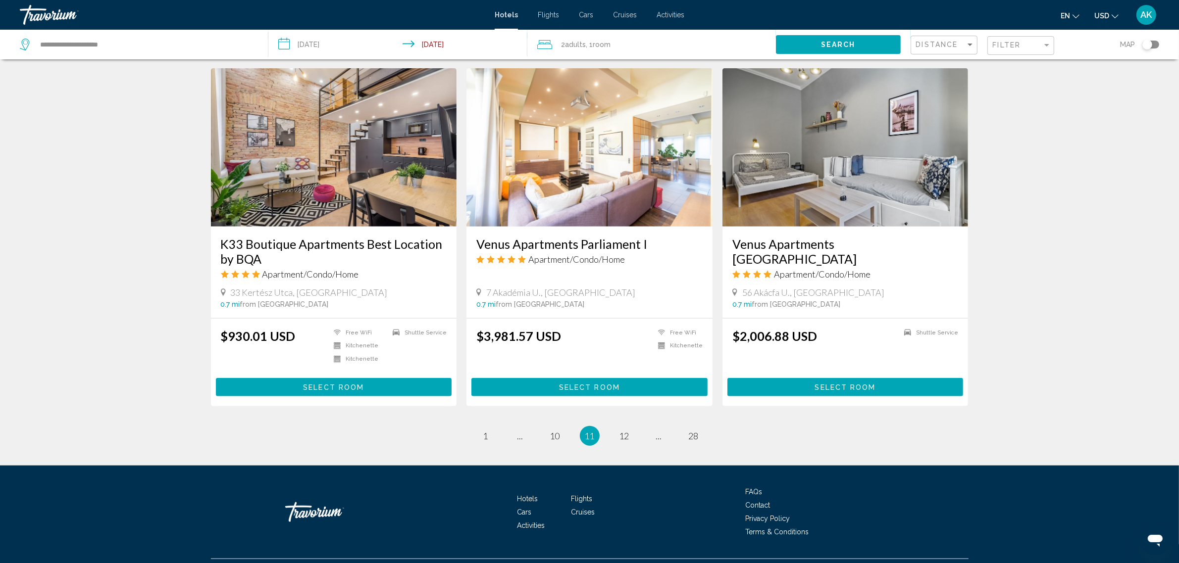
scroll to position [1100, 0]
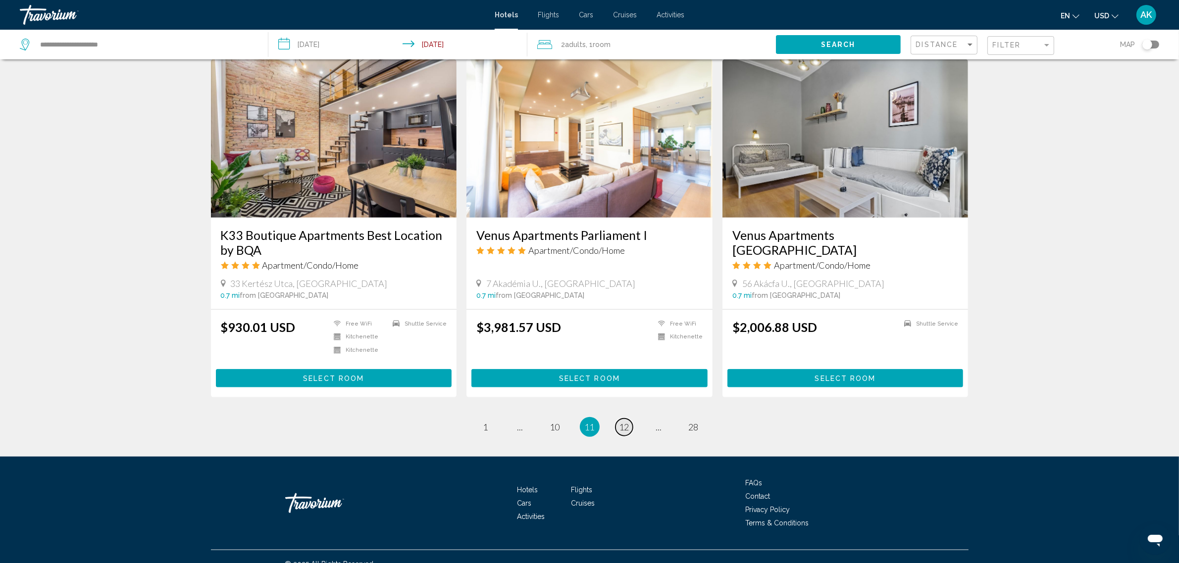
click at [621, 422] on span "12" at bounding box center [624, 427] width 10 height 11
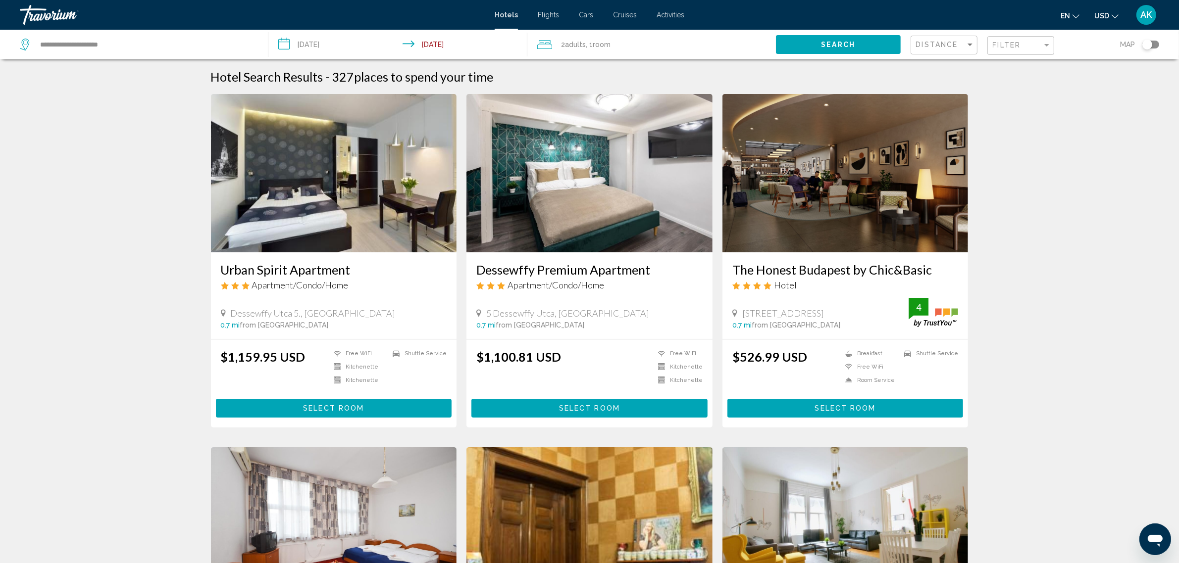
click at [812, 185] on img "Main content" at bounding box center [845, 173] width 246 height 158
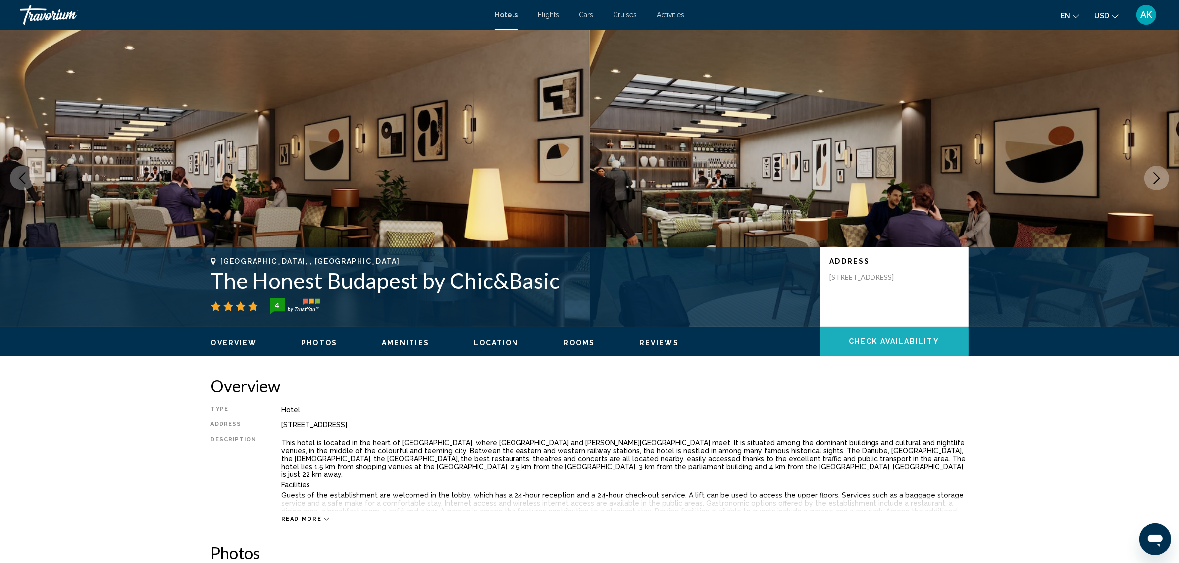
click at [853, 342] on span "Check Availability" at bounding box center [894, 342] width 91 height 8
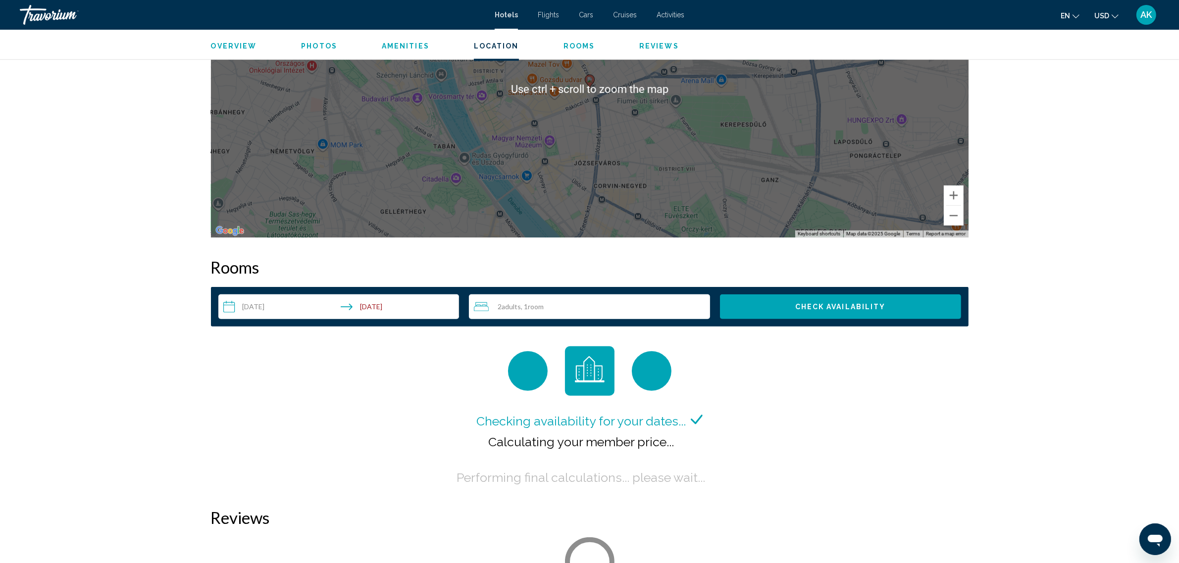
scroll to position [1158, 0]
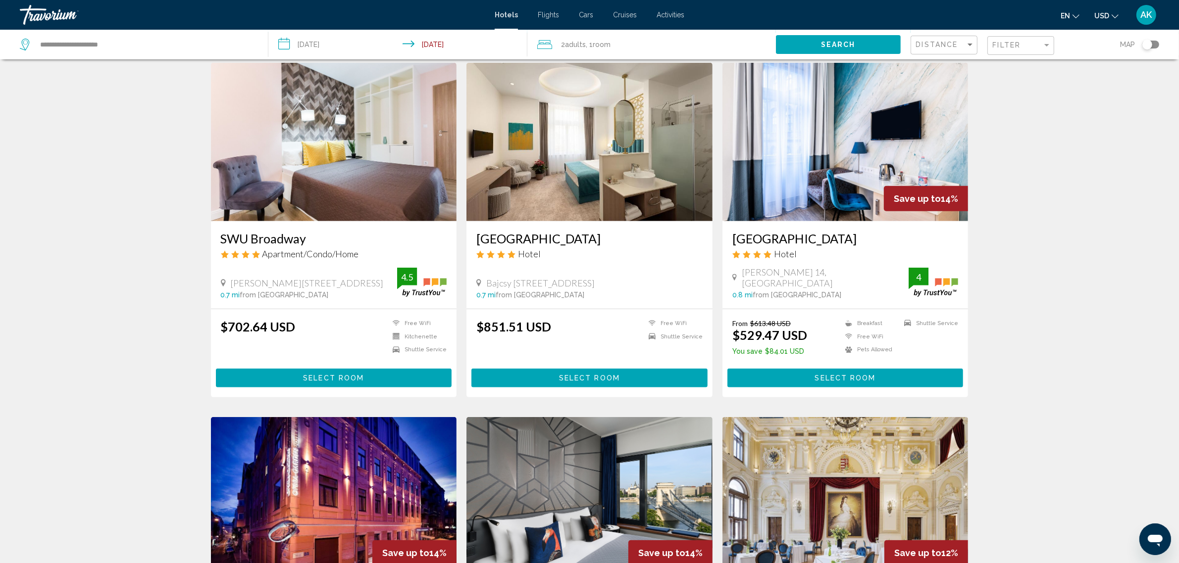
scroll to position [928, 0]
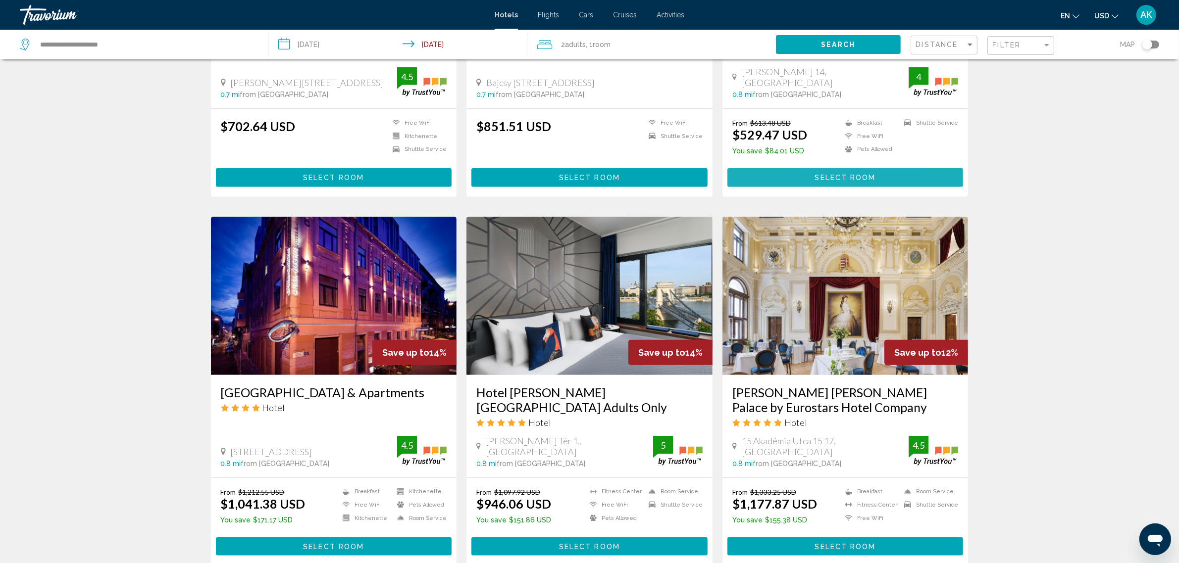
click at [818, 174] on span "Select Room" at bounding box center [845, 178] width 61 height 8
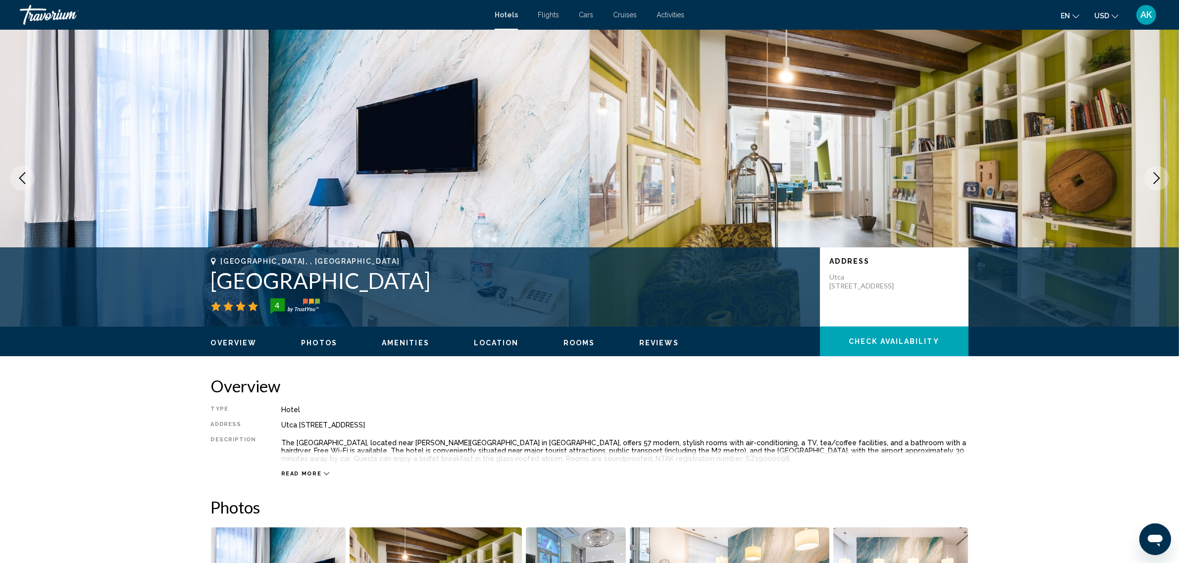
click at [879, 345] on span "Check Availability" at bounding box center [894, 342] width 91 height 8
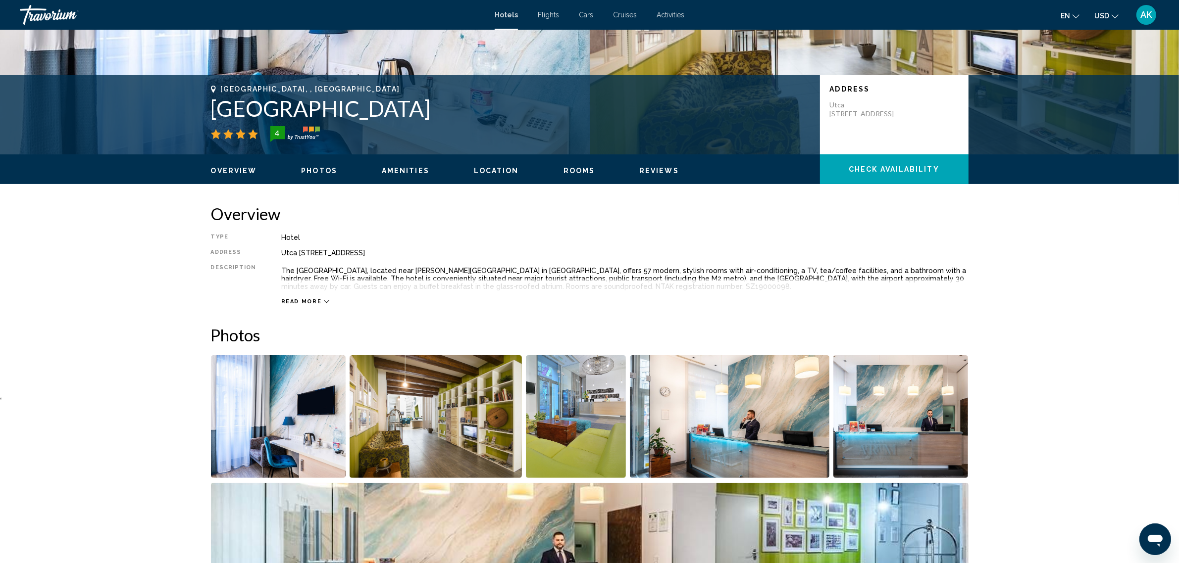
scroll to position [122, 0]
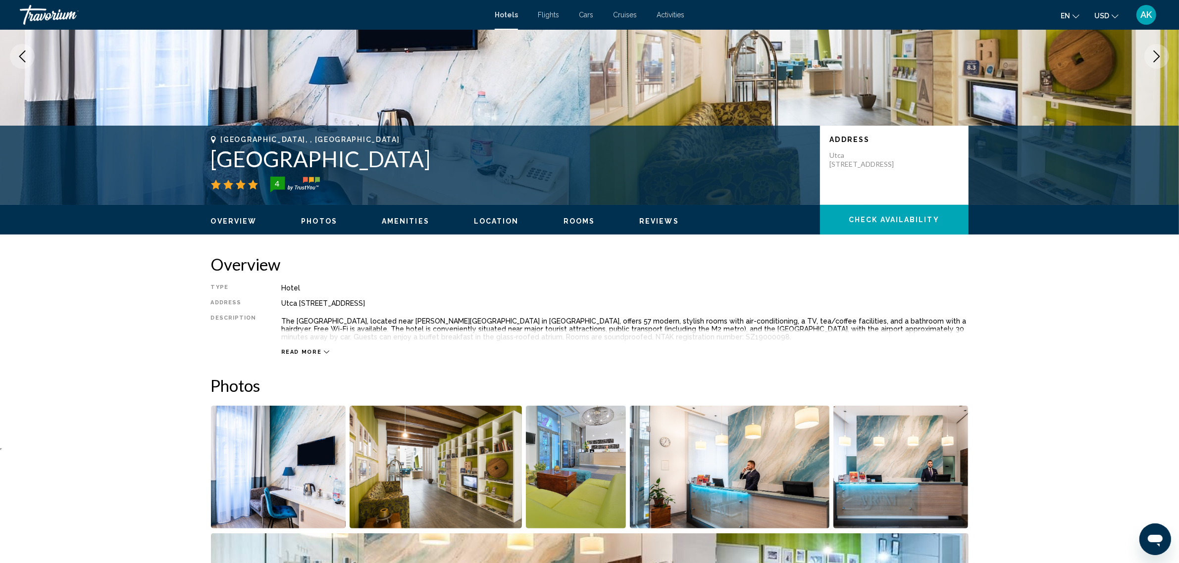
drag, startPoint x: 210, startPoint y: 158, endPoint x: 416, endPoint y: 162, distance: 206.0
click at [416, 162] on h1 "[GEOGRAPHIC_DATA]" at bounding box center [510, 159] width 599 height 26
copy h1 "[GEOGRAPHIC_DATA]"
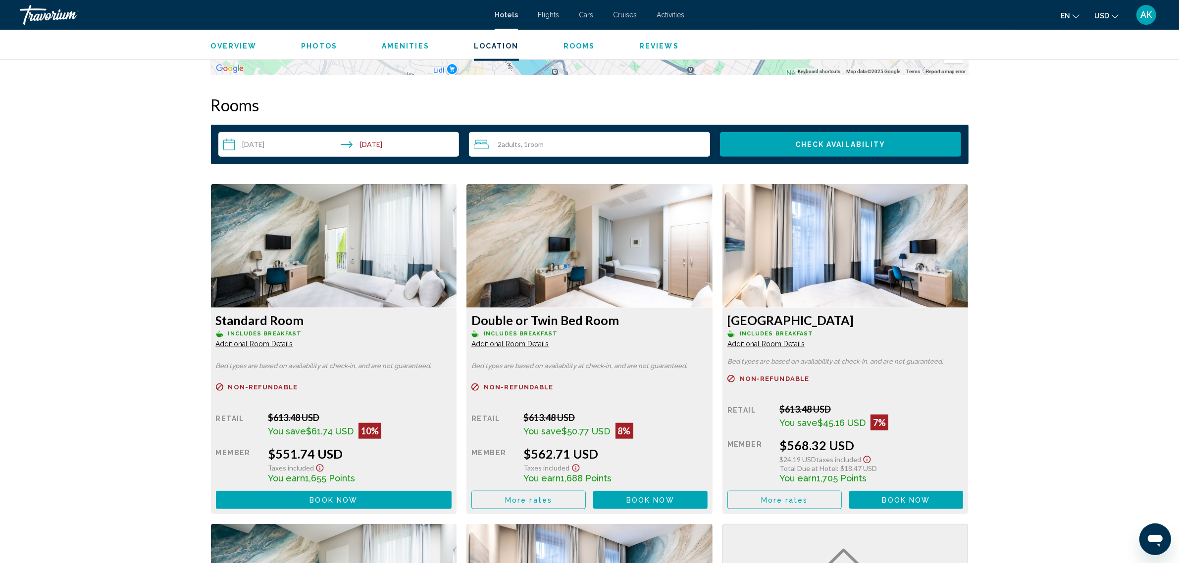
scroll to position [1174, 0]
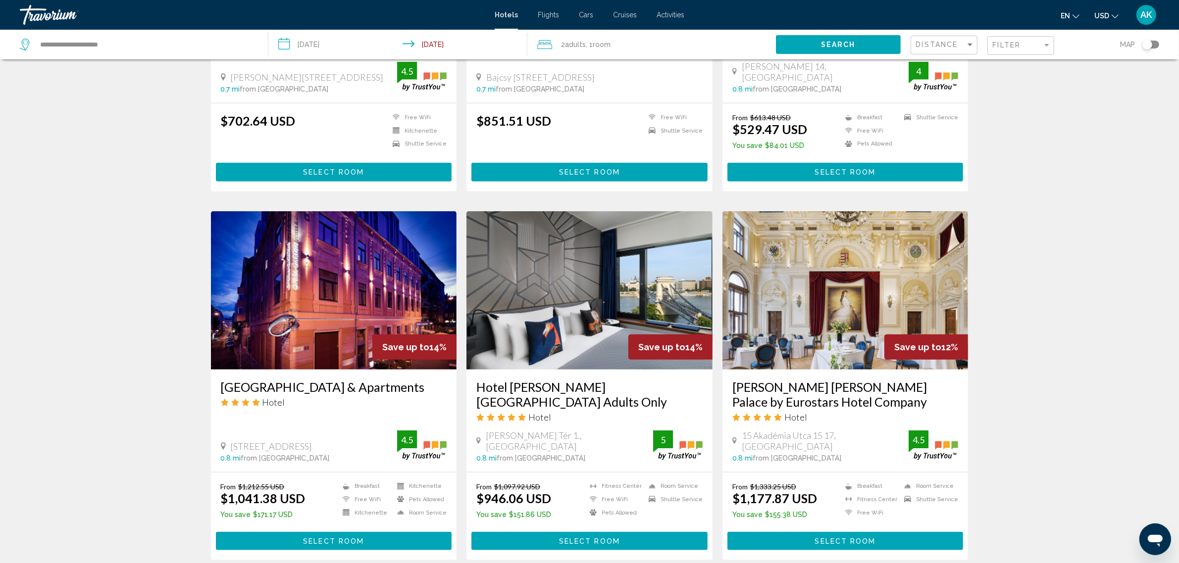
scroll to position [866, 0]
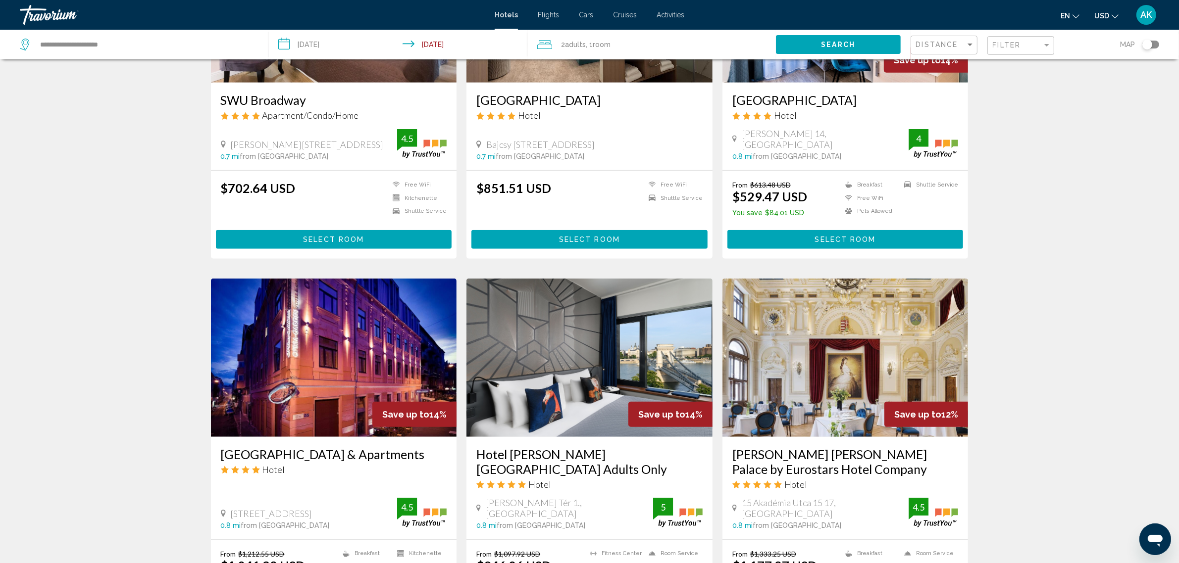
click at [828, 241] on span "Select Room" at bounding box center [845, 240] width 61 height 8
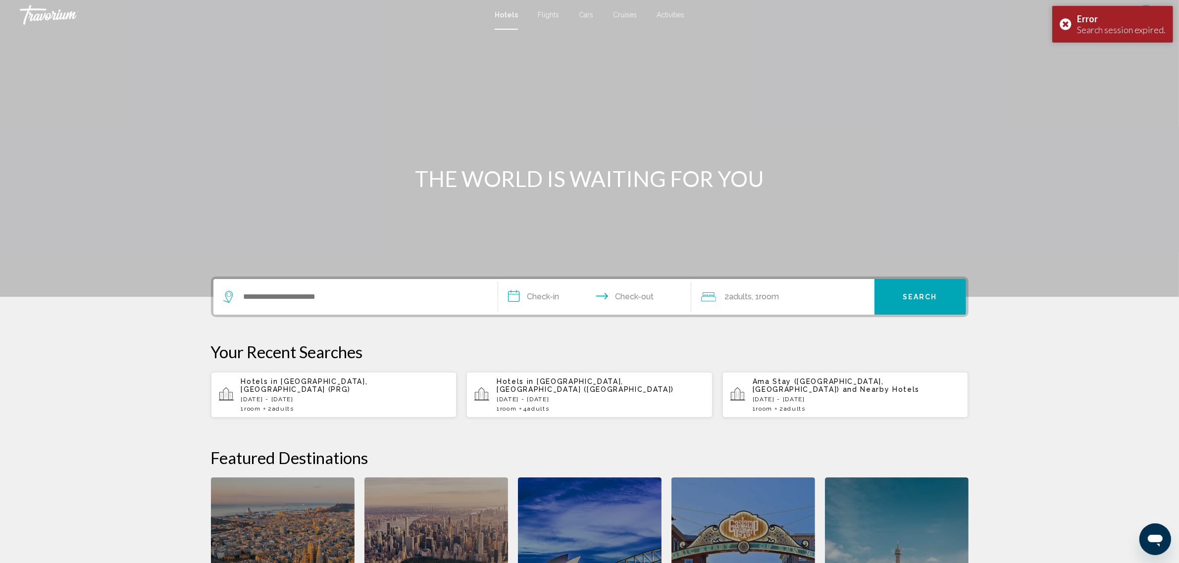
click at [536, 405] on span "Adults" at bounding box center [538, 408] width 22 height 7
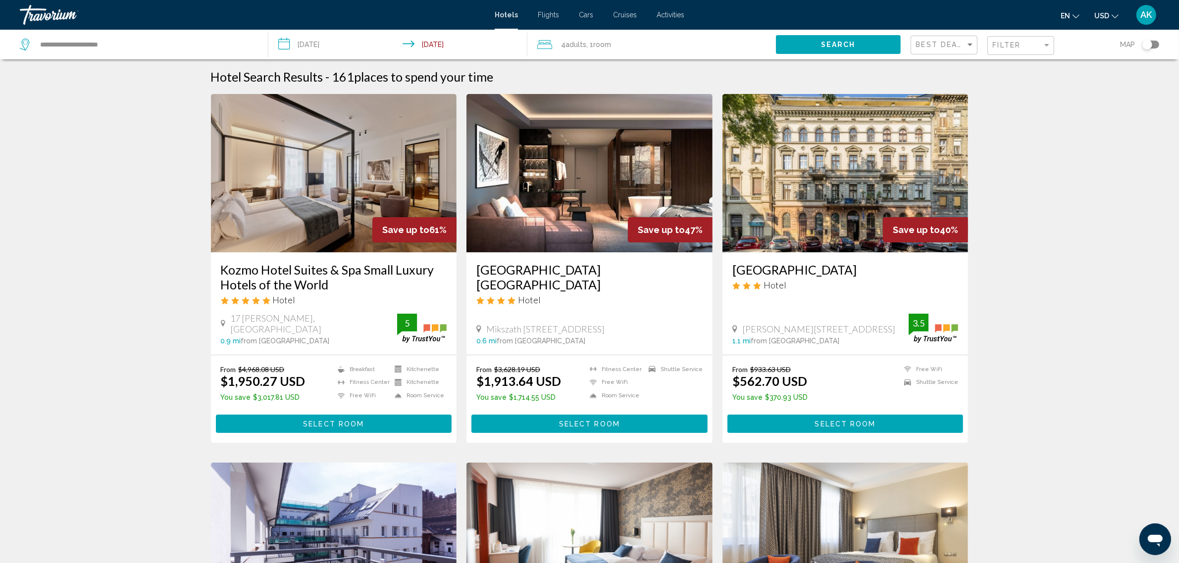
click at [664, 52] on div "4 Adult Adults , 1 Room rooms" at bounding box center [656, 45] width 239 height 30
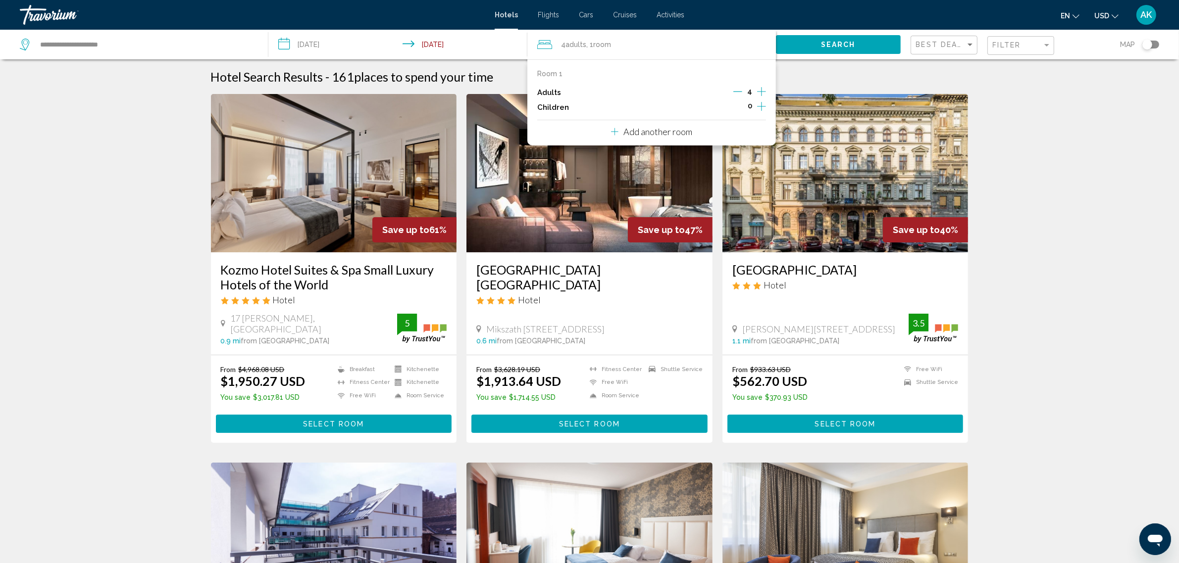
click at [740, 93] on icon "Decrement adults" at bounding box center [737, 91] width 9 height 9
click at [740, 93] on icon "Decrement adults" at bounding box center [738, 91] width 9 height 9
click at [833, 43] on span "Search" at bounding box center [838, 45] width 35 height 8
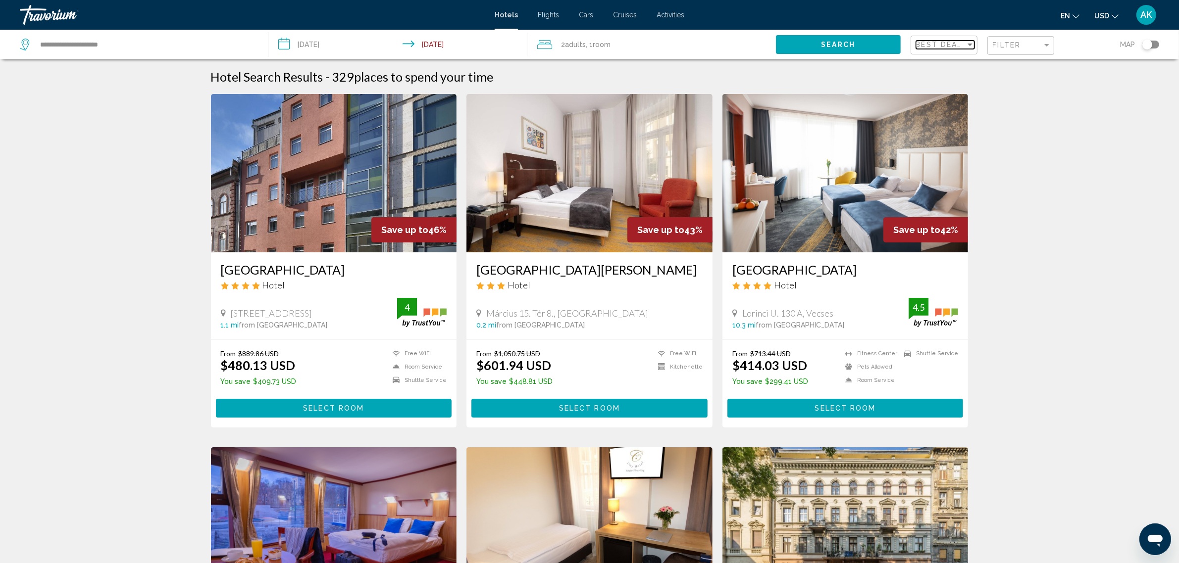
click at [963, 41] on span "Best Deals" at bounding box center [942, 45] width 52 height 8
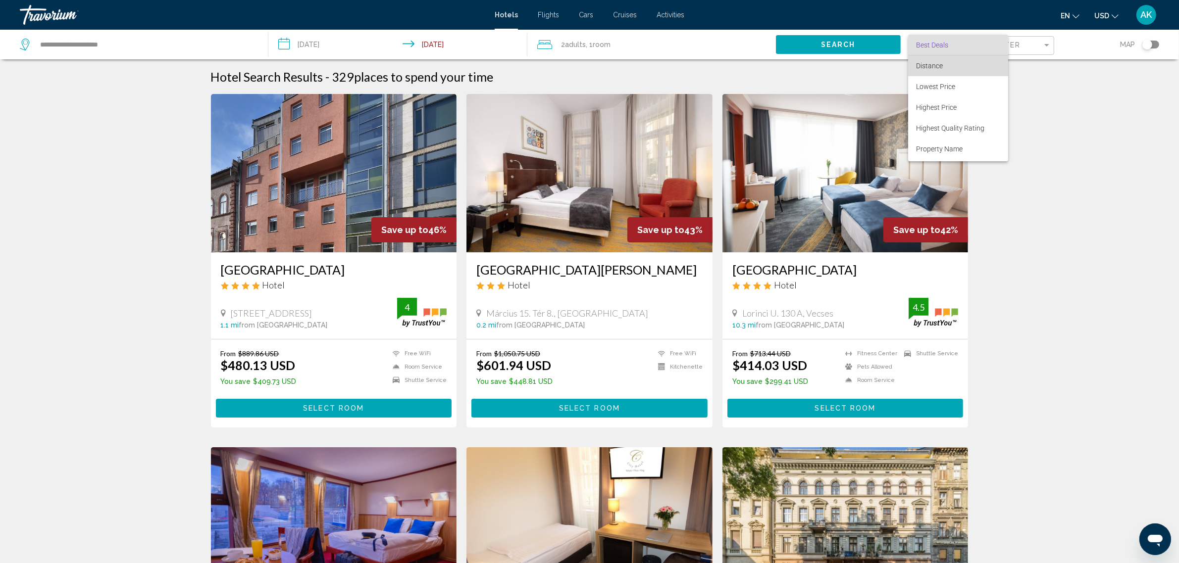
click at [959, 66] on span "Distance" at bounding box center [958, 65] width 84 height 21
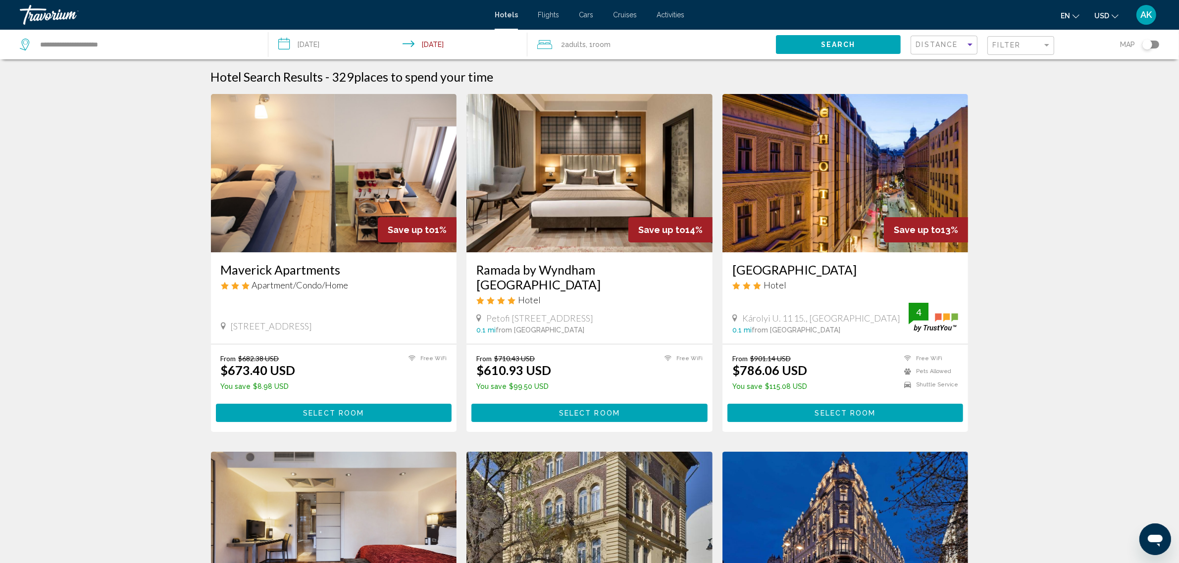
click at [609, 181] on img "Main content" at bounding box center [589, 173] width 246 height 158
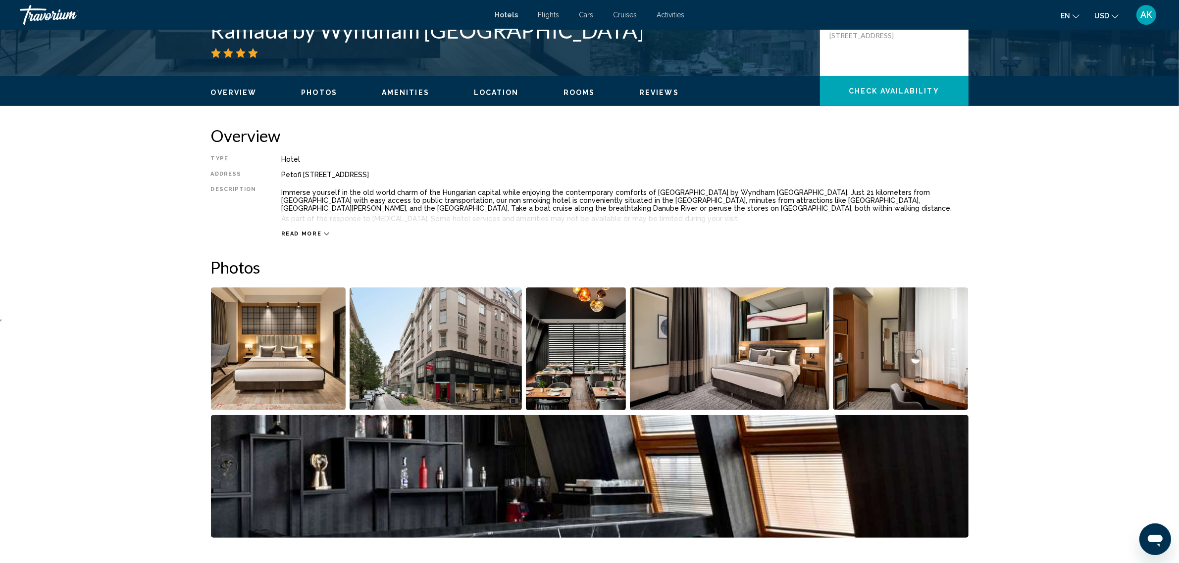
scroll to position [248, 0]
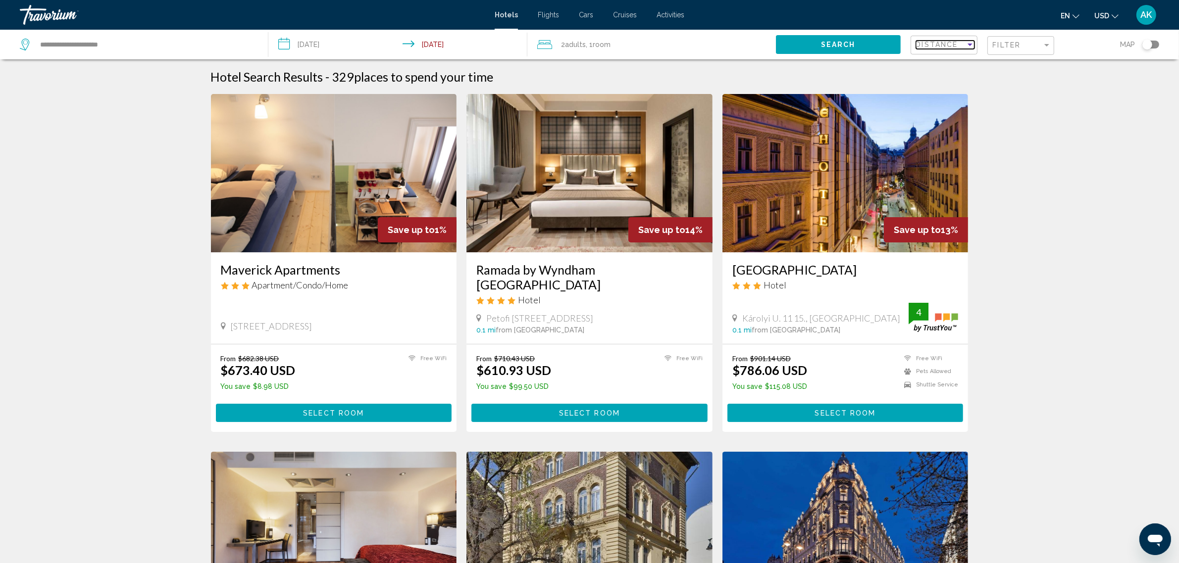
click at [955, 46] on span "Distance" at bounding box center [937, 45] width 42 height 8
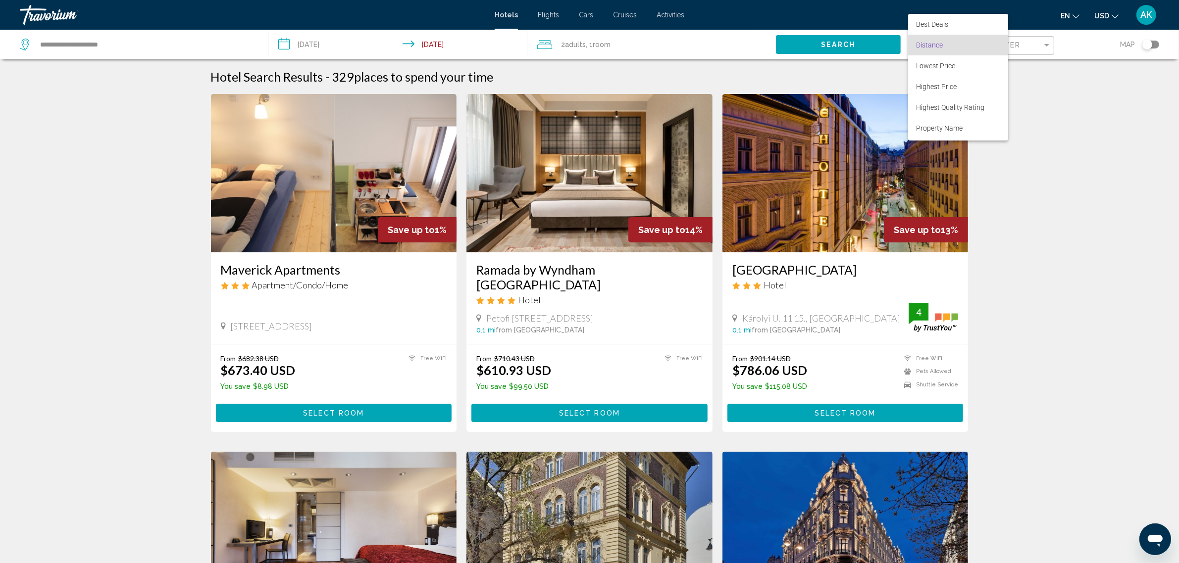
click at [1085, 242] on div at bounding box center [589, 281] width 1179 height 563
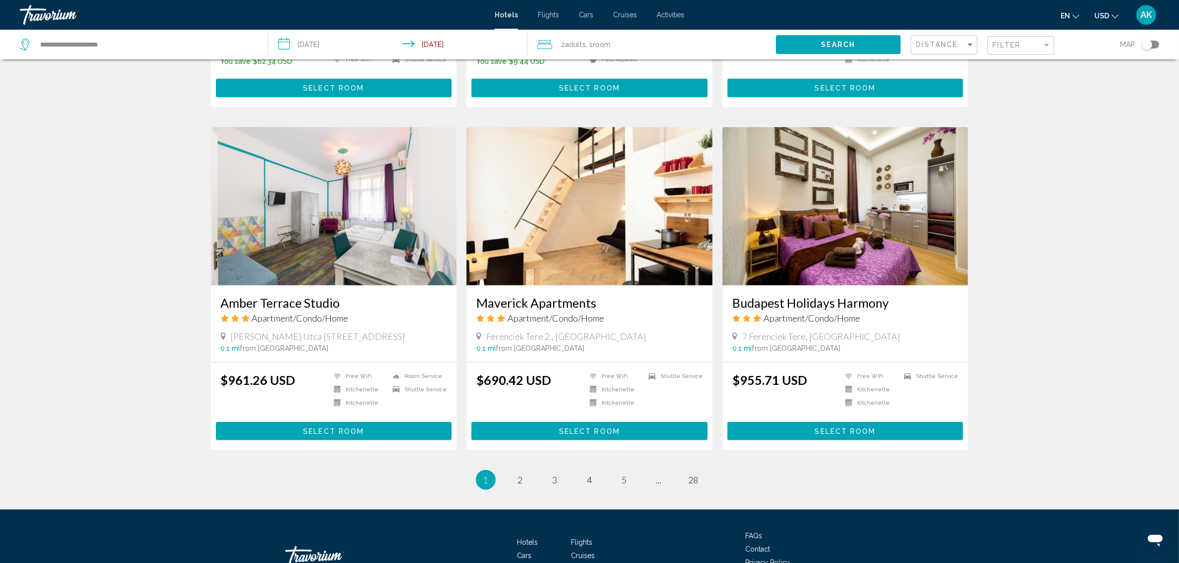
scroll to position [1129, 0]
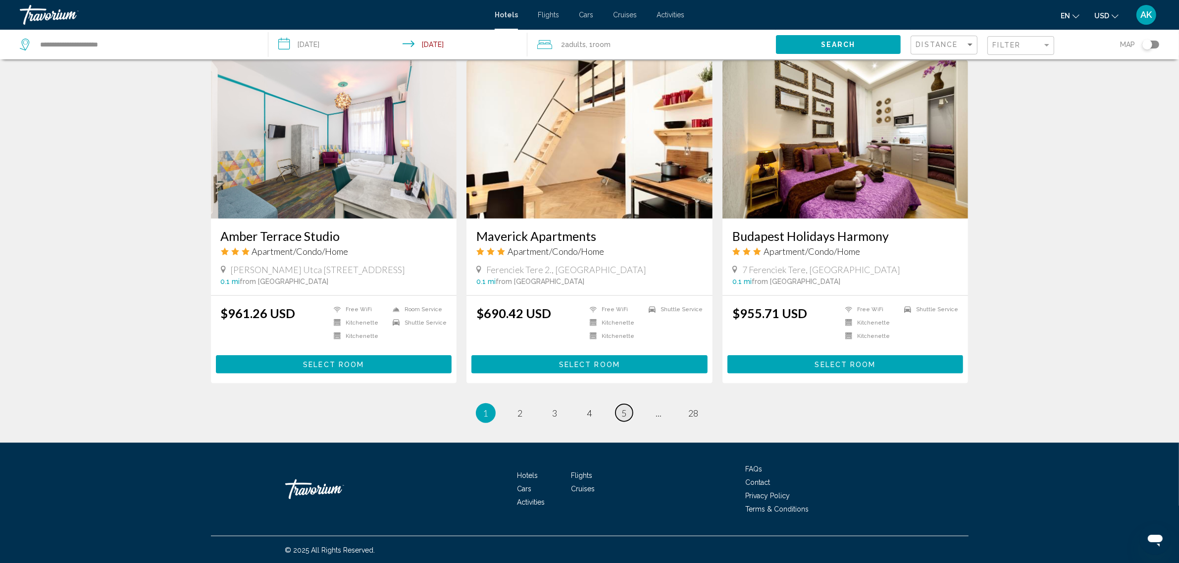
click at [622, 413] on span "5" at bounding box center [624, 413] width 5 height 11
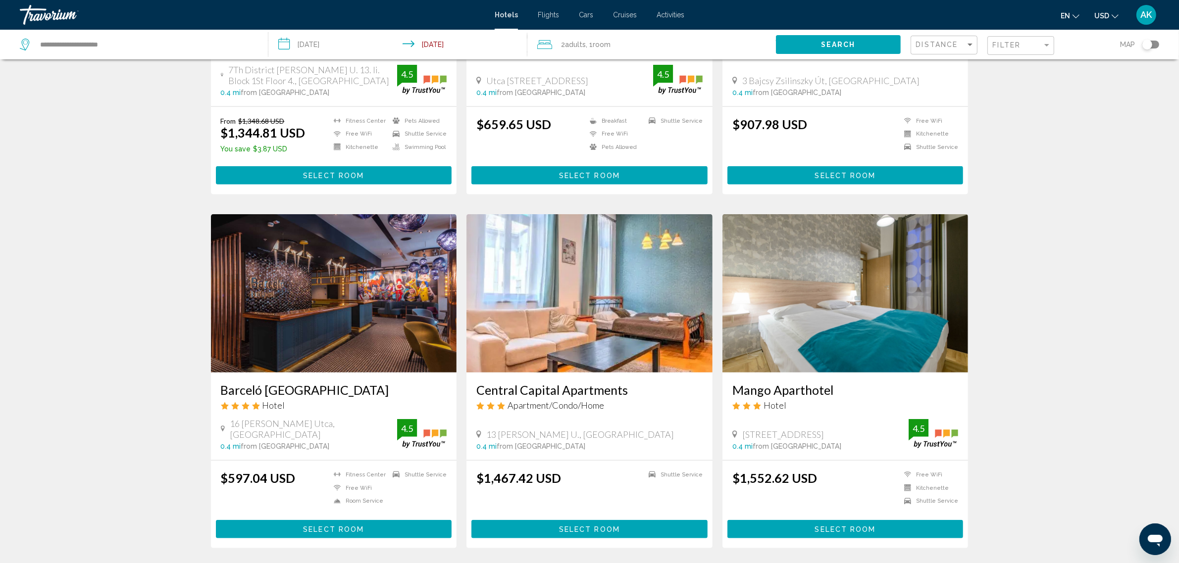
scroll to position [1120, 0]
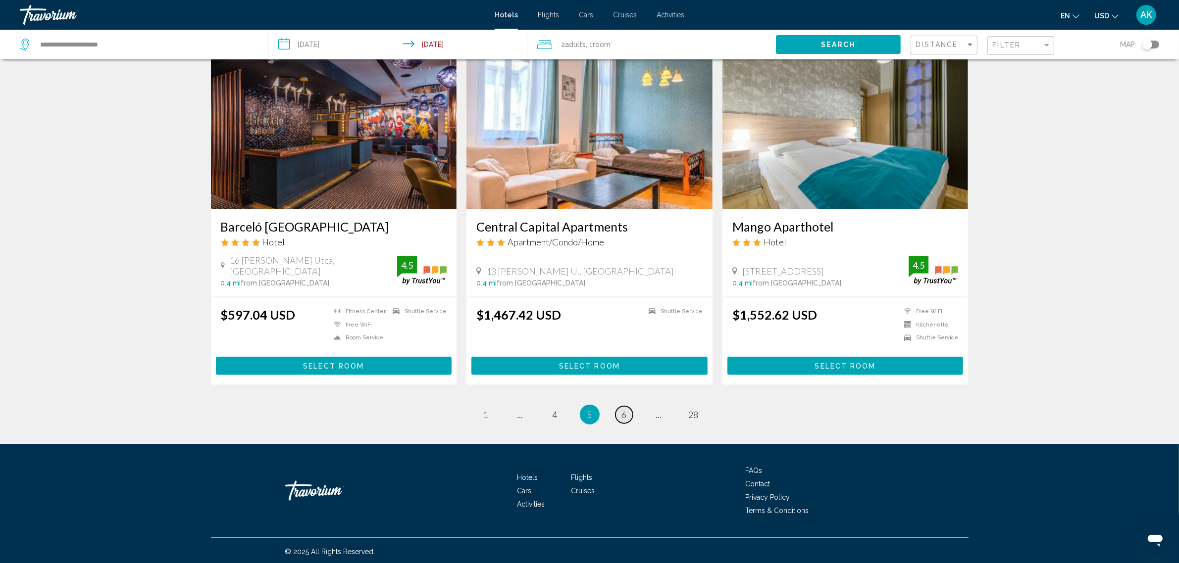
click at [622, 411] on span "6" at bounding box center [624, 414] width 5 height 11
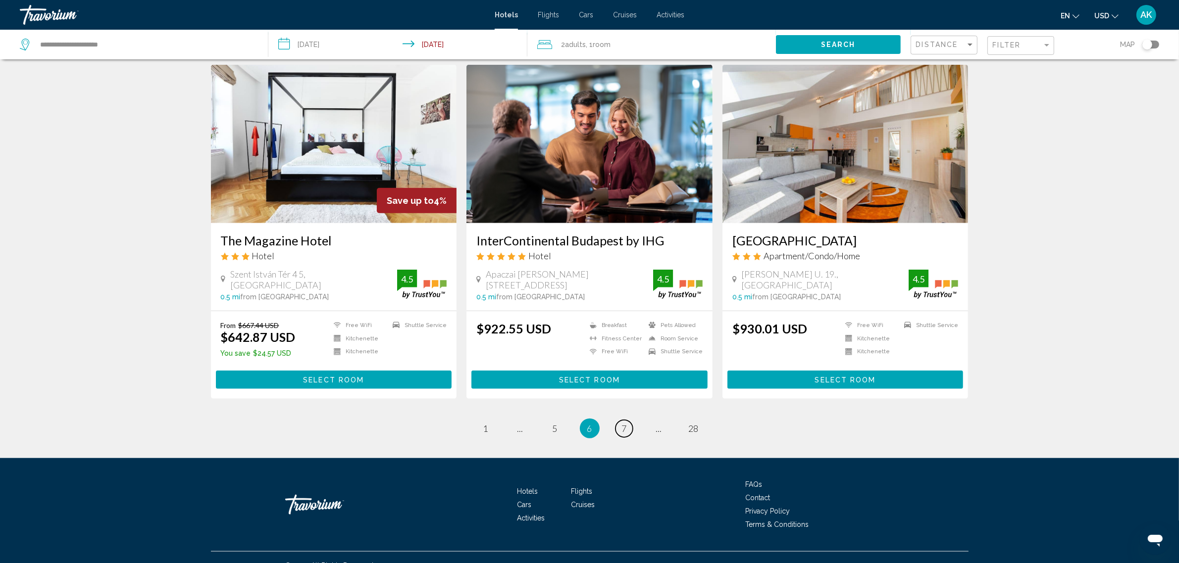
click at [624, 423] on span "7" at bounding box center [624, 428] width 5 height 11
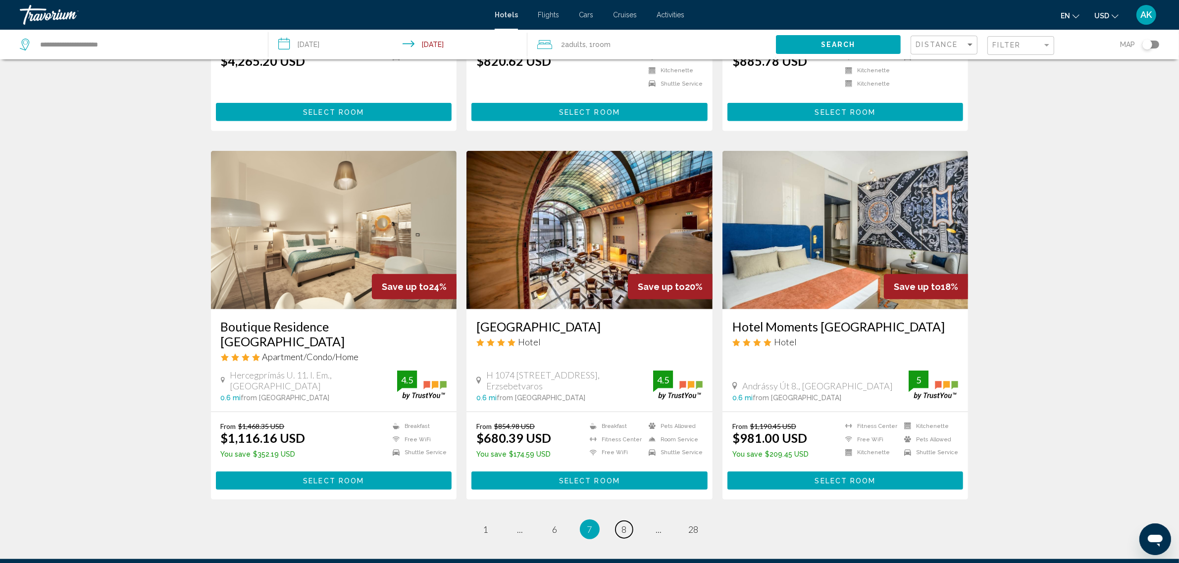
scroll to position [1100, 0]
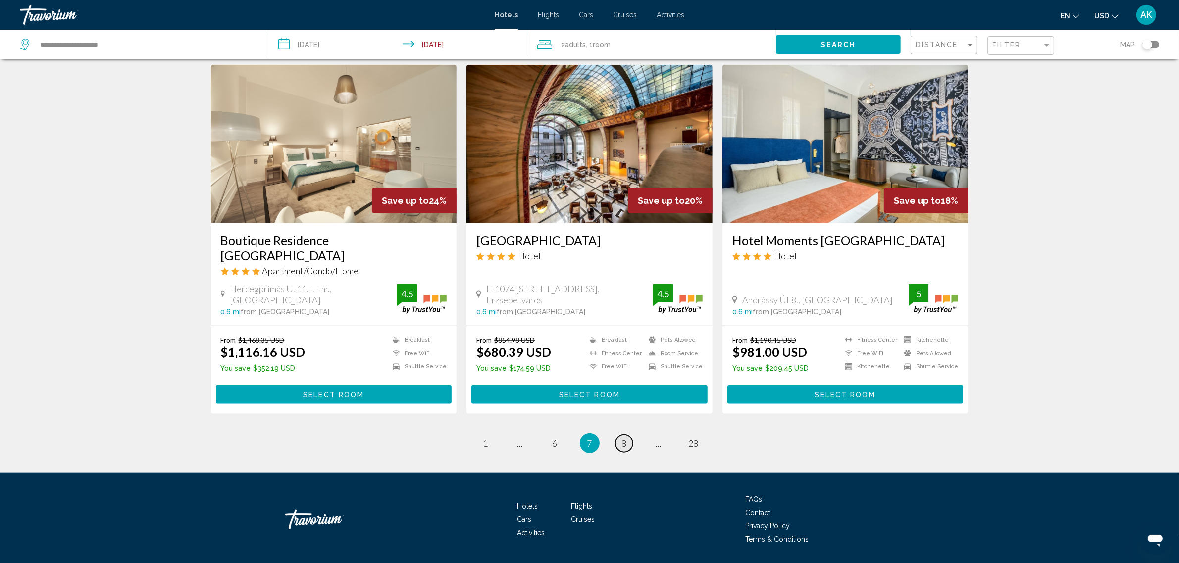
click at [627, 435] on link "page 8" at bounding box center [623, 443] width 17 height 17
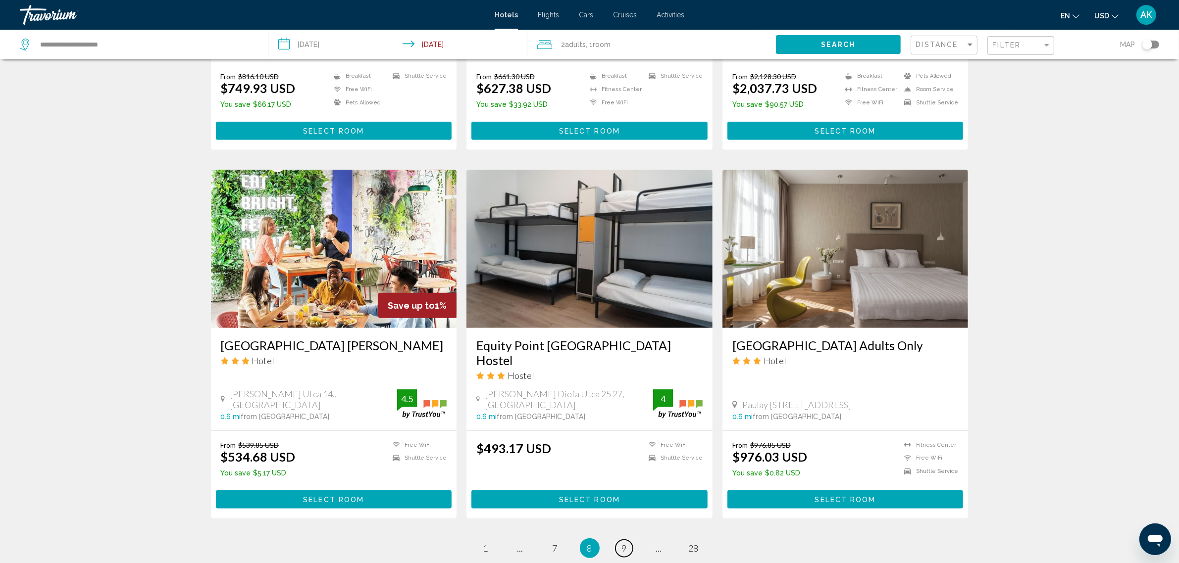
scroll to position [1105, 0]
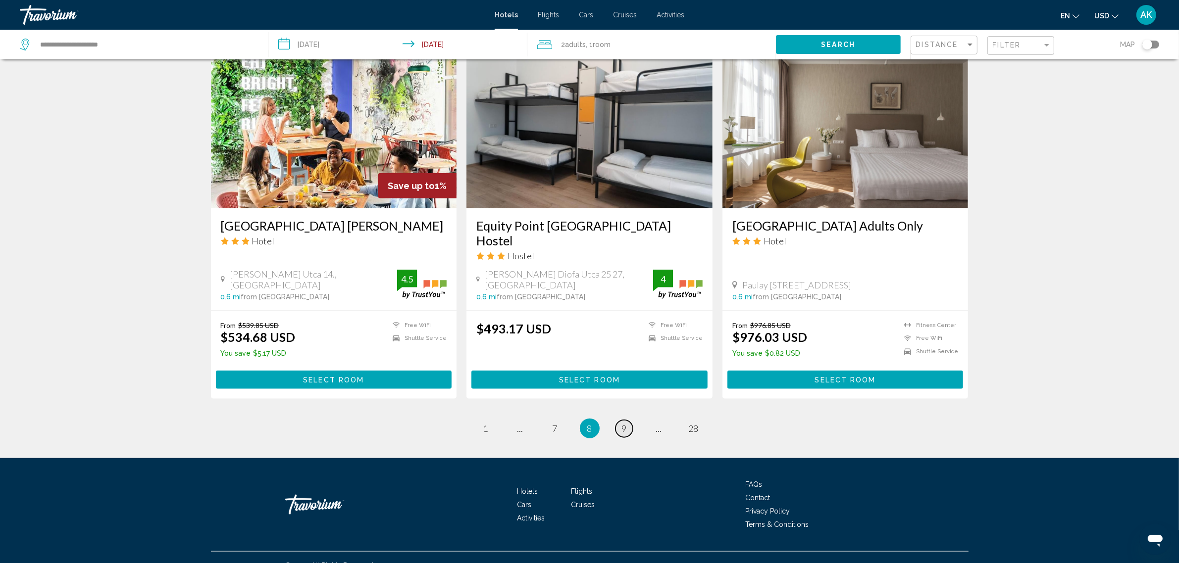
click at [625, 423] on span "9" at bounding box center [624, 428] width 5 height 11
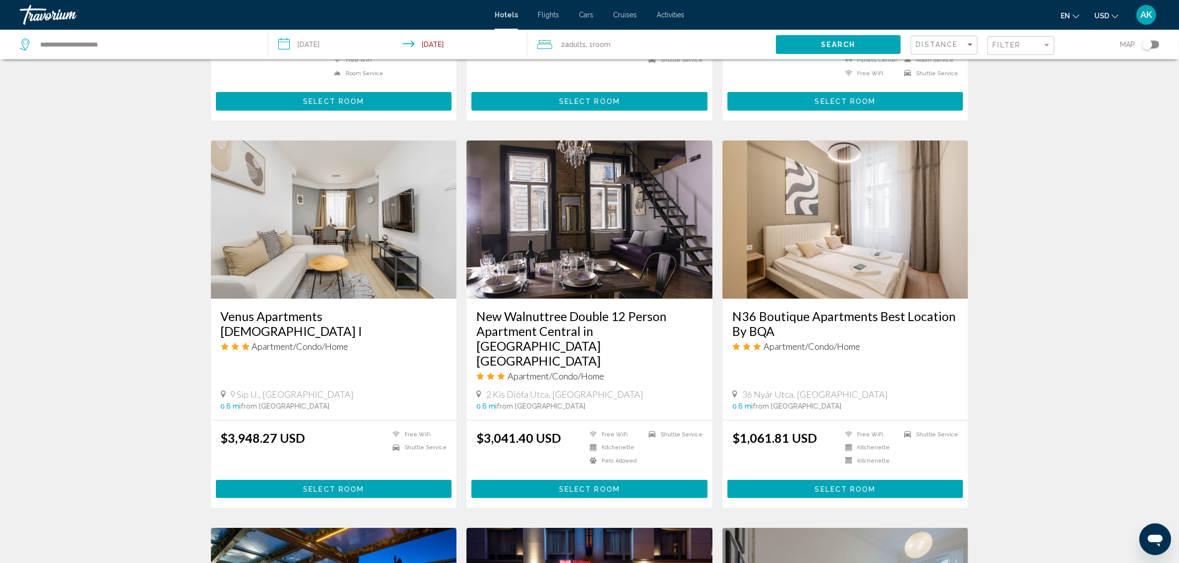
scroll to position [1114, 0]
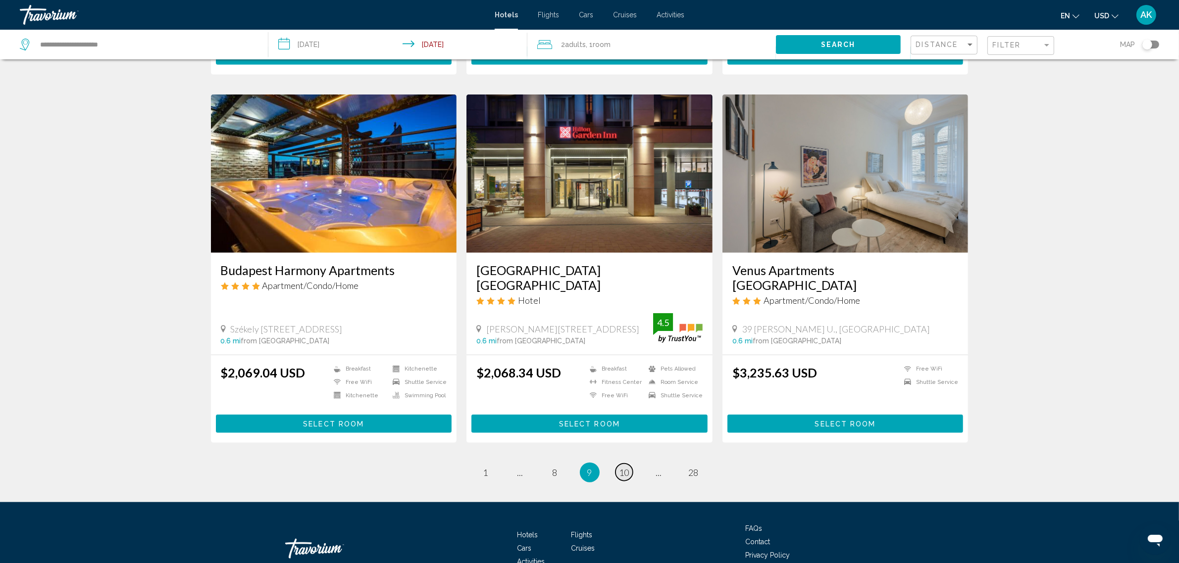
click at [624, 467] on span "10" at bounding box center [624, 472] width 10 height 11
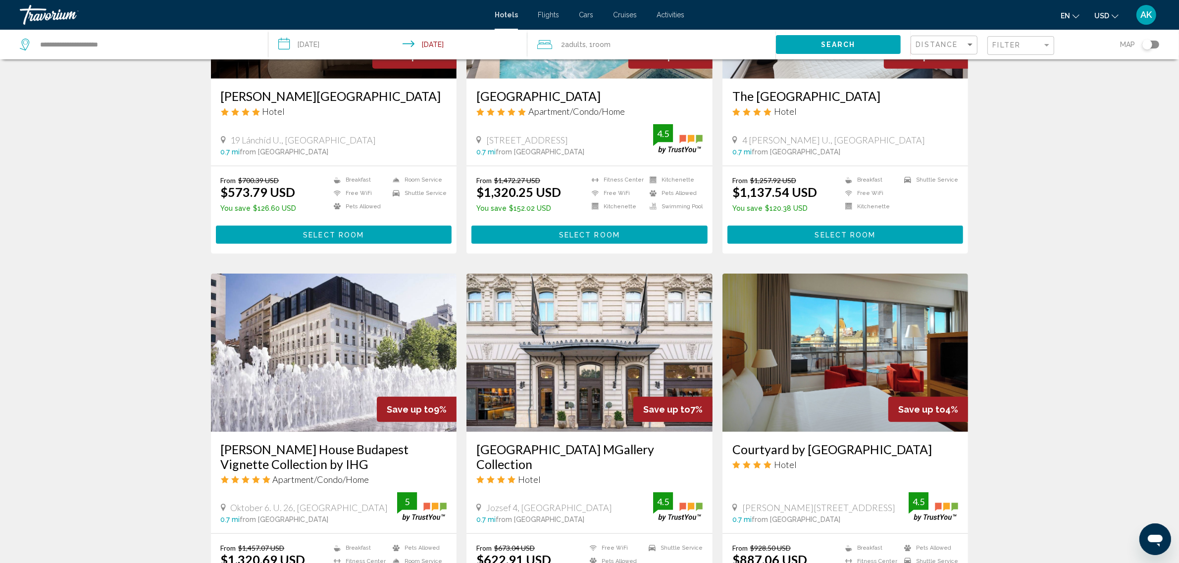
scroll to position [990, 0]
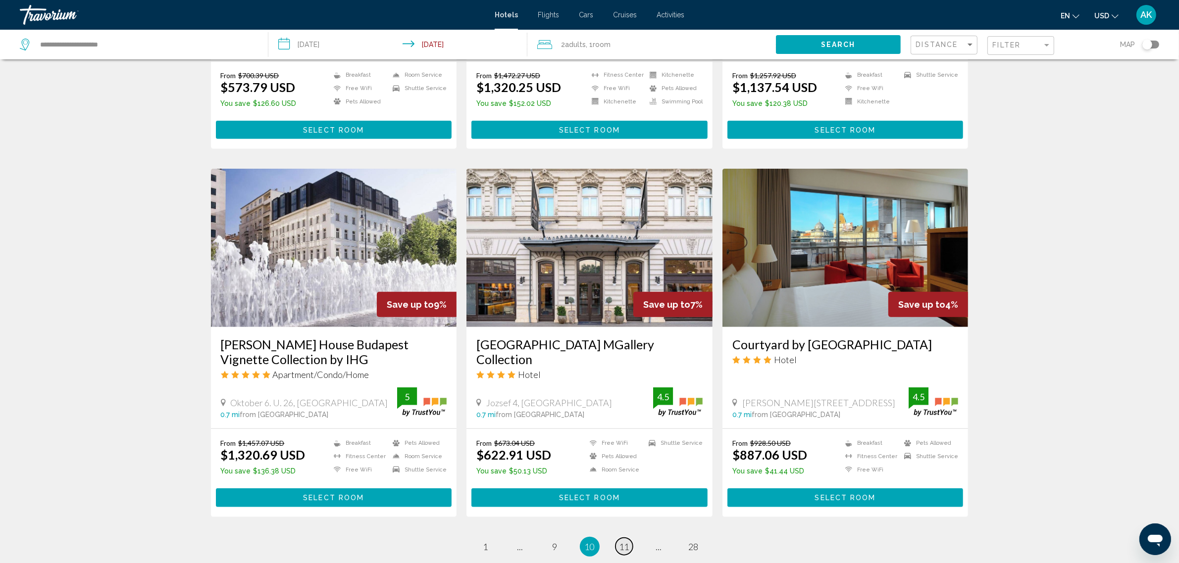
click at [623, 542] on span "11" at bounding box center [624, 547] width 10 height 11
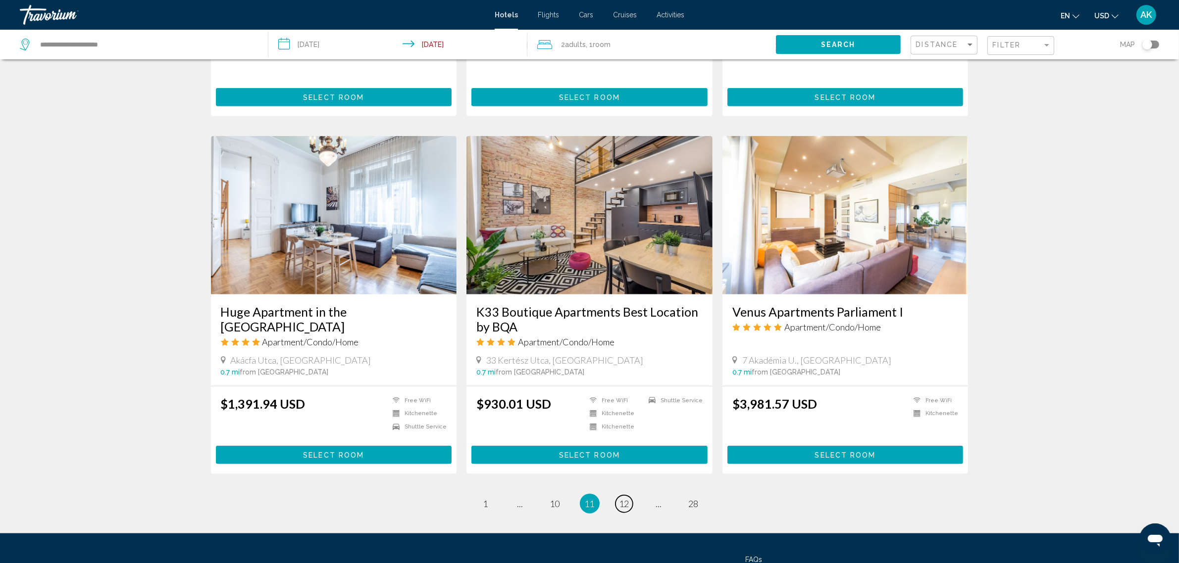
scroll to position [1100, 0]
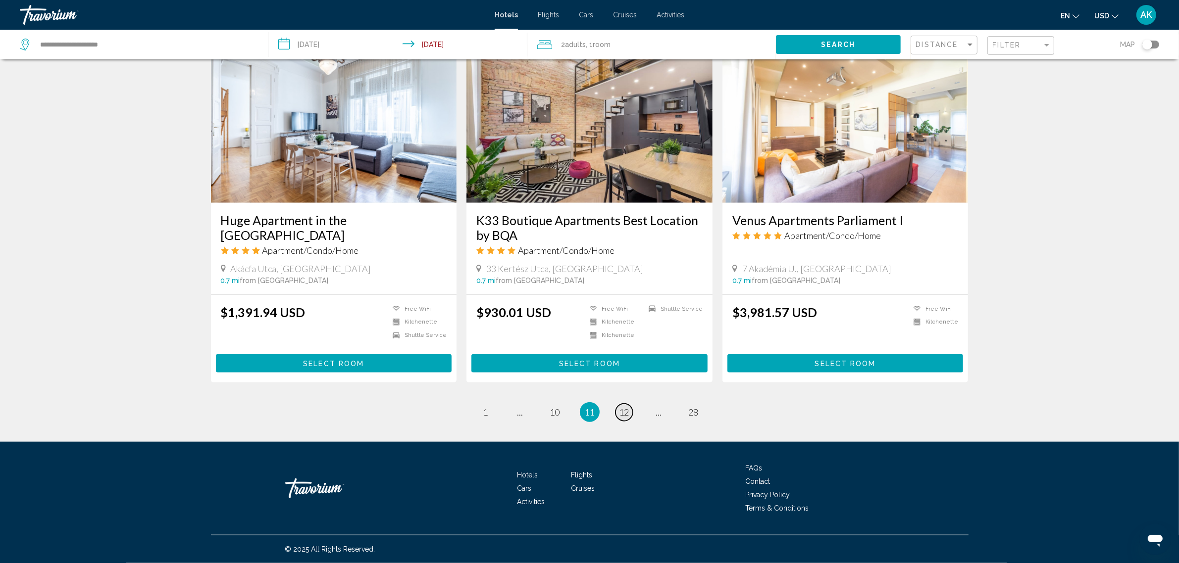
click at [622, 411] on span "12" at bounding box center [624, 412] width 10 height 11
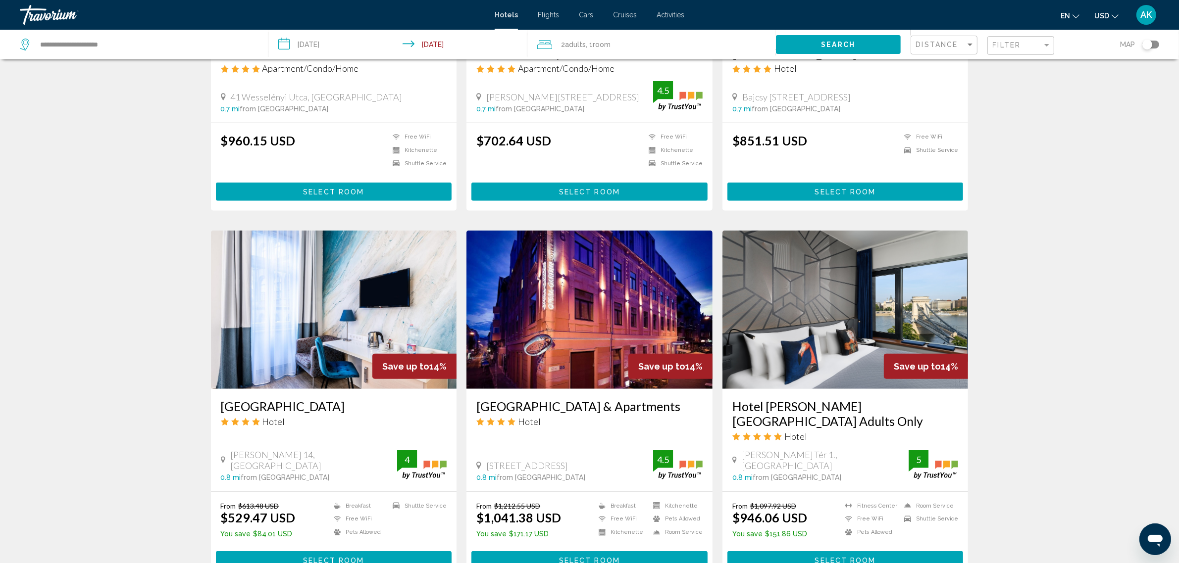
scroll to position [990, 0]
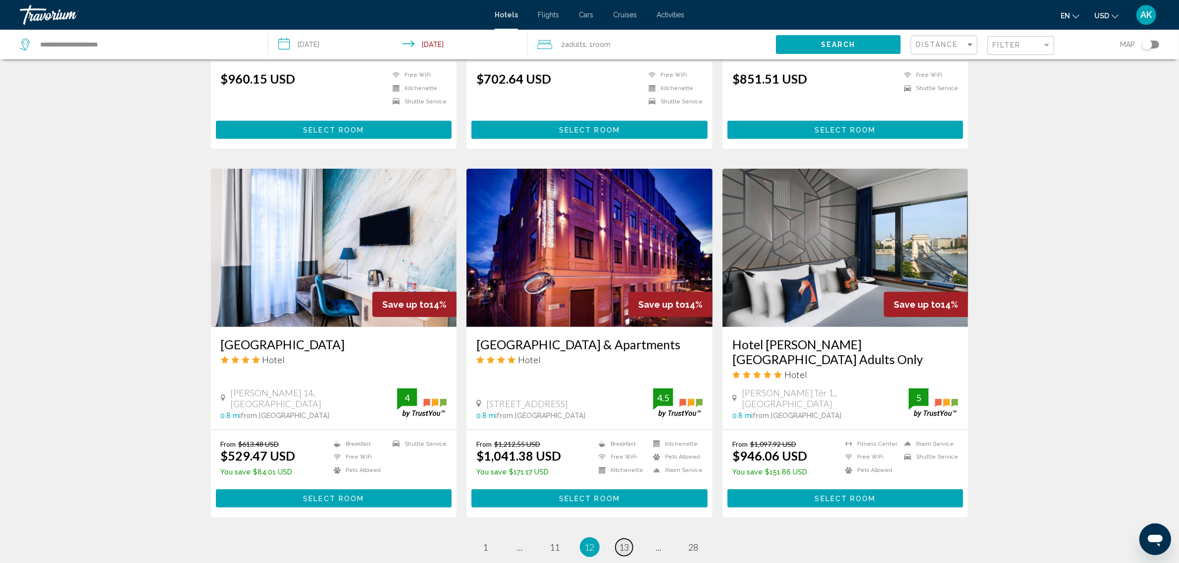
click at [626, 542] on span "13" at bounding box center [624, 547] width 10 height 11
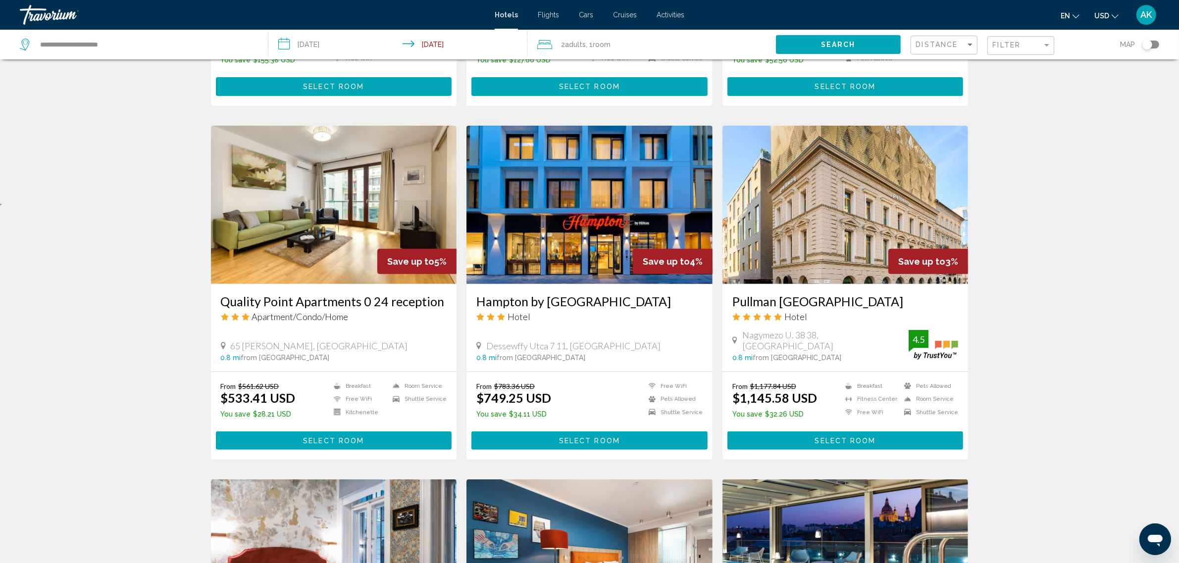
scroll to position [371, 0]
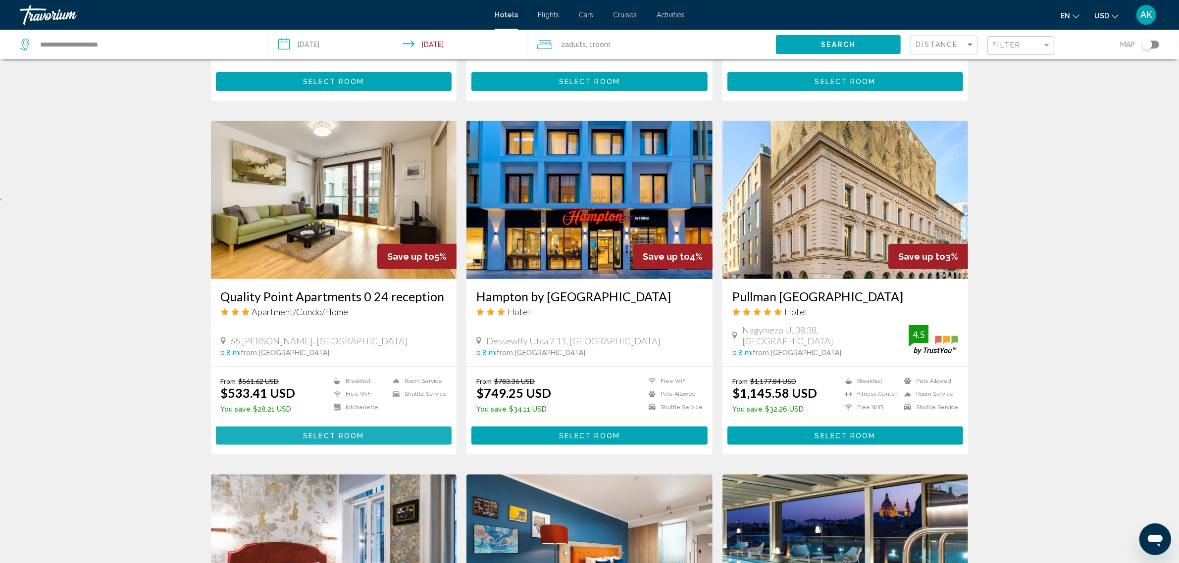
click at [308, 432] on span "Select Room" at bounding box center [333, 436] width 61 height 8
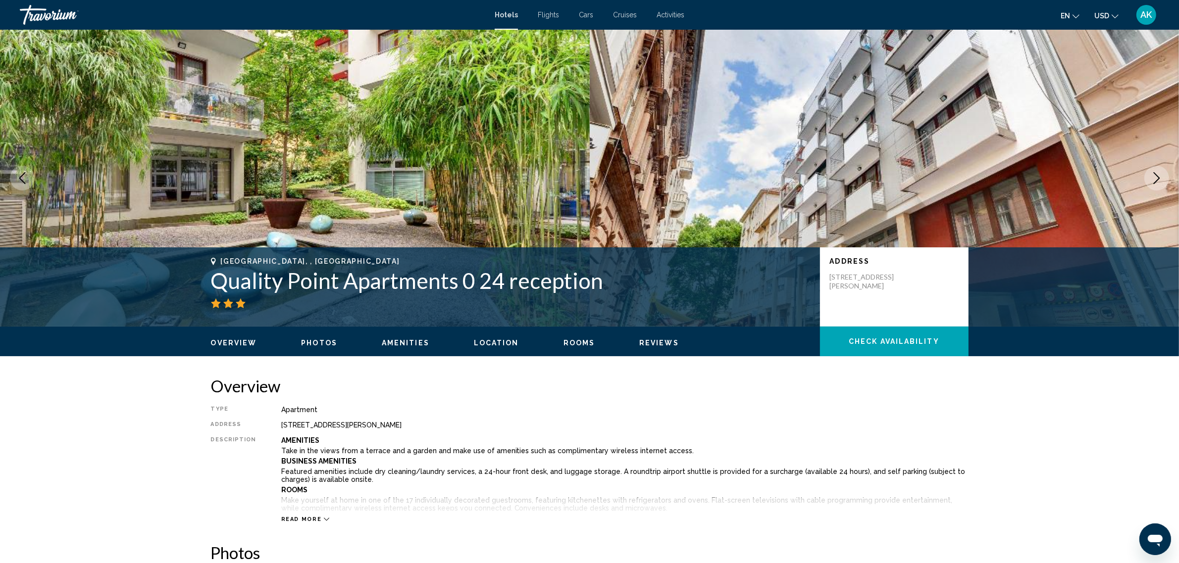
click at [909, 341] on span "Check Availability" at bounding box center [894, 342] width 91 height 8
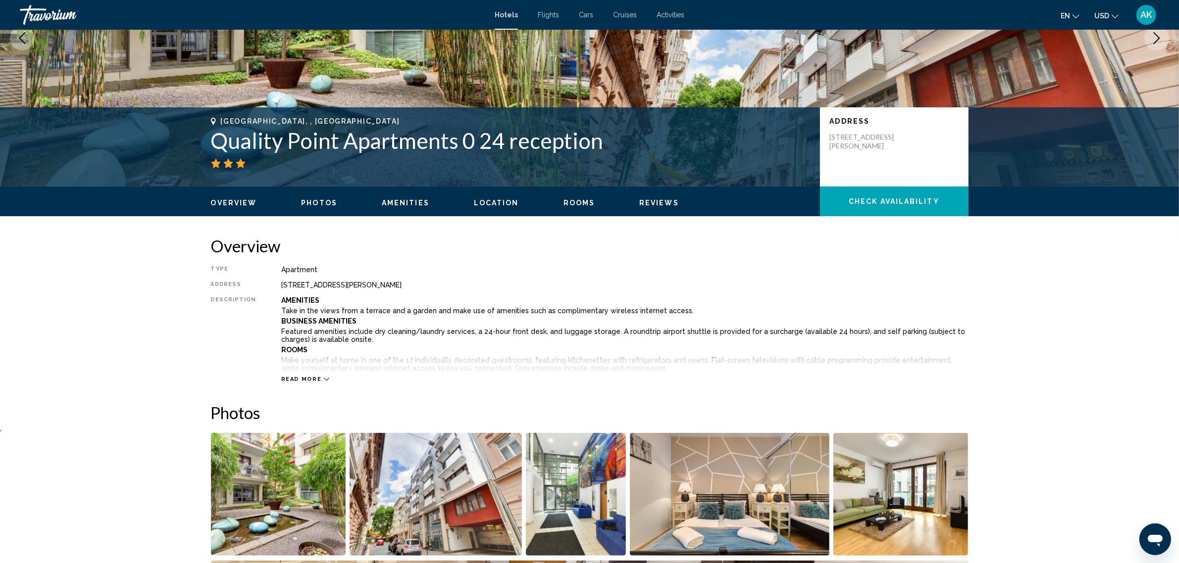
scroll to position [44, 0]
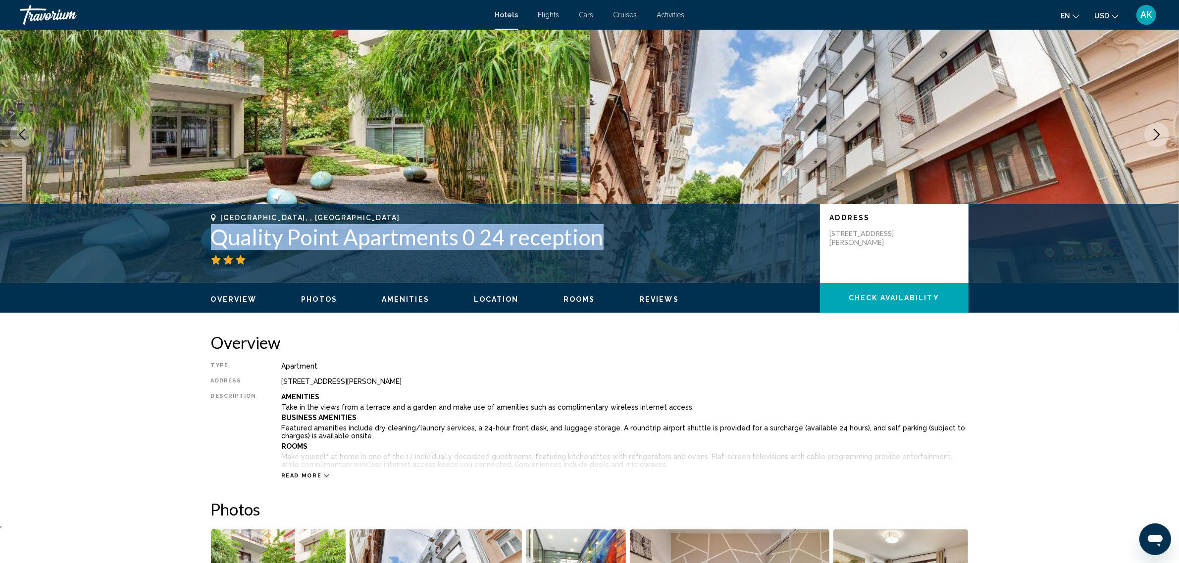
drag, startPoint x: 215, startPoint y: 238, endPoint x: 599, endPoint y: 243, distance: 383.7
click at [599, 243] on h1 "Quality Point Apartments 0 24 reception" at bounding box center [510, 237] width 599 height 26
copy h1 "Quality Point Apartments 0 24 reception"
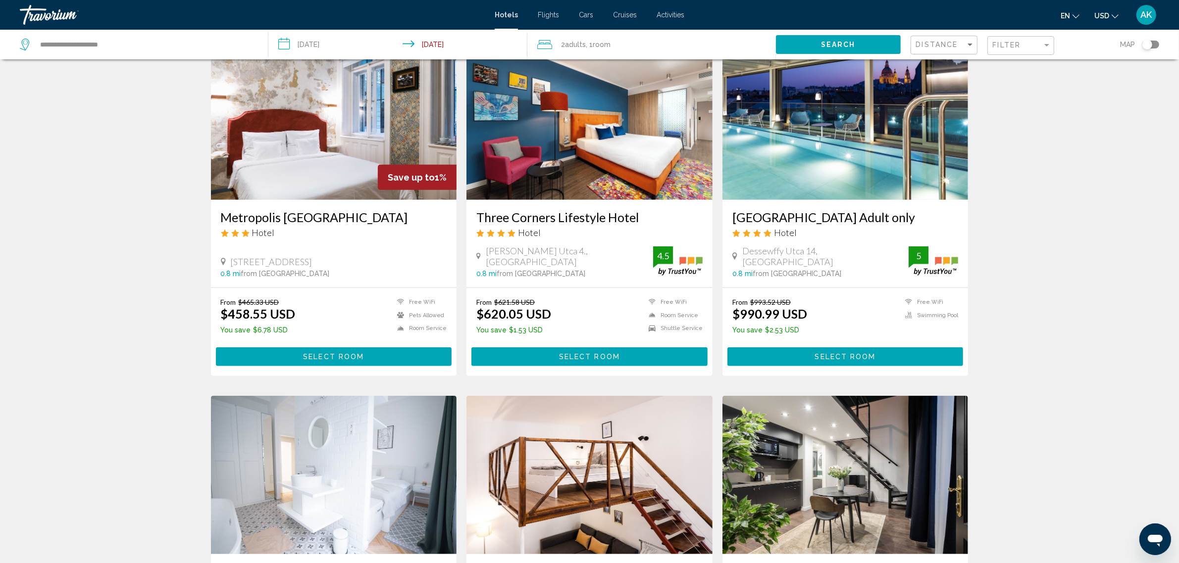
scroll to position [681, 0]
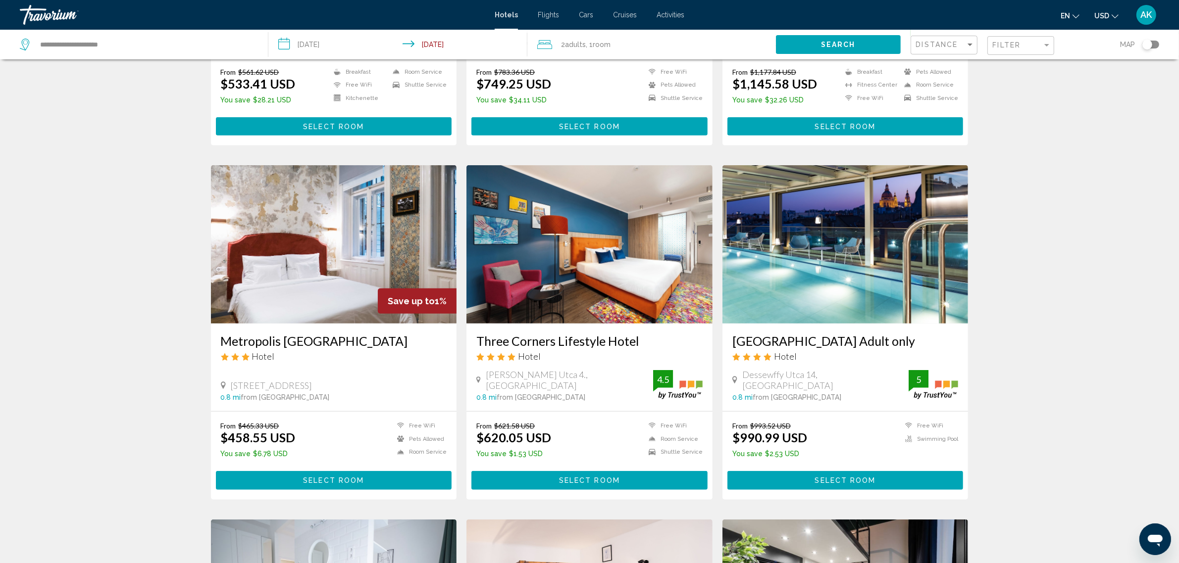
click at [351, 477] on span "Select Room" at bounding box center [333, 481] width 61 height 8
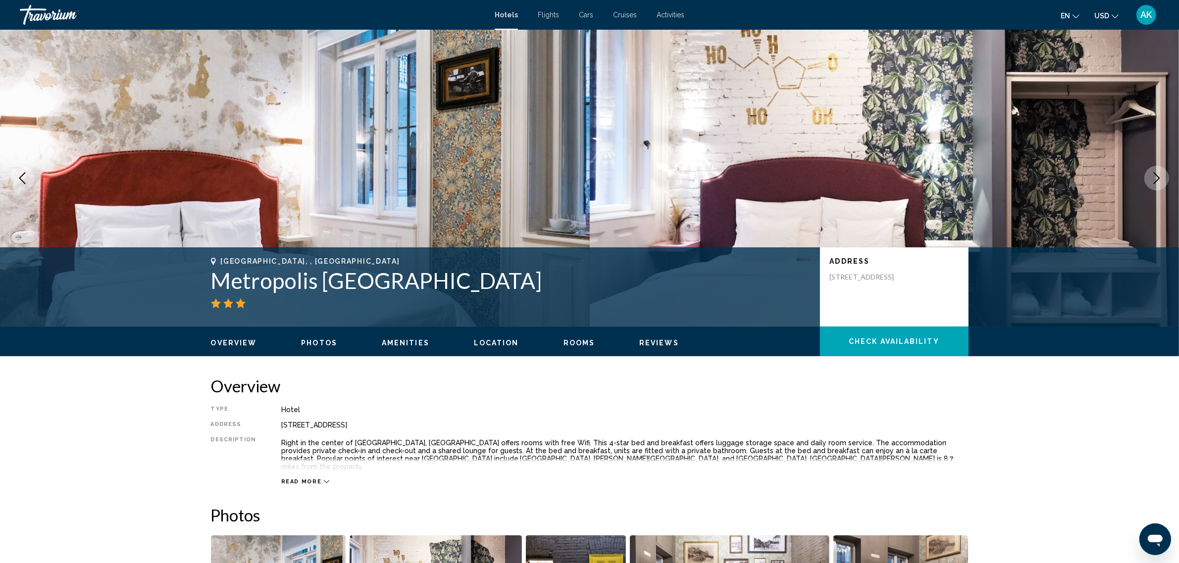
click at [932, 345] on span "Check Availability" at bounding box center [894, 342] width 91 height 8
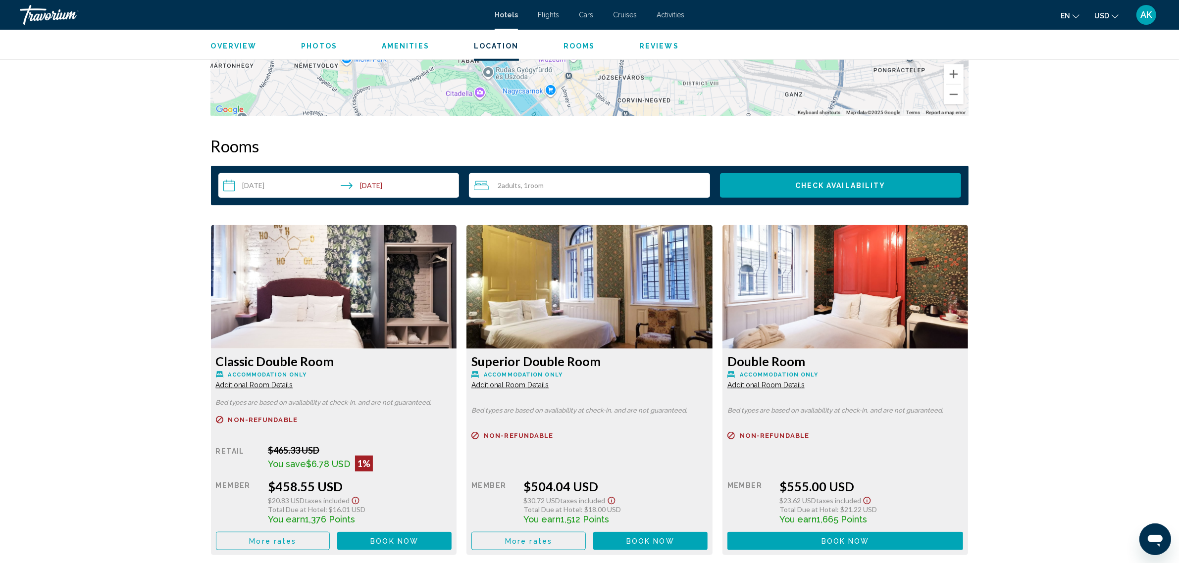
scroll to position [1161, 0]
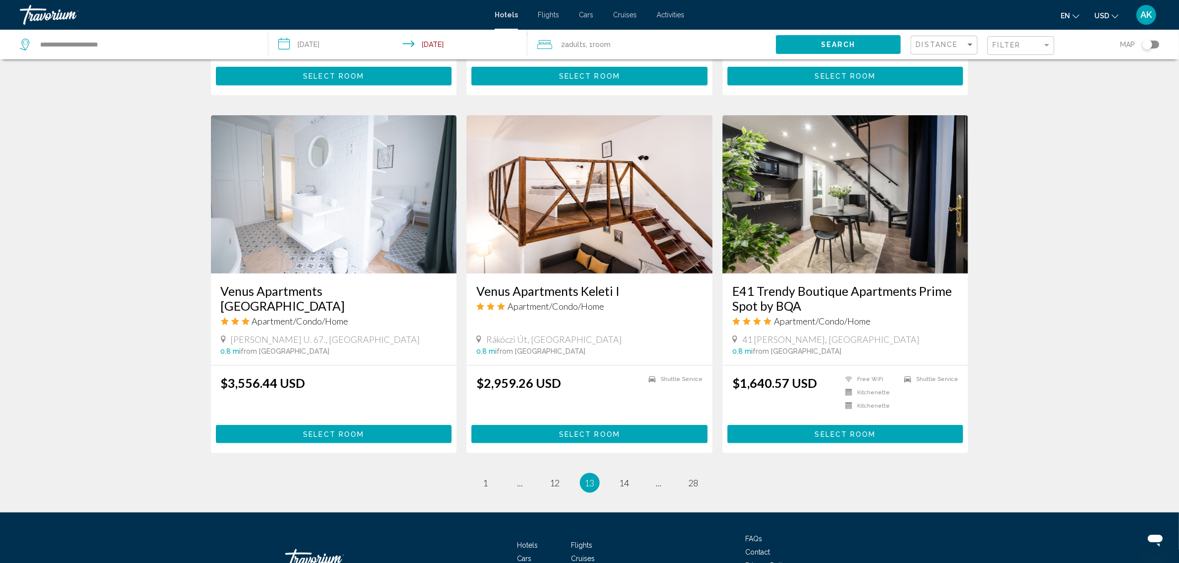
scroll to position [1114, 0]
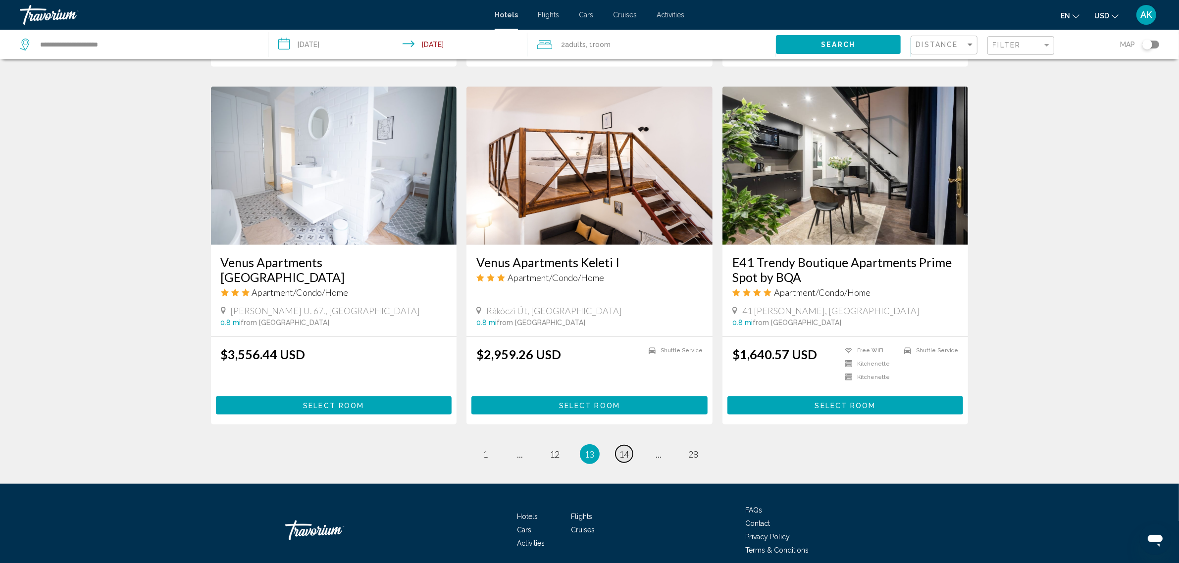
click at [621, 449] on span "14" at bounding box center [624, 454] width 10 height 11
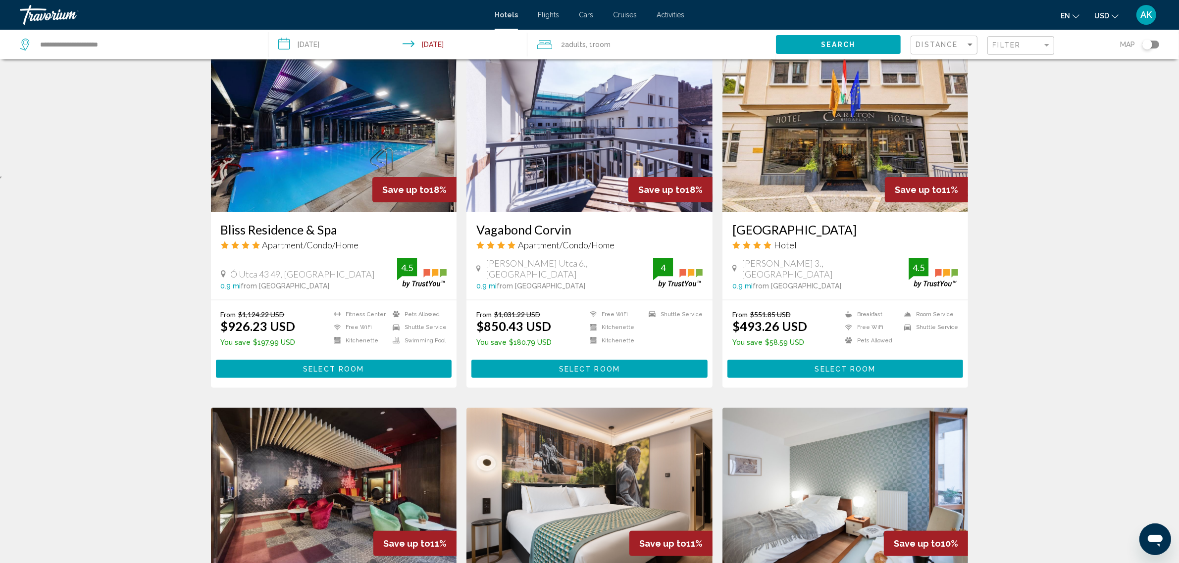
scroll to position [371, 0]
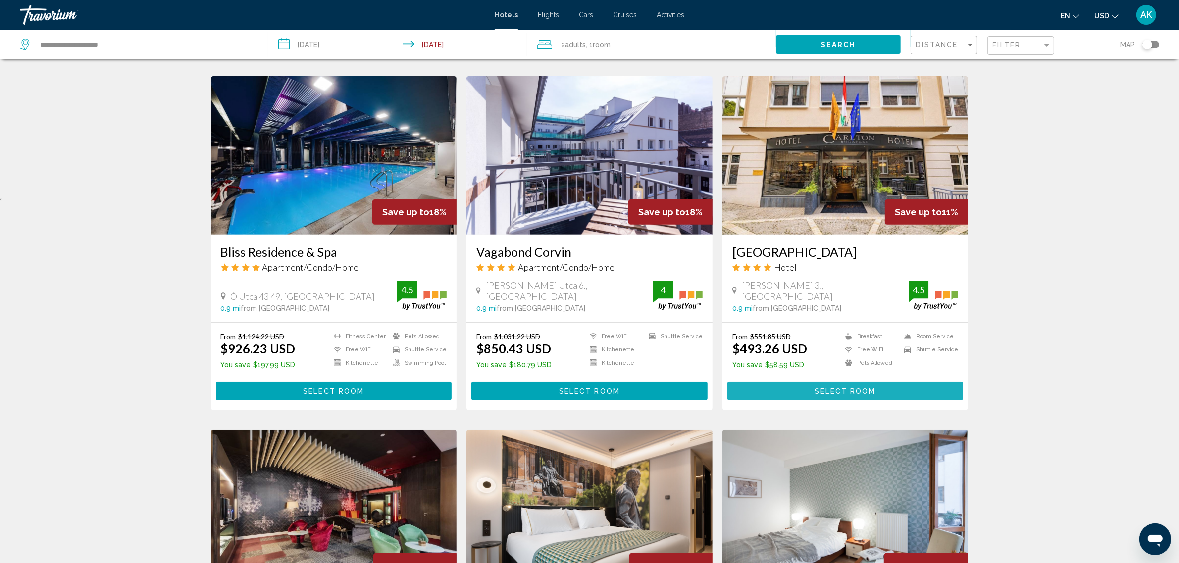
click at [848, 389] on span "Select Room" at bounding box center [845, 392] width 61 height 8
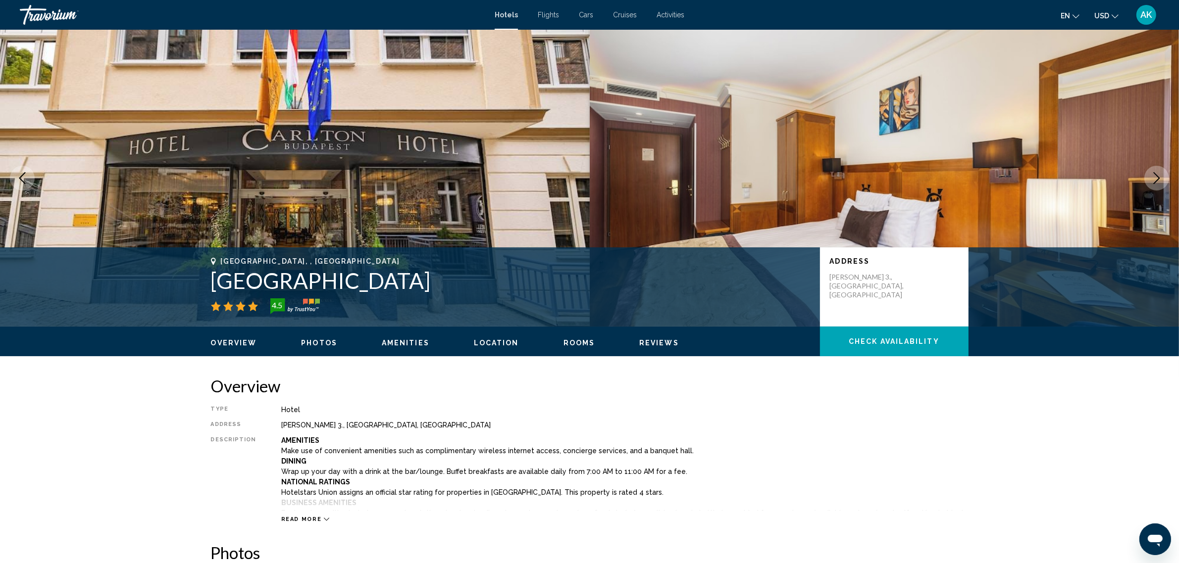
click at [885, 338] on span "Check Availability" at bounding box center [894, 342] width 91 height 8
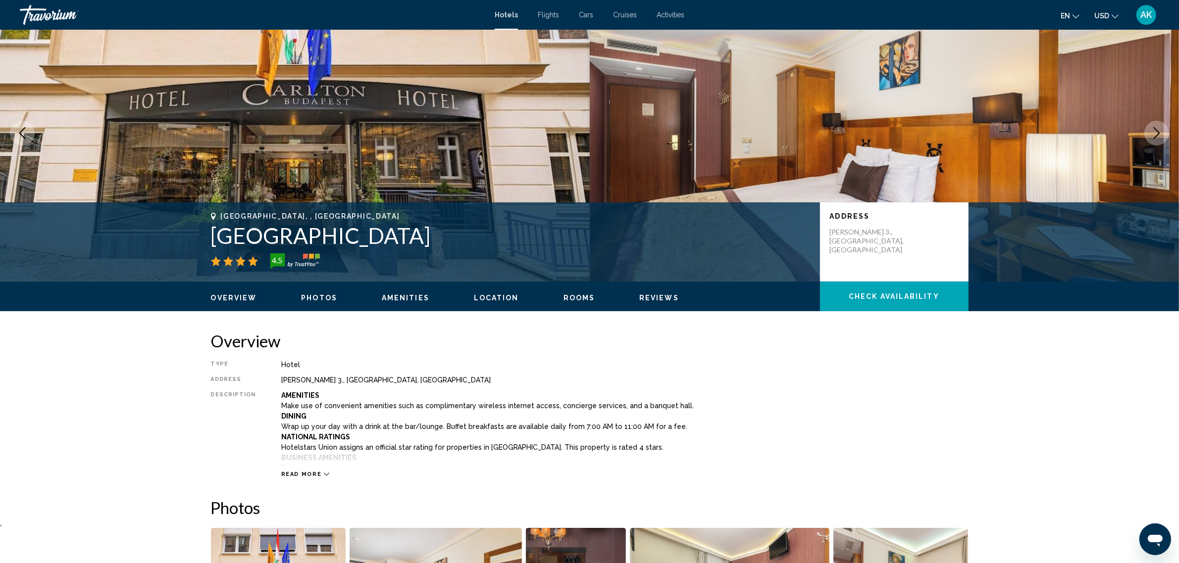
scroll to position [44, 0]
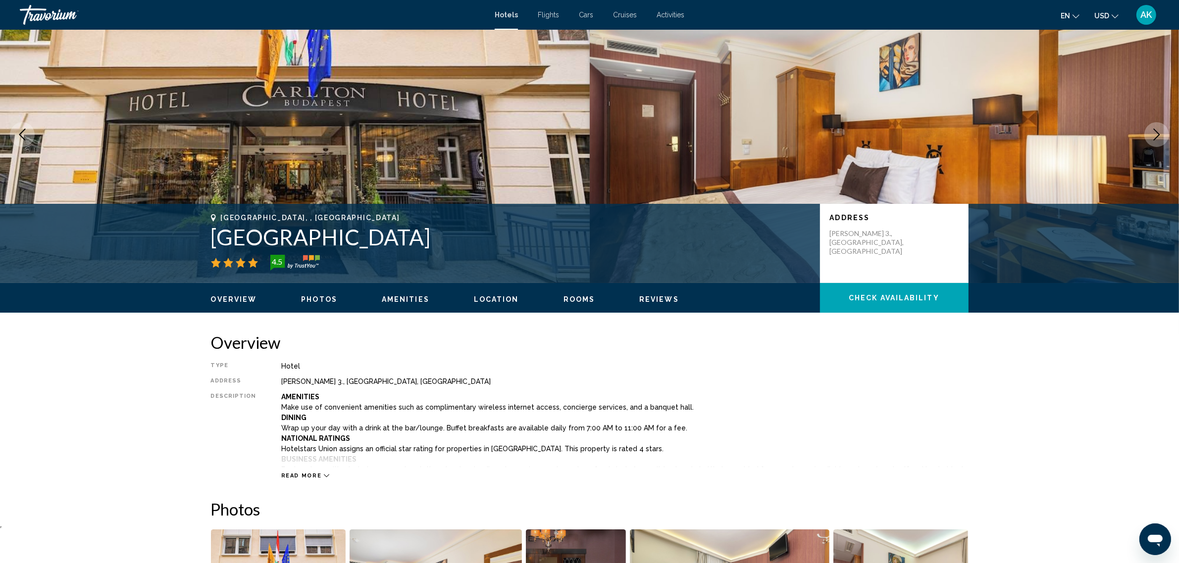
drag, startPoint x: 214, startPoint y: 237, endPoint x: 457, endPoint y: 239, distance: 242.6
click at [457, 239] on h1 "[GEOGRAPHIC_DATA]" at bounding box center [510, 237] width 599 height 26
copy h1 "[GEOGRAPHIC_DATA]"
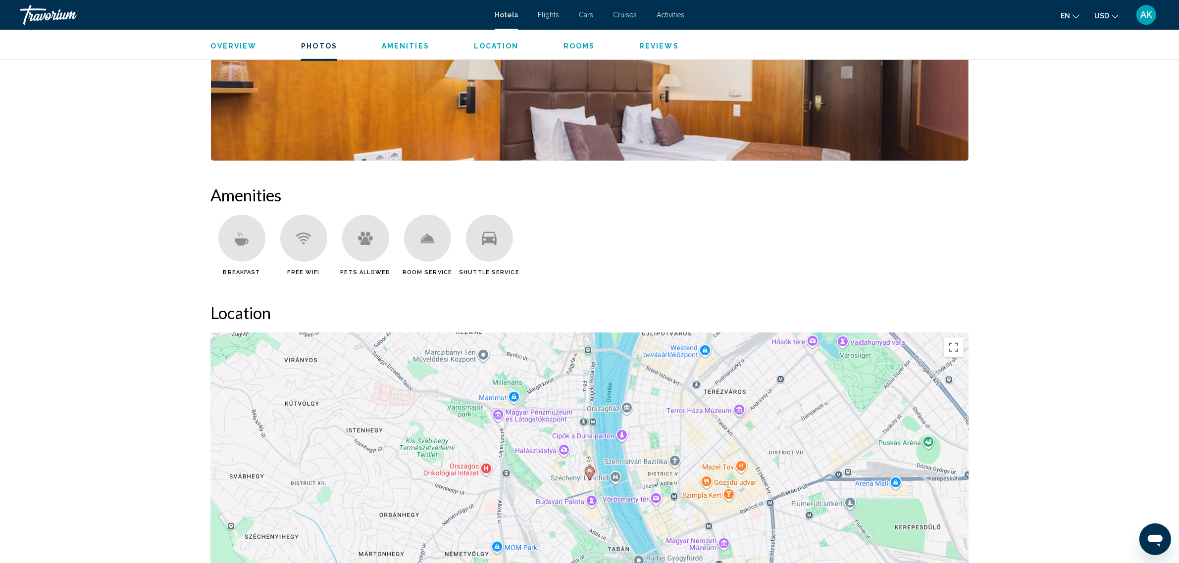
scroll to position [911, 0]
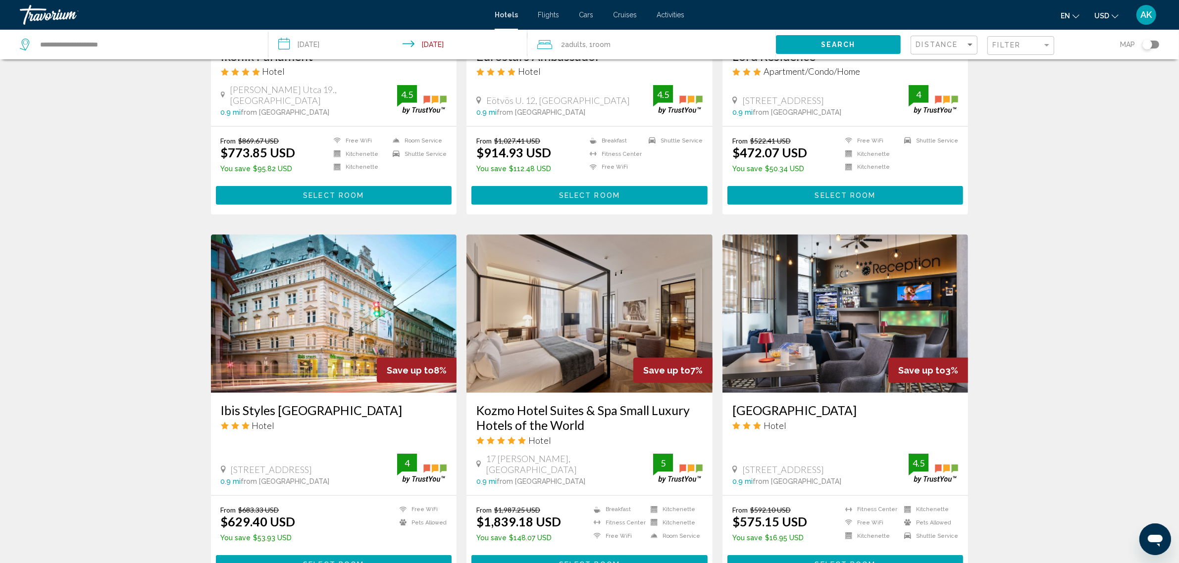
scroll to position [928, 0]
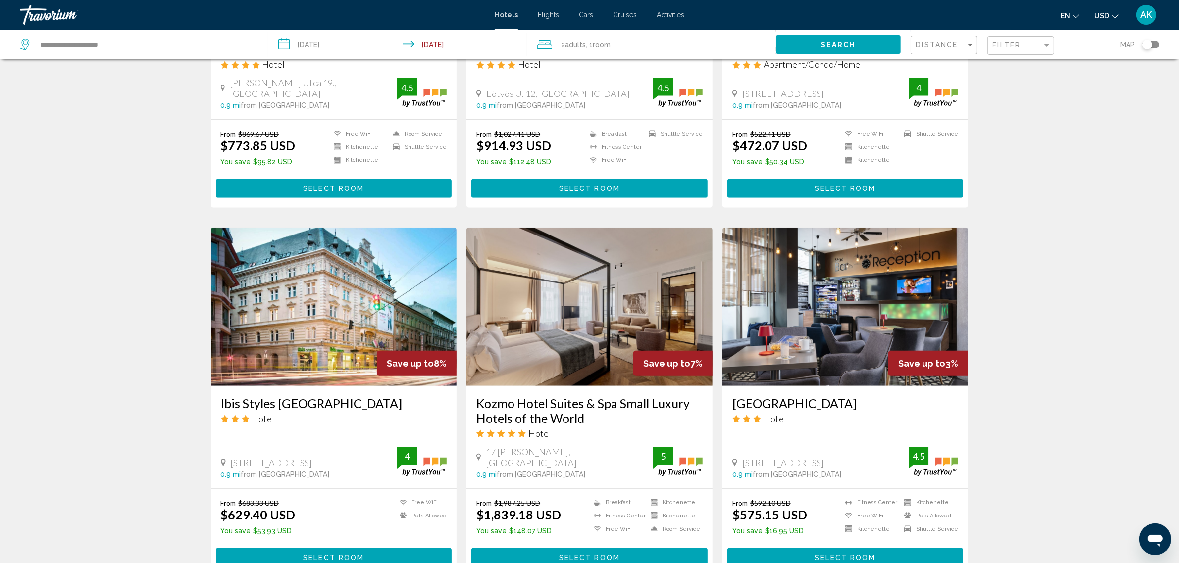
click at [826, 186] on span "Select Room" at bounding box center [845, 189] width 61 height 8
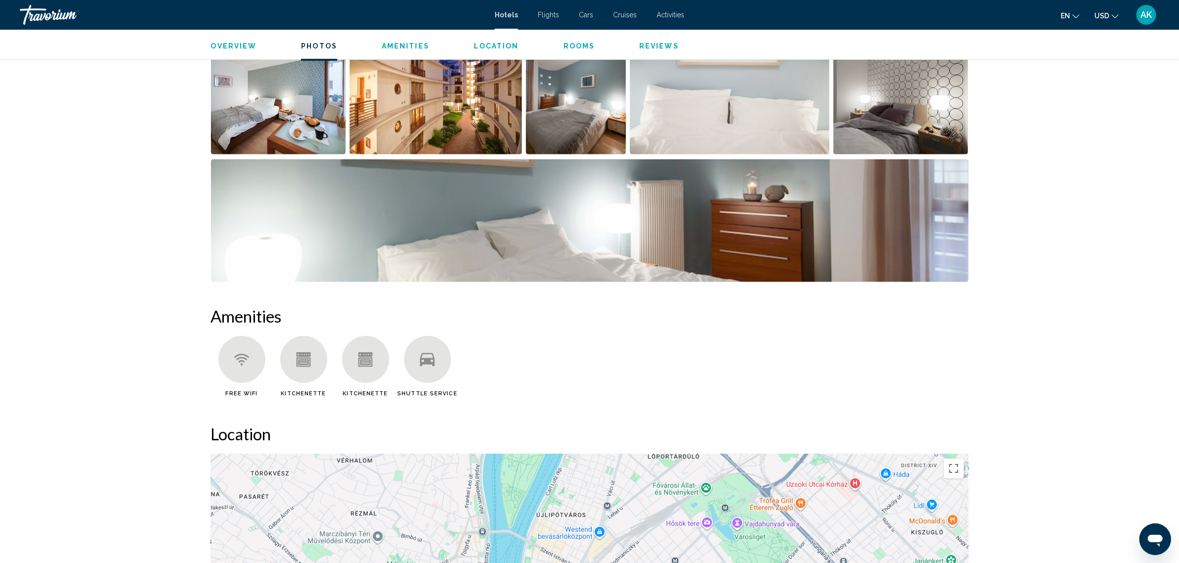
scroll to position [681, 0]
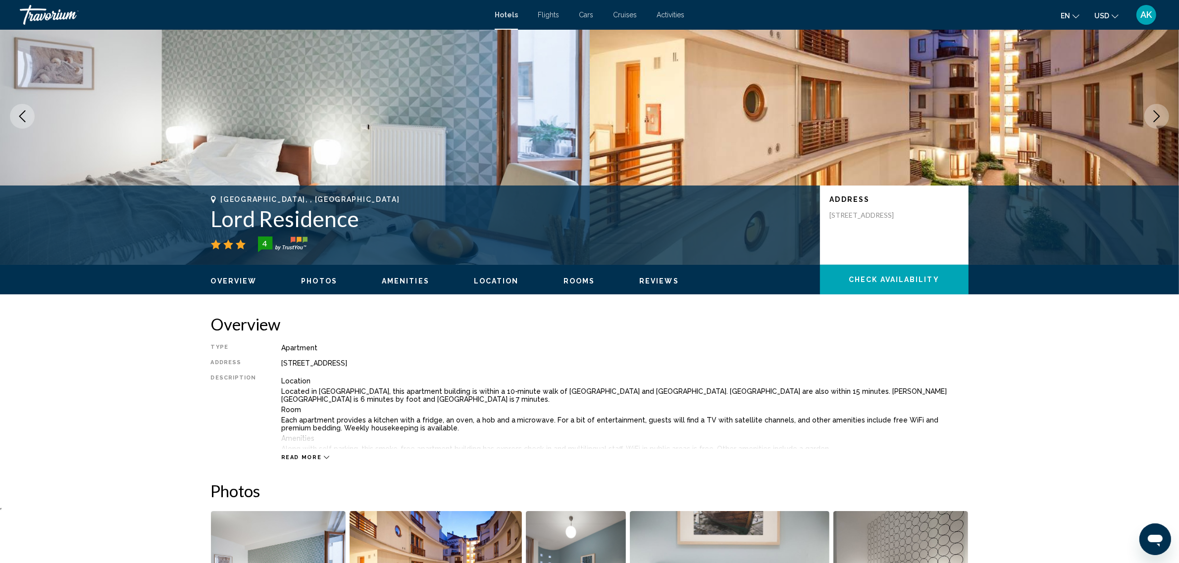
click at [890, 285] on button "Check Availability" at bounding box center [894, 280] width 149 height 30
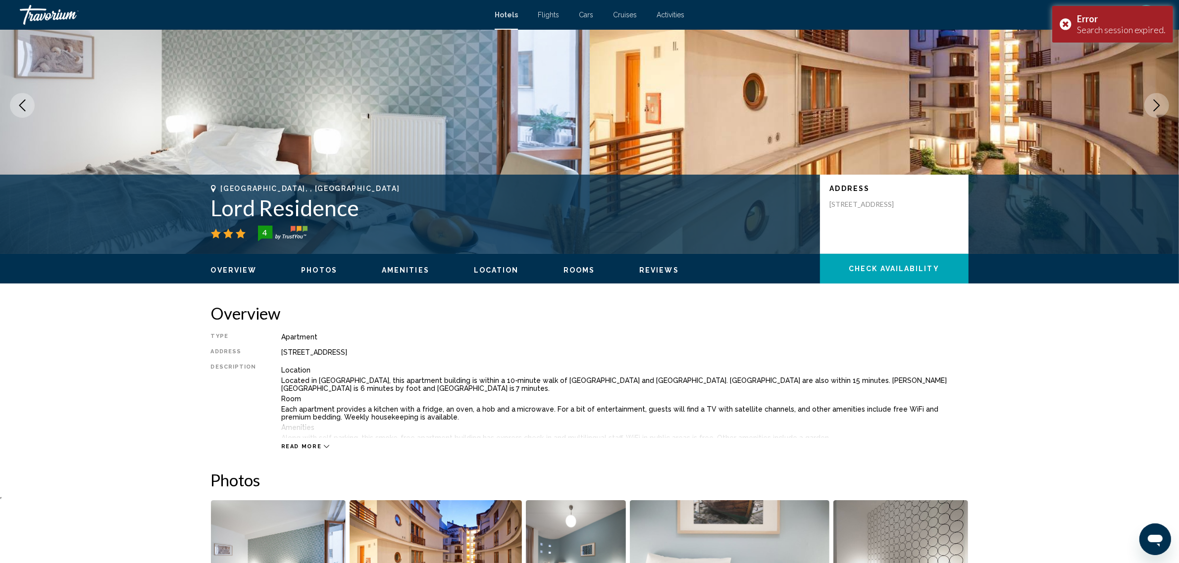
scroll to position [0, 0]
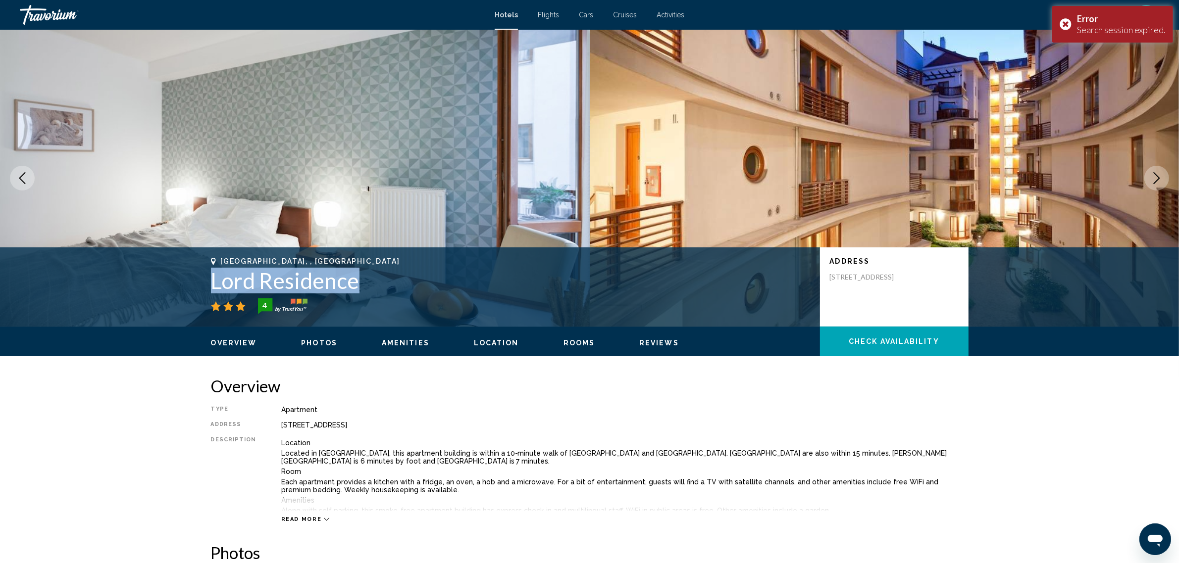
drag, startPoint x: 215, startPoint y: 282, endPoint x: 352, endPoint y: 283, distance: 137.1
click at [352, 283] on h1 "Lord Residence" at bounding box center [510, 281] width 599 height 26
copy h1 "Lord Residence"
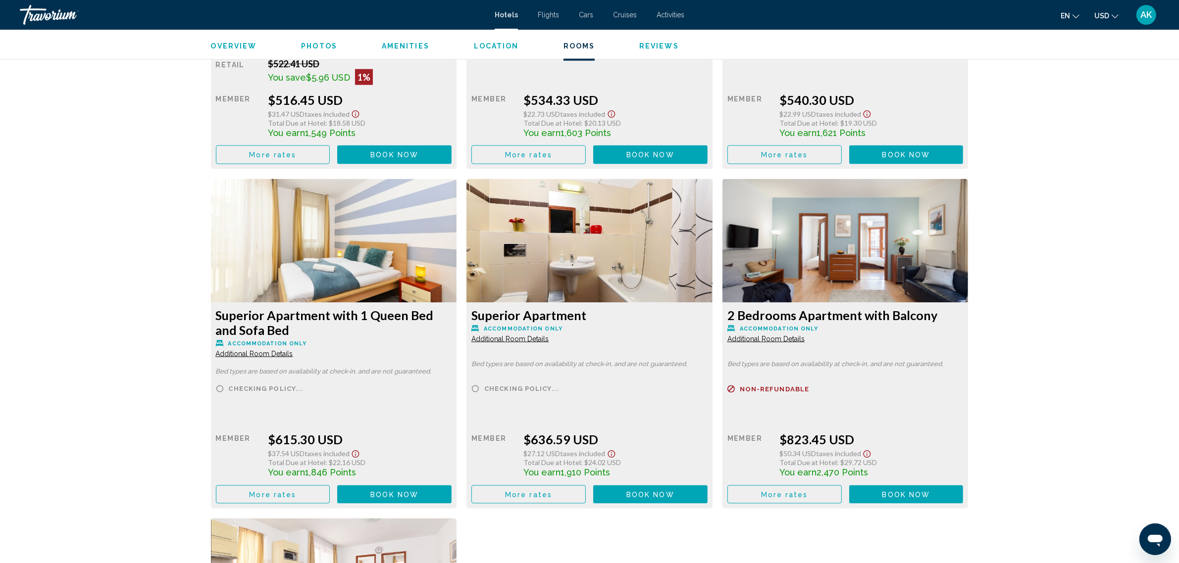
scroll to position [2042, 0]
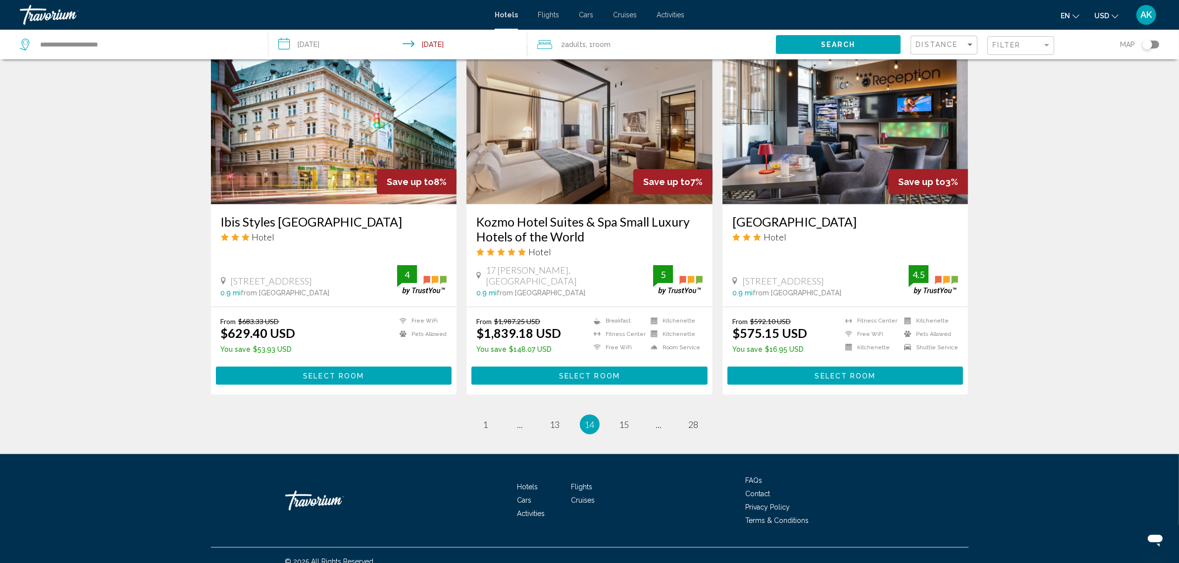
scroll to position [1114, 0]
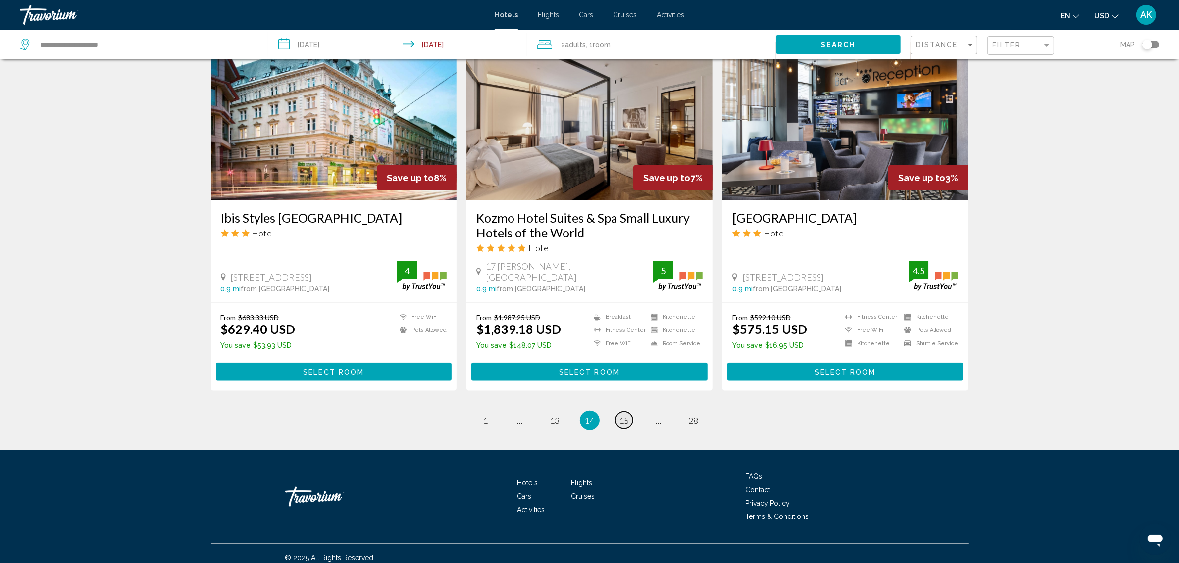
click at [623, 416] on span "15" at bounding box center [624, 420] width 10 height 11
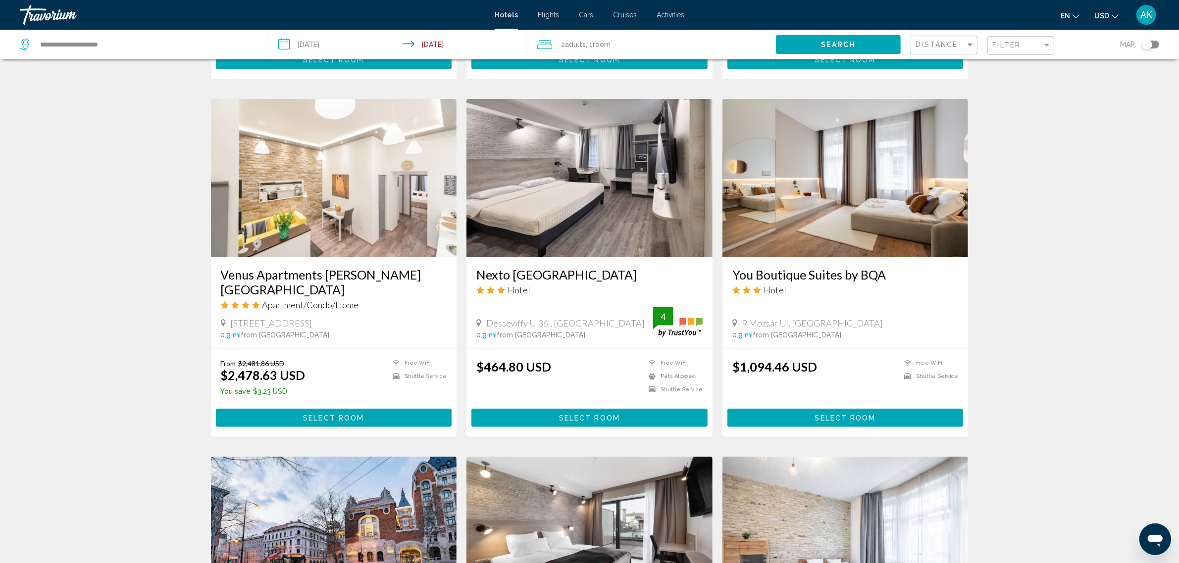
scroll to position [681, 0]
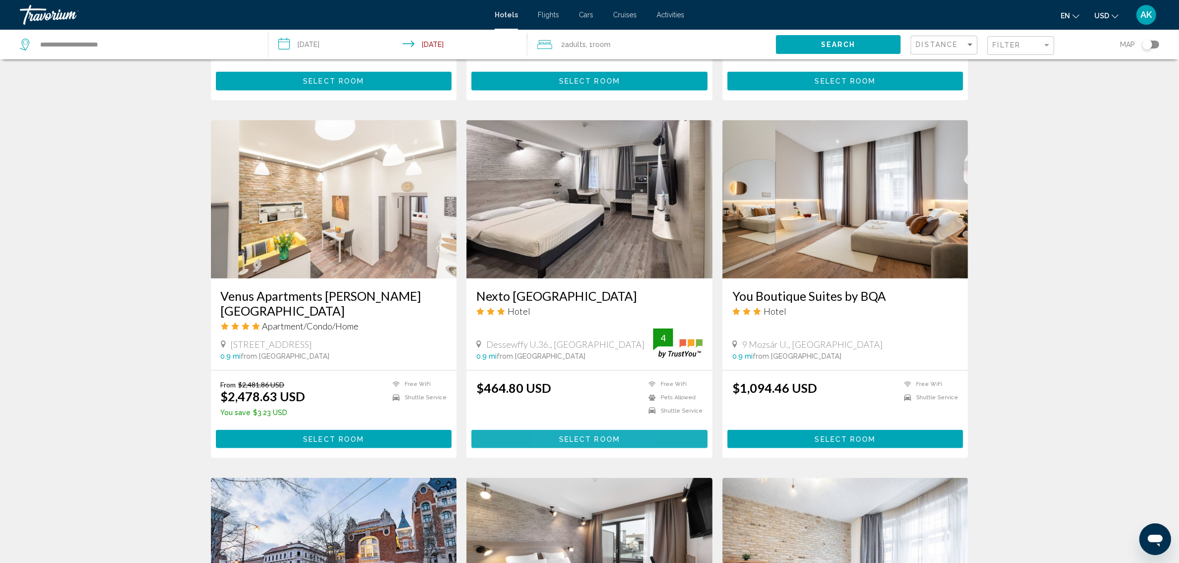
click at [557, 436] on button "Select Room" at bounding box center [589, 439] width 236 height 18
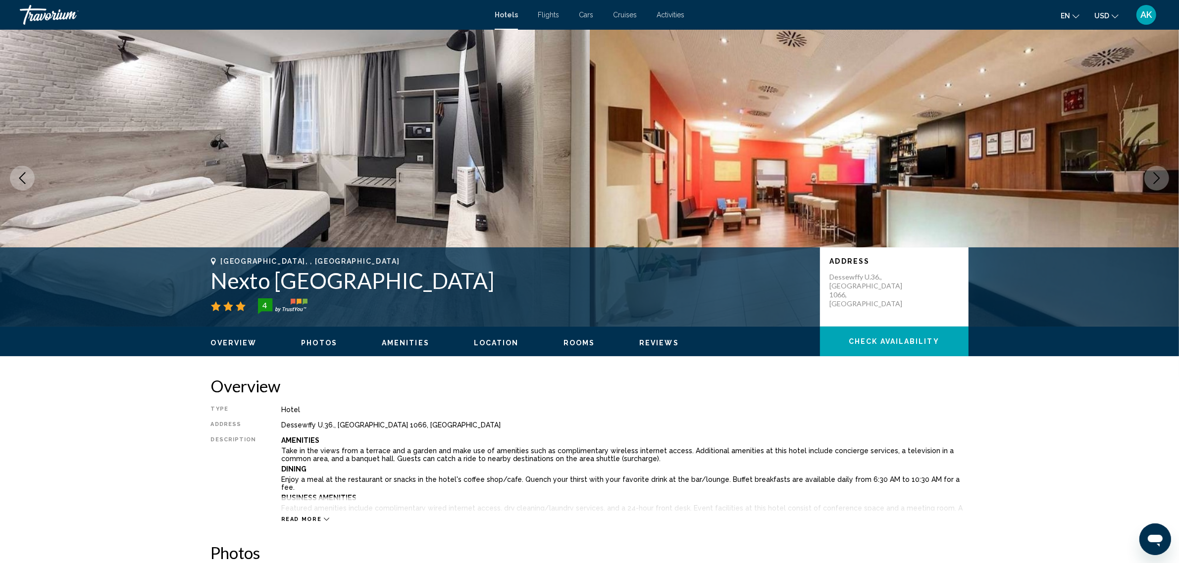
drag, startPoint x: 209, startPoint y: 283, endPoint x: 520, endPoint y: 284, distance: 311.4
click at [520, 284] on div "[GEOGRAPHIC_DATA], , [GEOGRAPHIC_DATA] Nexto [GEOGRAPHIC_DATA] 4 Address Dessew…" at bounding box center [589, 286] width 797 height 59
copy h1 "Nexto [GEOGRAPHIC_DATA]"
click at [899, 348] on button "Check Availability" at bounding box center [894, 342] width 149 height 30
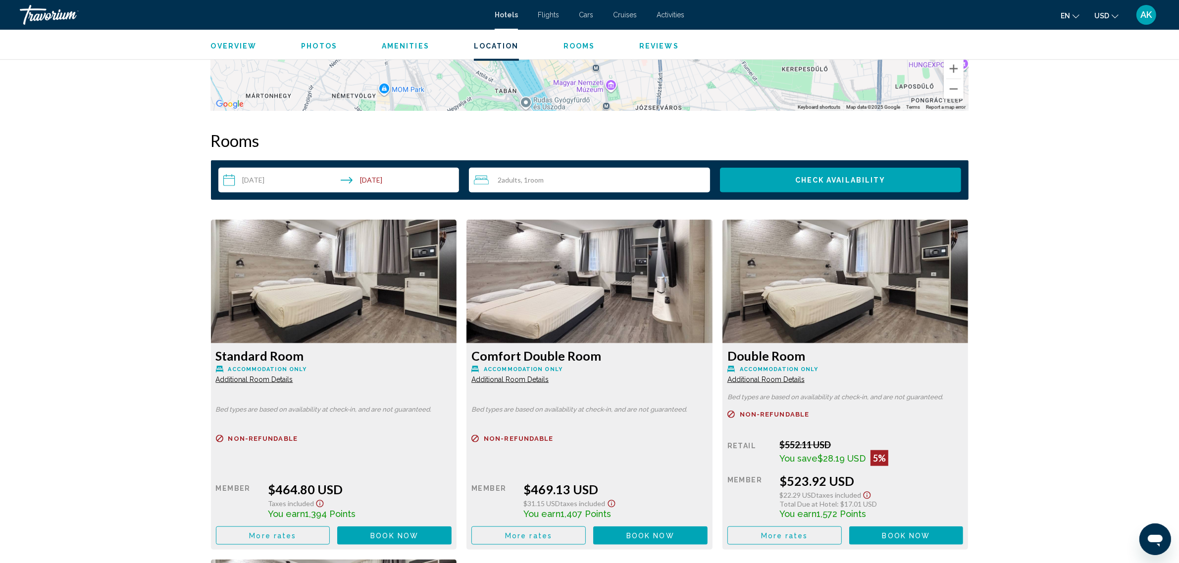
scroll to position [1253, 0]
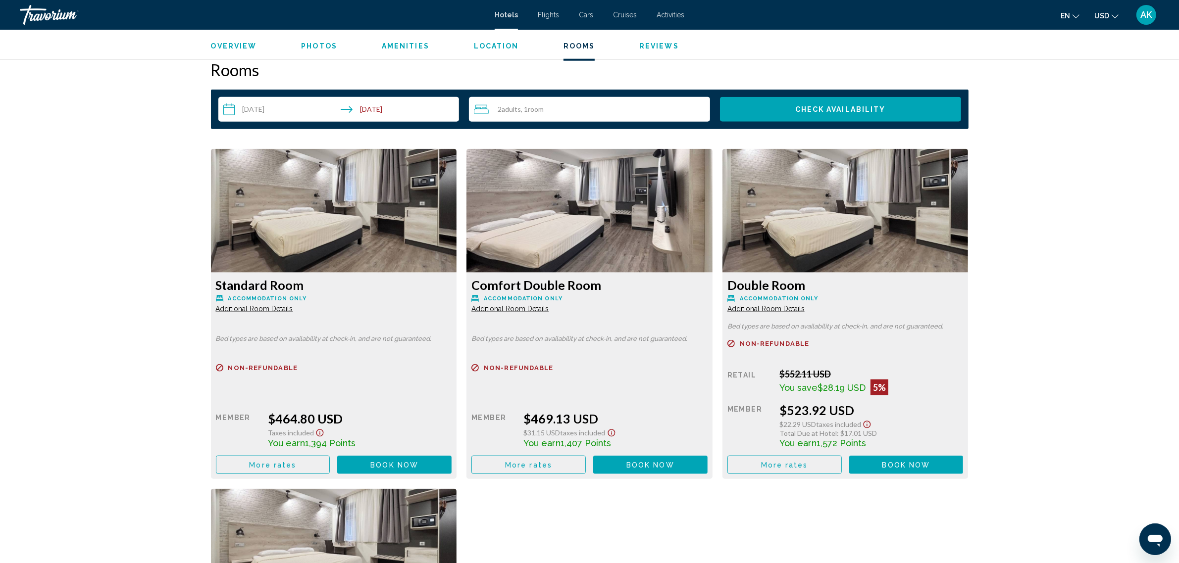
click at [400, 463] on span "Book now" at bounding box center [394, 465] width 48 height 8
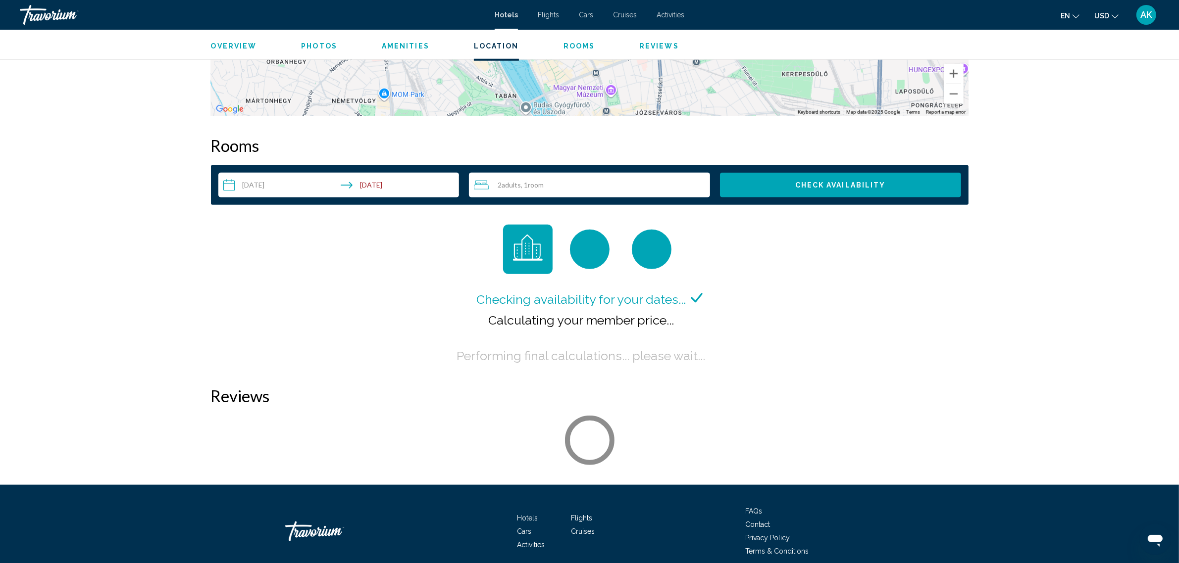
scroll to position [1220, 0]
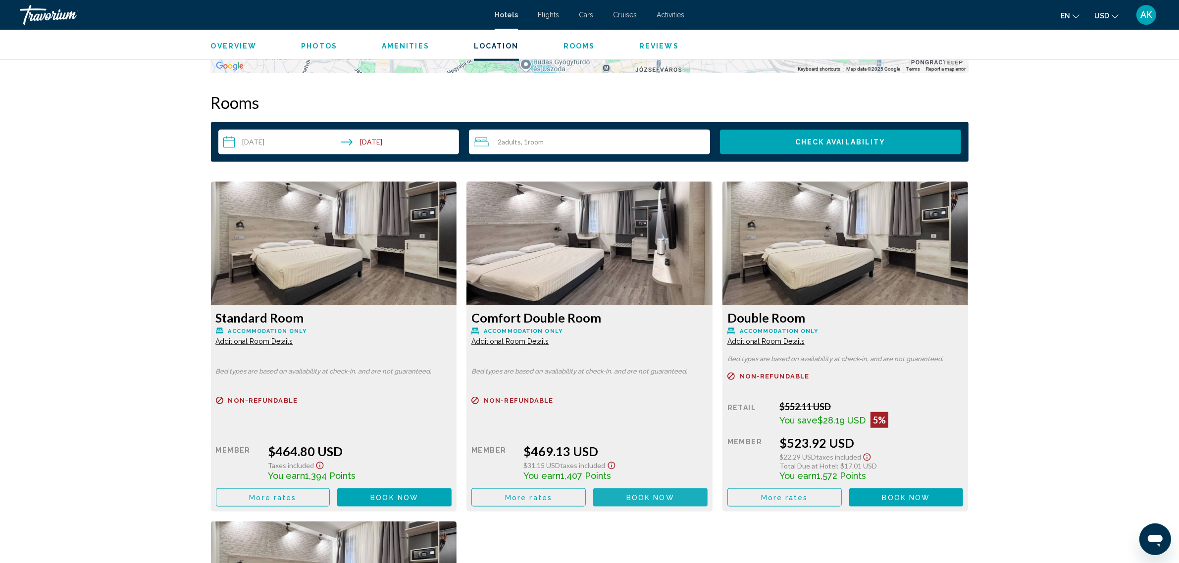
click at [640, 496] on span "Book now" at bounding box center [650, 498] width 48 height 8
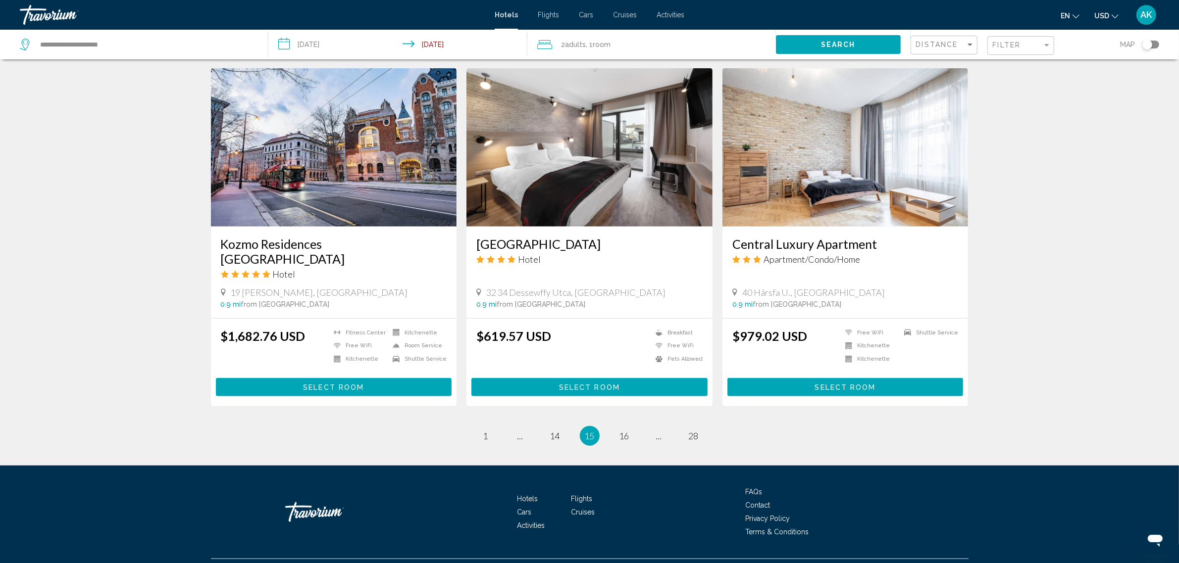
scroll to position [1095, 0]
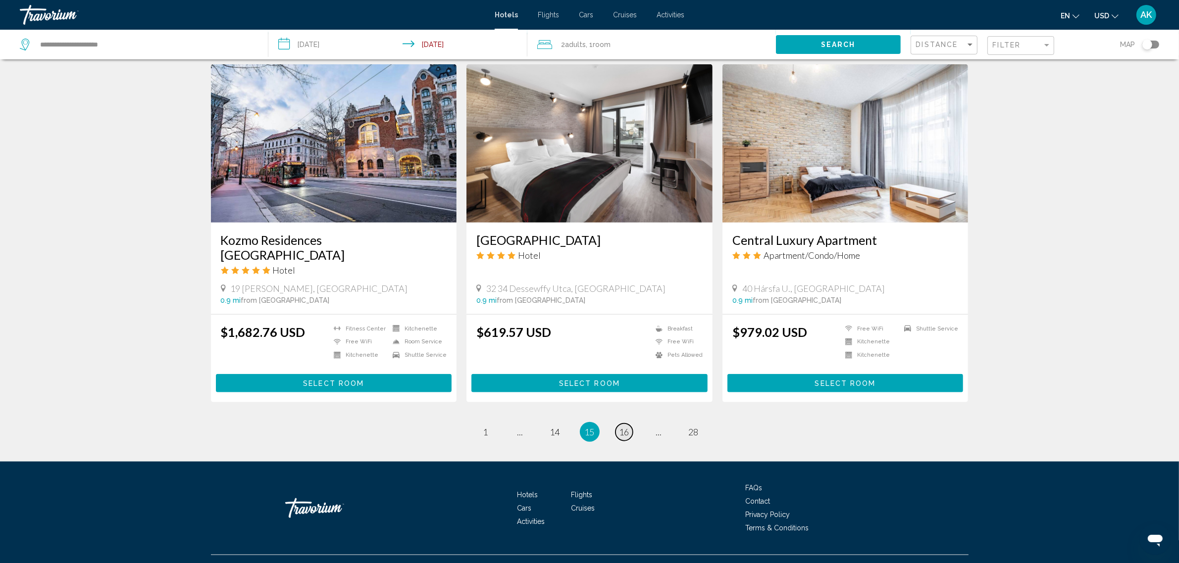
click at [624, 427] on span "16" at bounding box center [624, 432] width 10 height 11
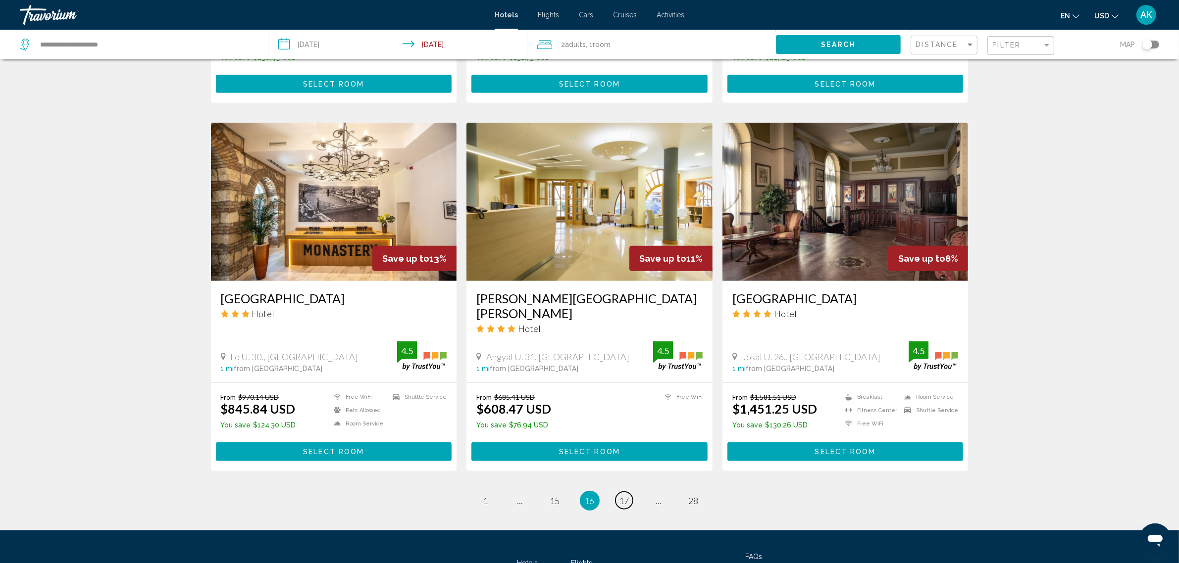
scroll to position [1052, 0]
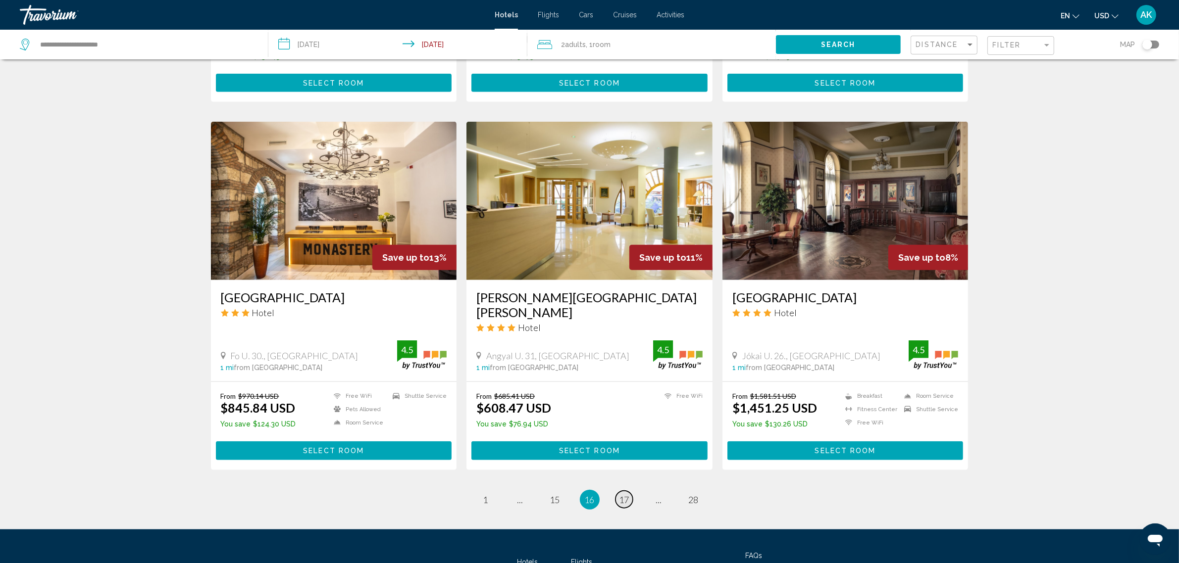
click at [622, 495] on span "17" at bounding box center [624, 500] width 10 height 11
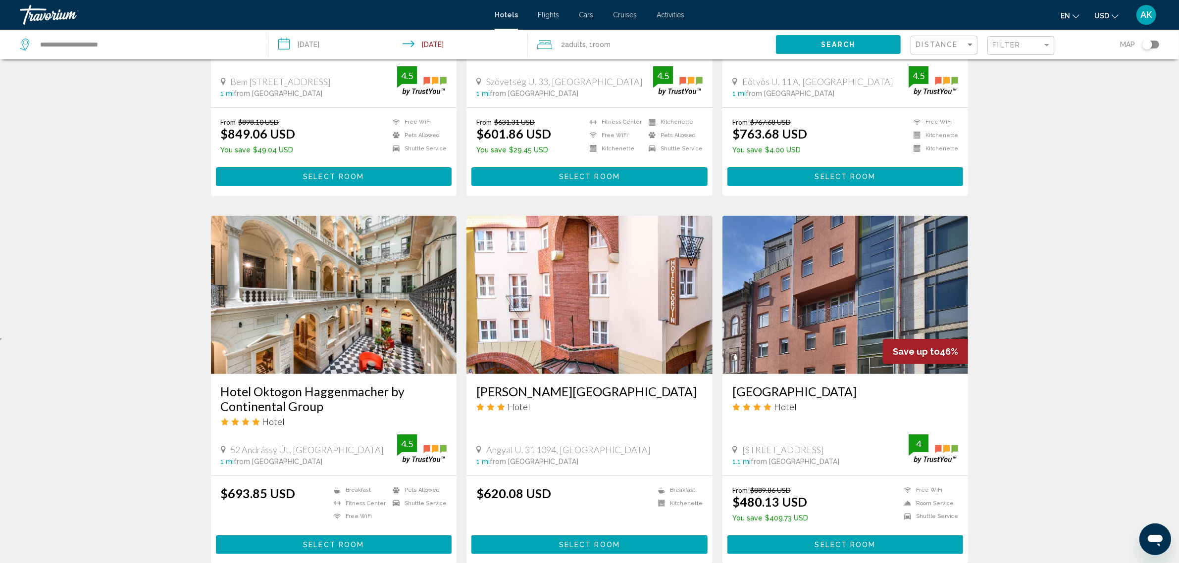
scroll to position [248, 0]
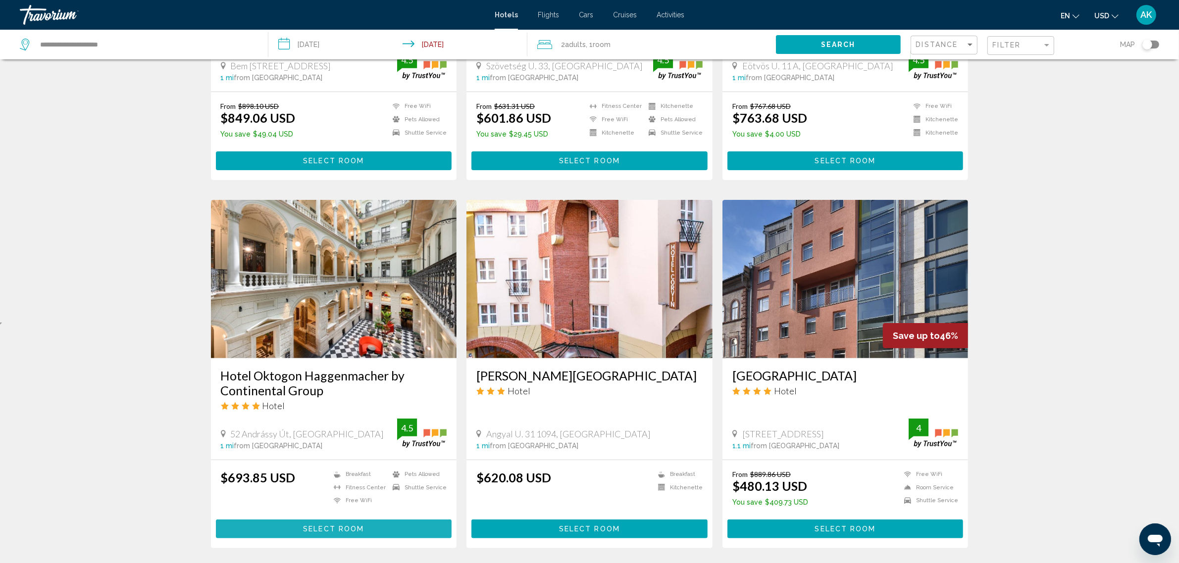
click at [324, 525] on span "Select Room" at bounding box center [333, 529] width 61 height 8
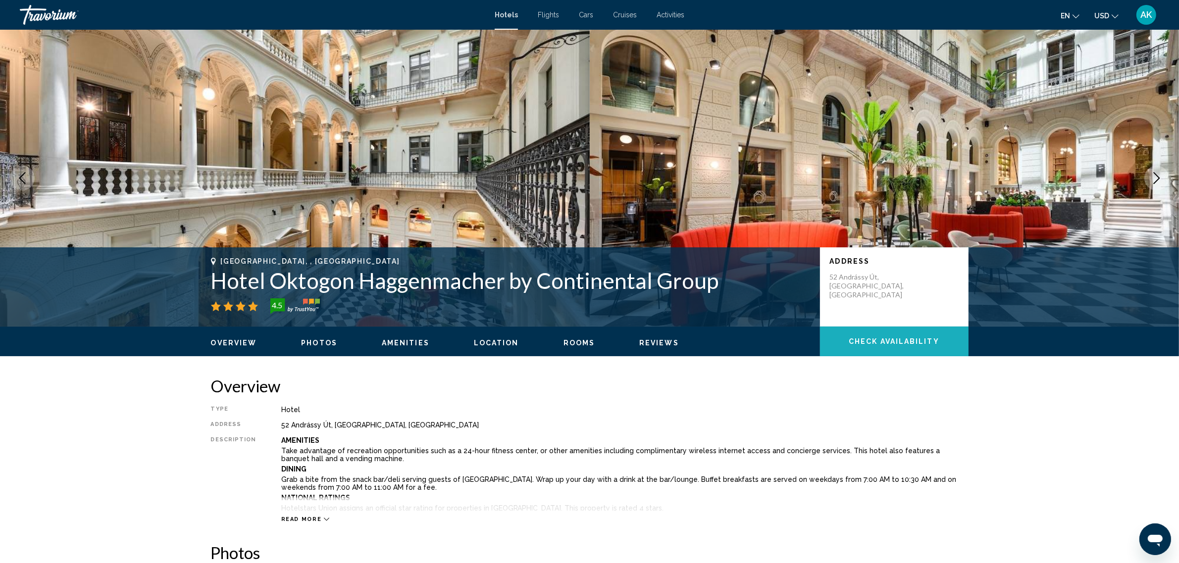
click at [871, 341] on span "Check Availability" at bounding box center [894, 342] width 91 height 8
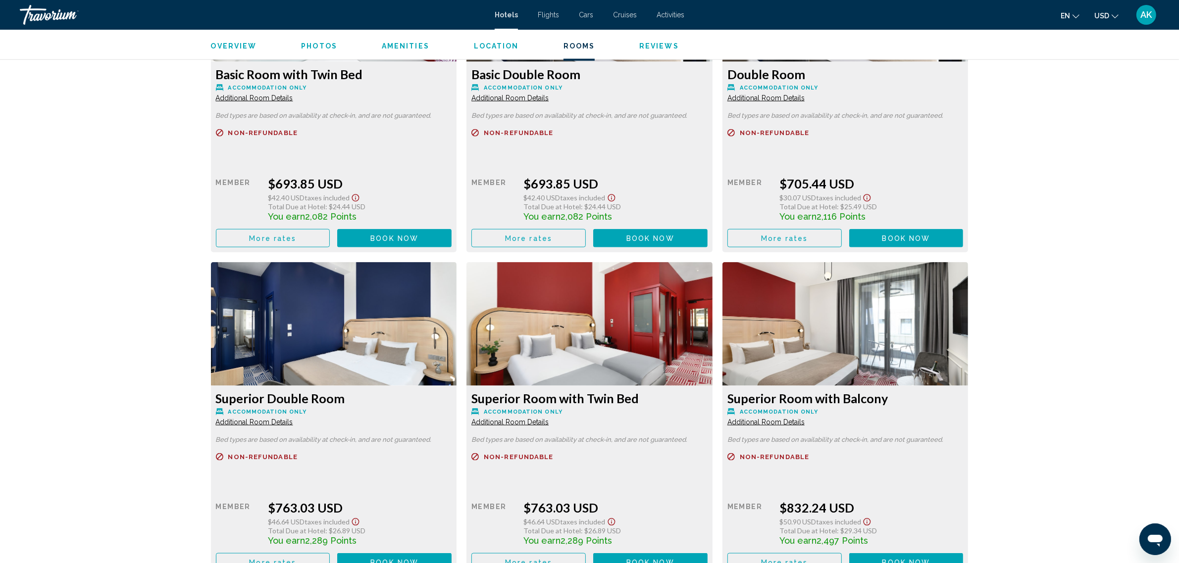
scroll to position [1467, 0]
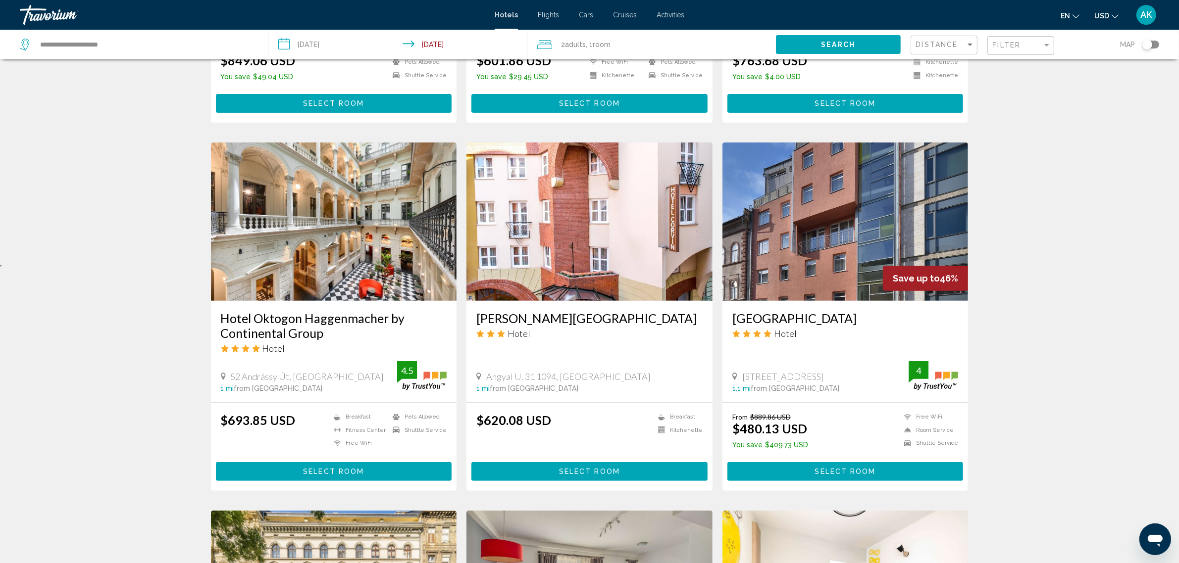
scroll to position [309, 0]
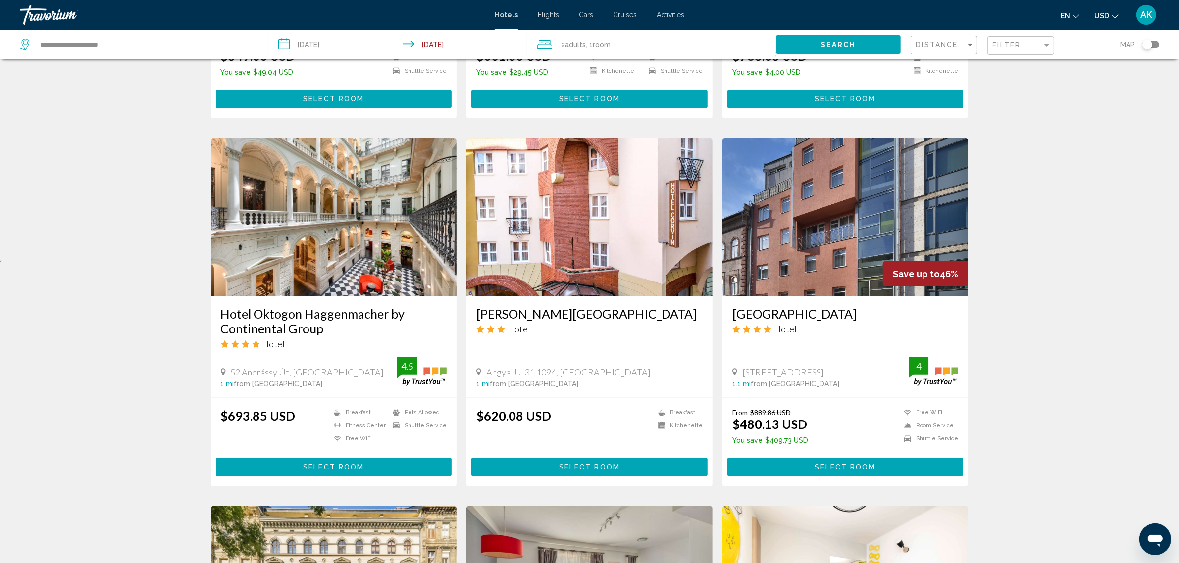
click at [809, 222] on img "Main content" at bounding box center [845, 217] width 246 height 158
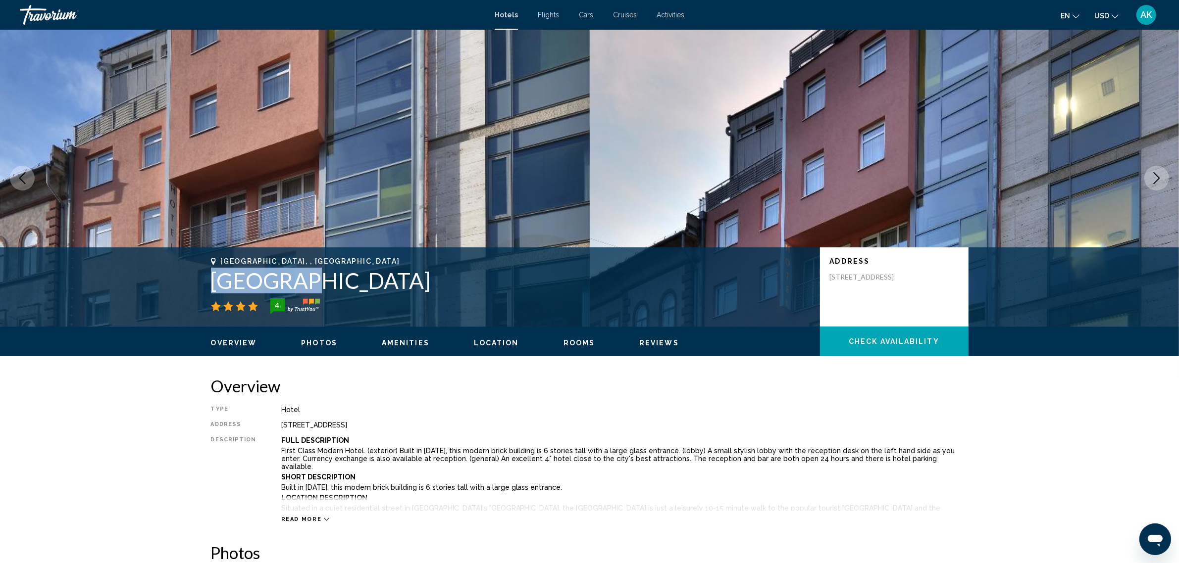
drag, startPoint x: 283, startPoint y: 285, endPoint x: 214, endPoint y: 288, distance: 68.9
click at [214, 288] on h1 "[GEOGRAPHIC_DATA]" at bounding box center [510, 281] width 599 height 26
copy h1 "[GEOGRAPHIC_DATA]"
click at [878, 342] on span "Check Availability" at bounding box center [894, 342] width 91 height 8
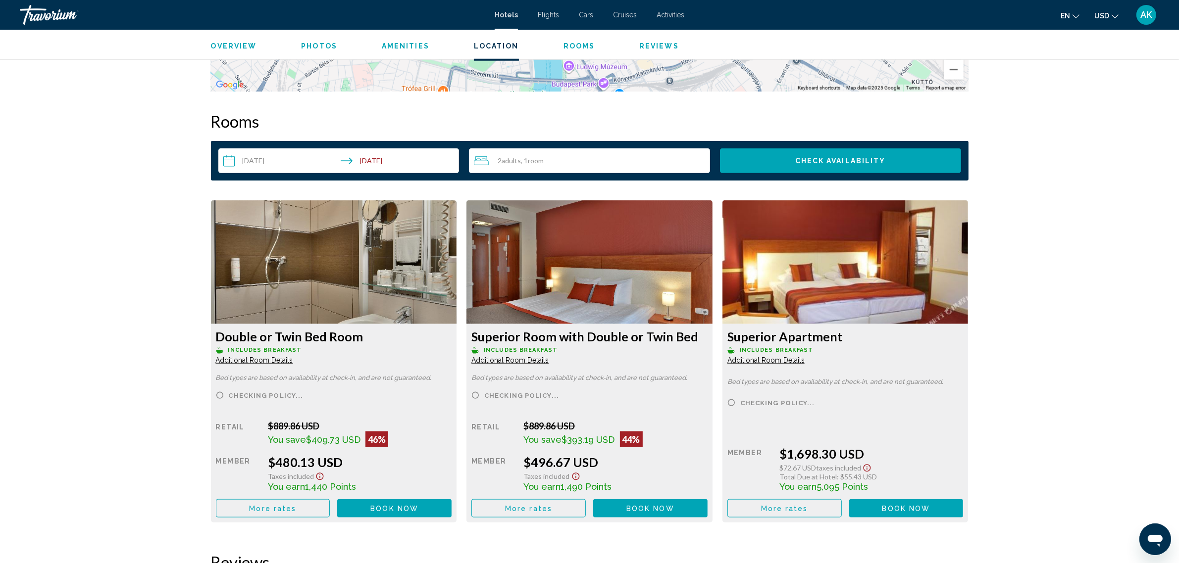
scroll to position [1253, 0]
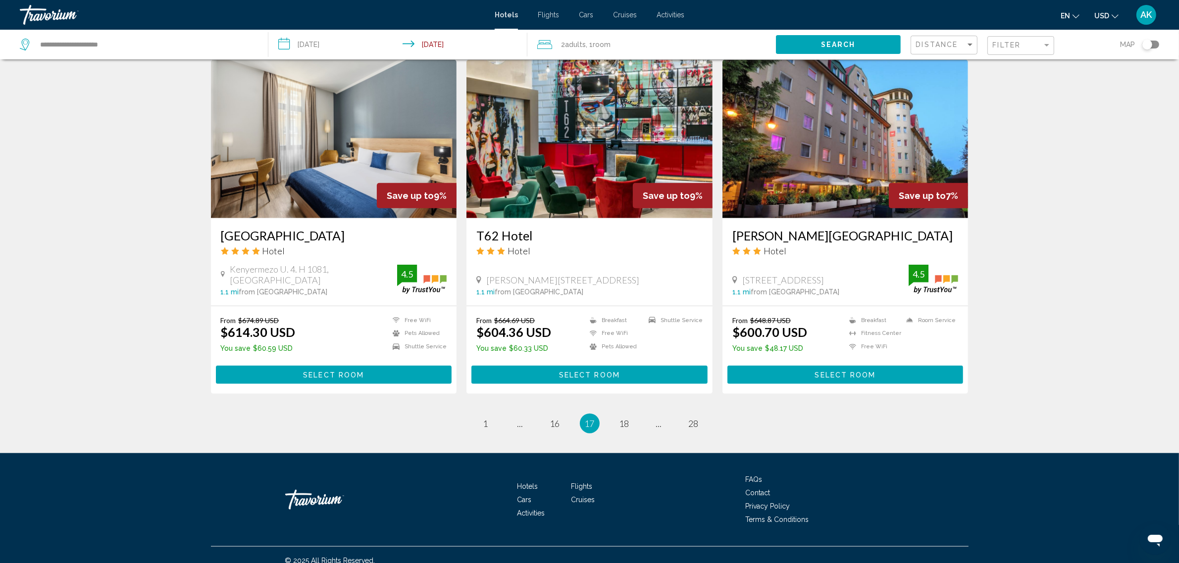
scroll to position [1120, 0]
